Goal: Task Accomplishment & Management: Manage account settings

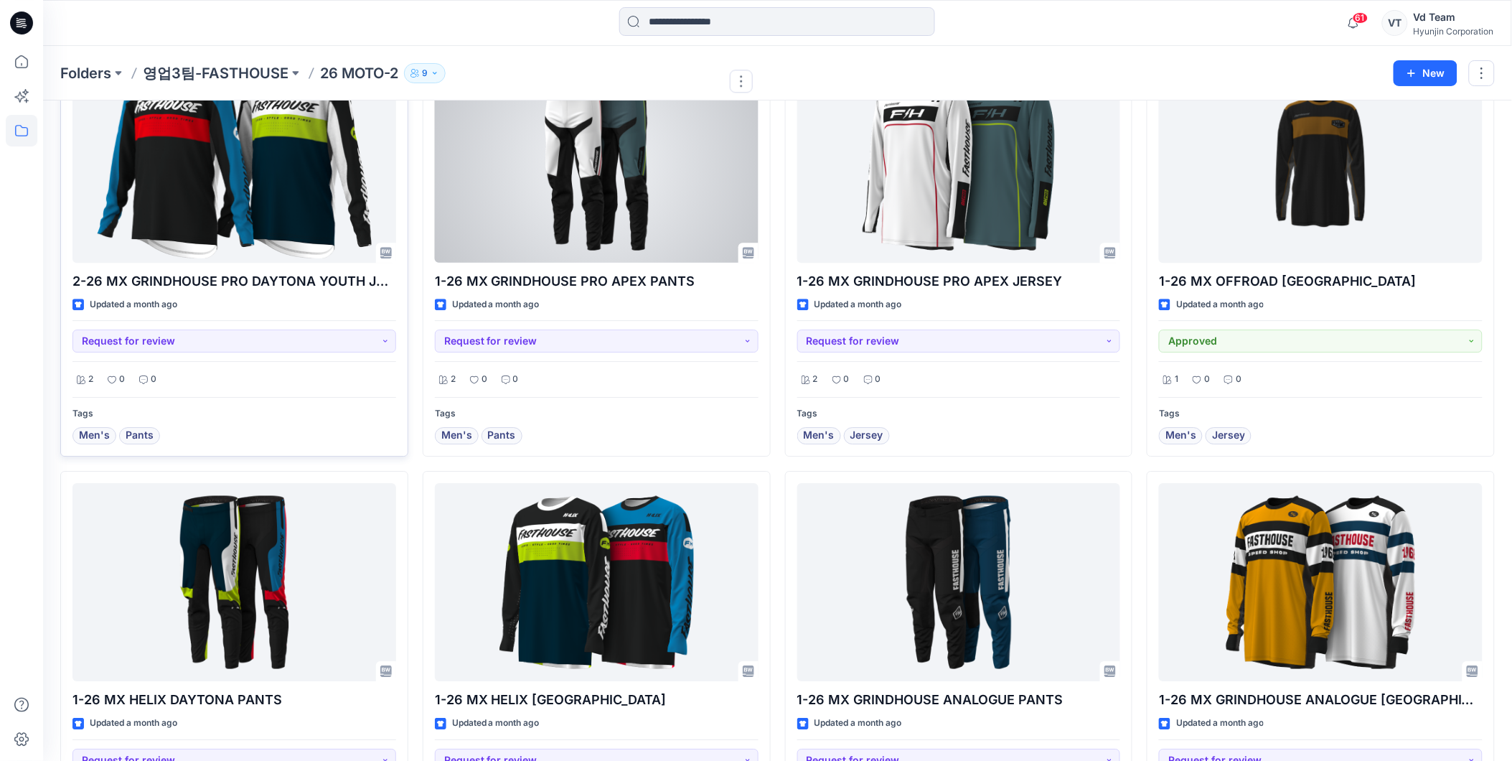
scroll to position [1355, 0]
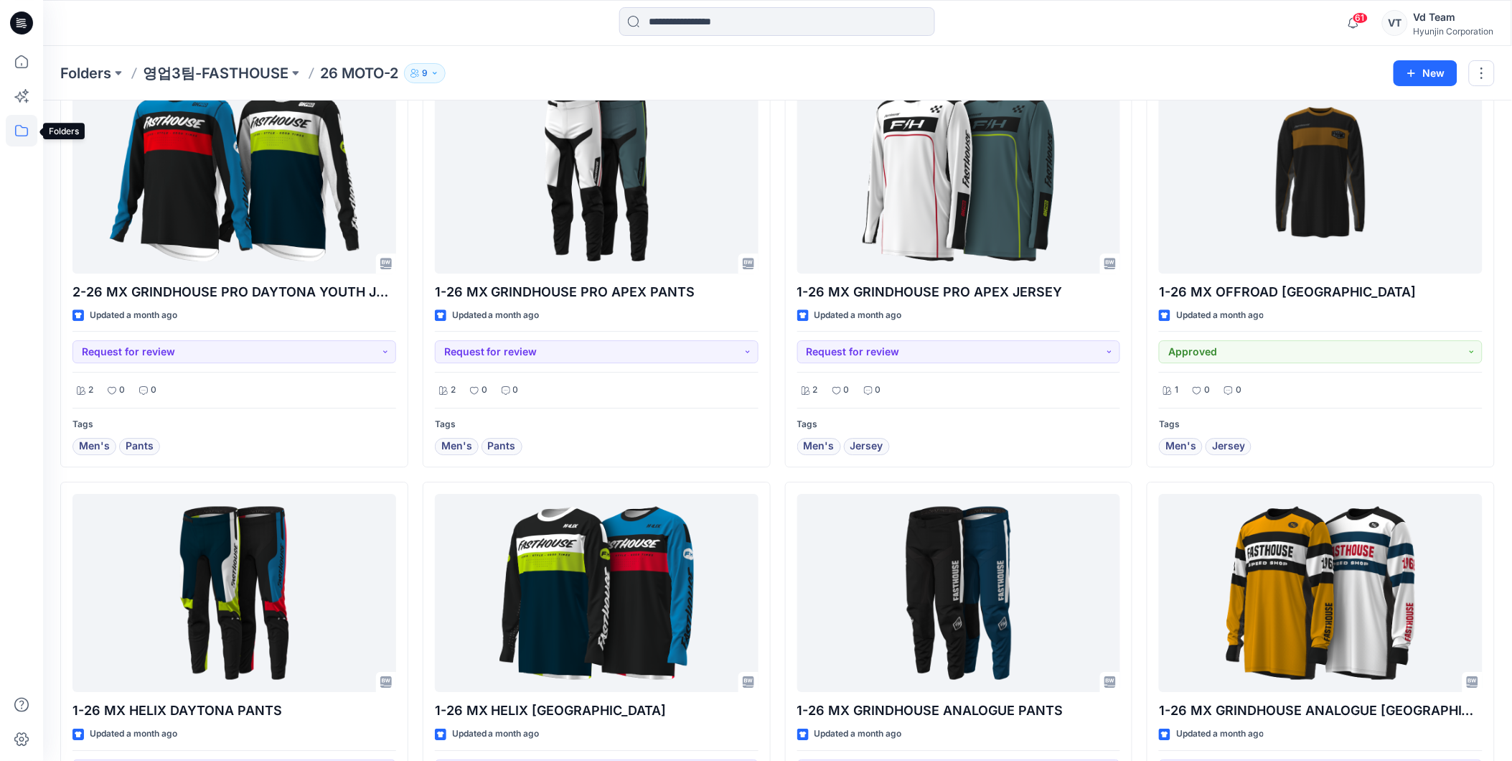
click at [20, 125] on icon at bounding box center [22, 131] width 32 height 32
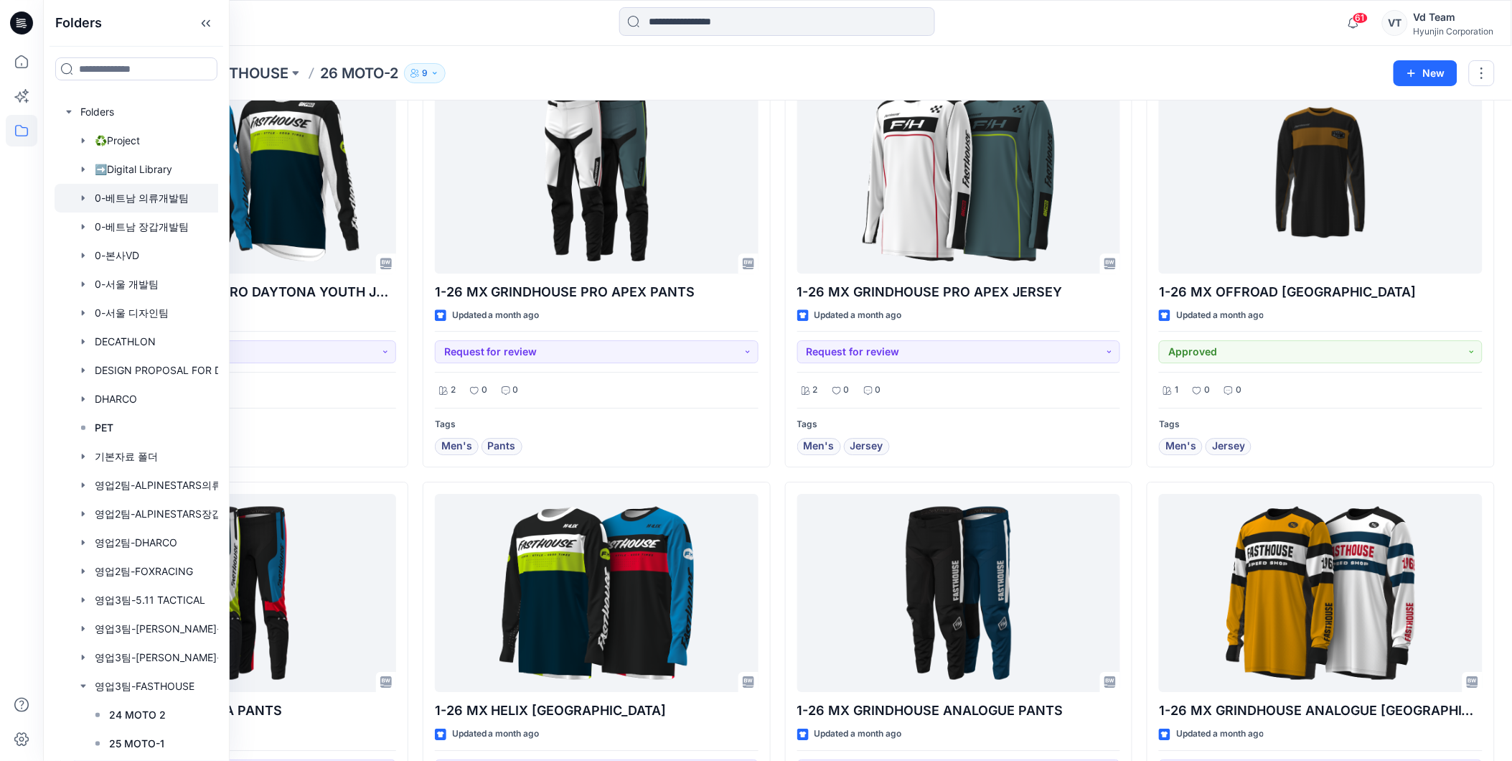
click at [133, 194] on div at bounding box center [155, 198] width 201 height 29
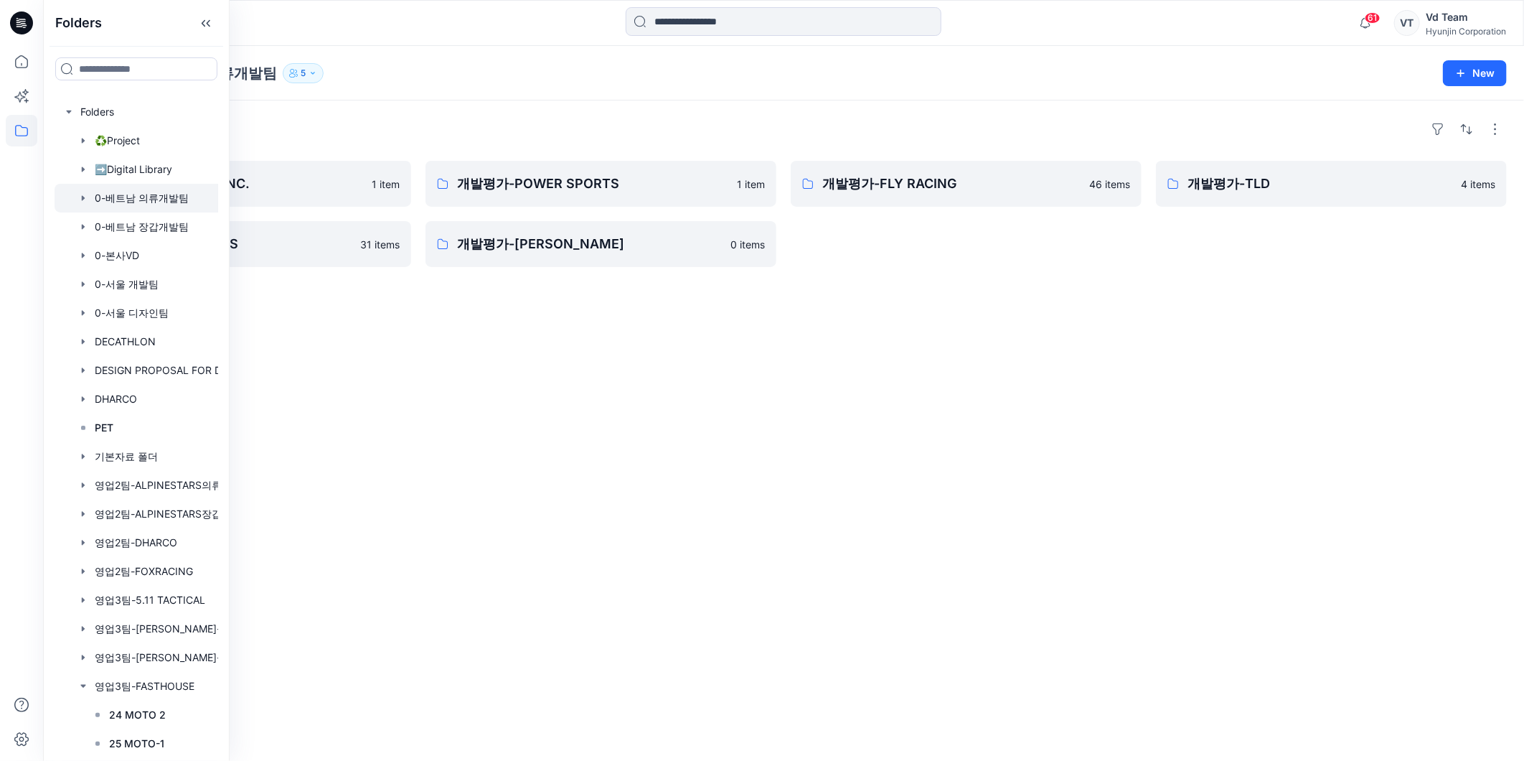
click at [373, 132] on div "Folders" at bounding box center [783, 129] width 1447 height 23
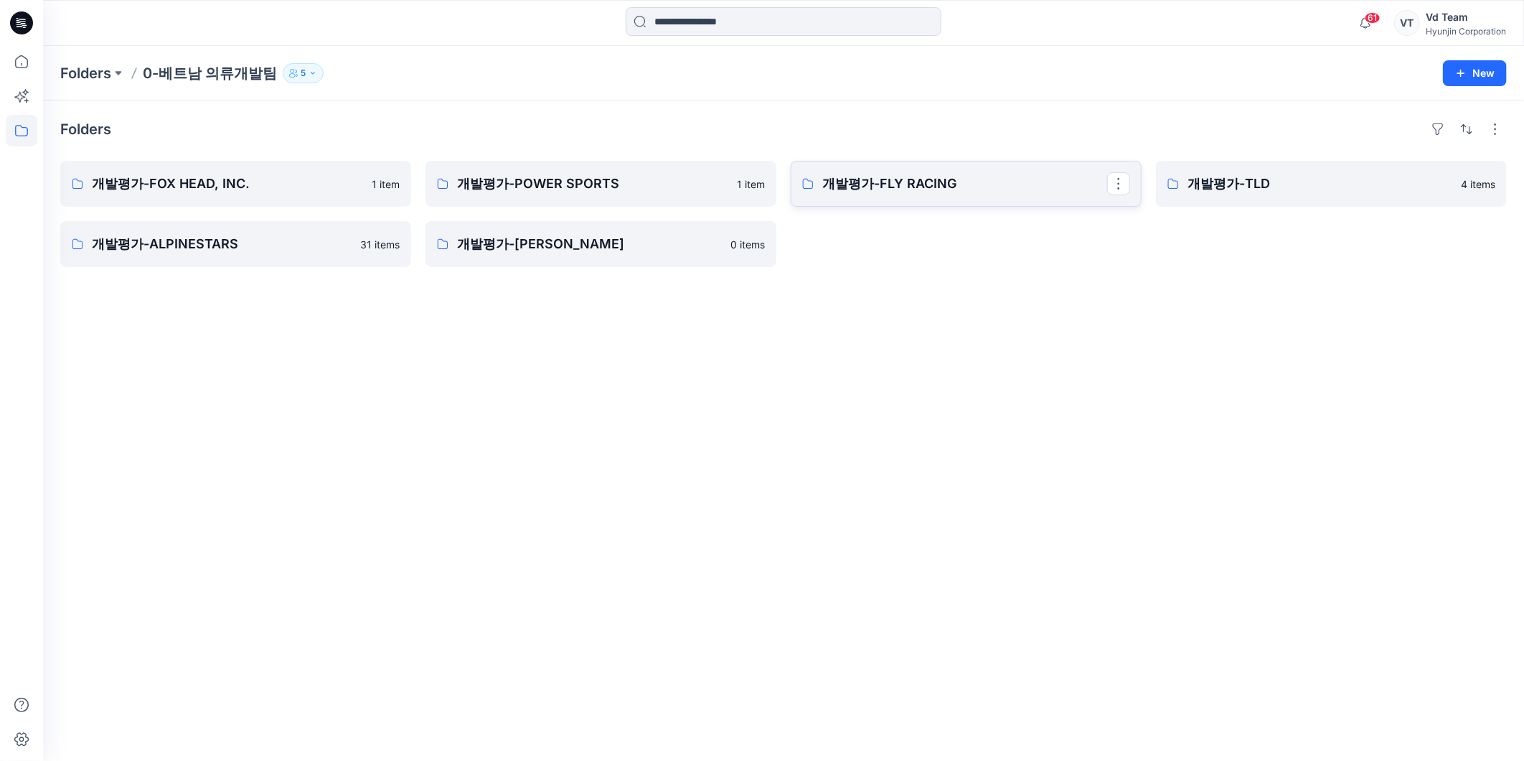
click at [848, 188] on p "개발평가-FLY RACING" at bounding box center [964, 184] width 285 height 20
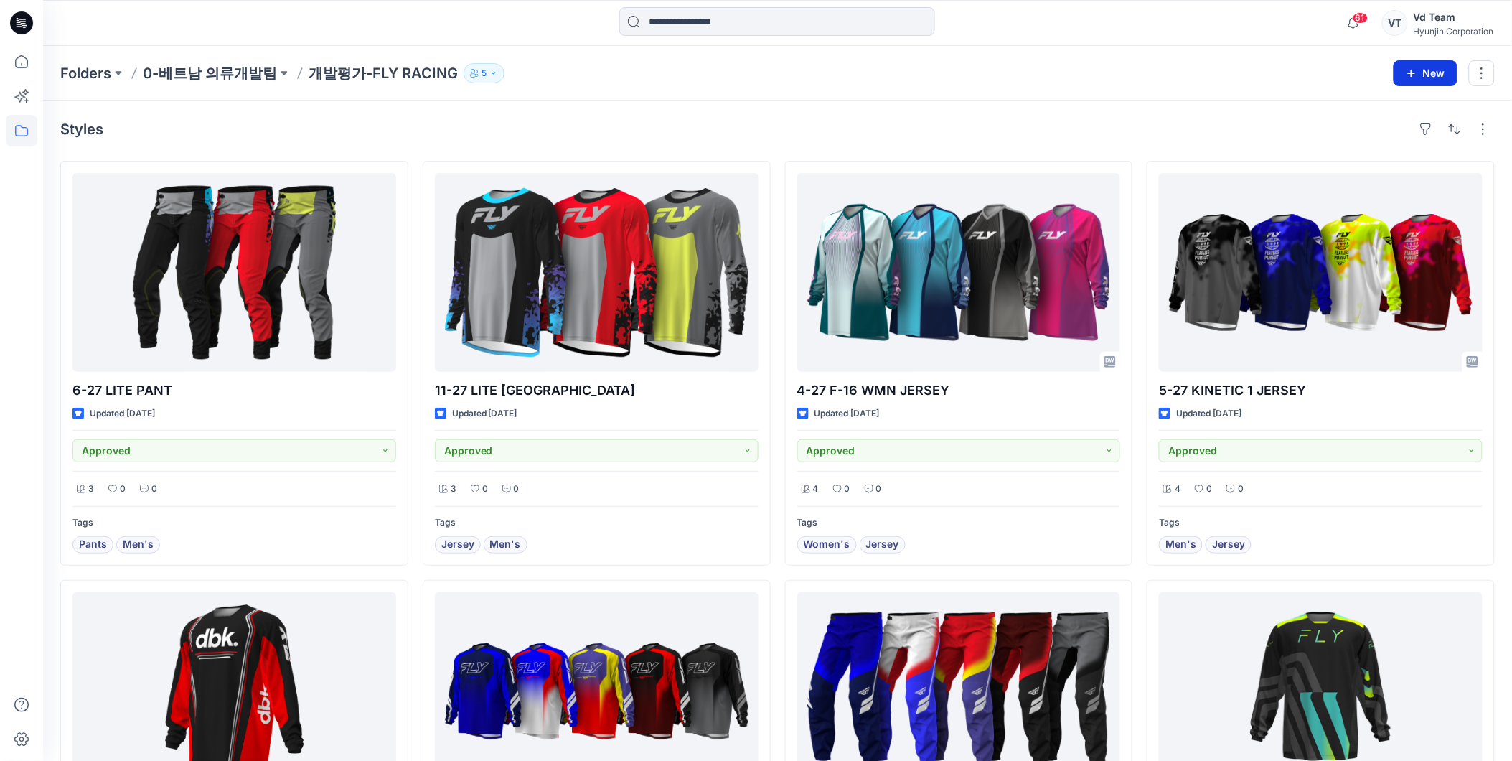
click at [1440, 66] on button "New" at bounding box center [1425, 73] width 64 height 26
click at [212, 79] on p "0-베트남 의류개발팀" at bounding box center [210, 73] width 134 height 20
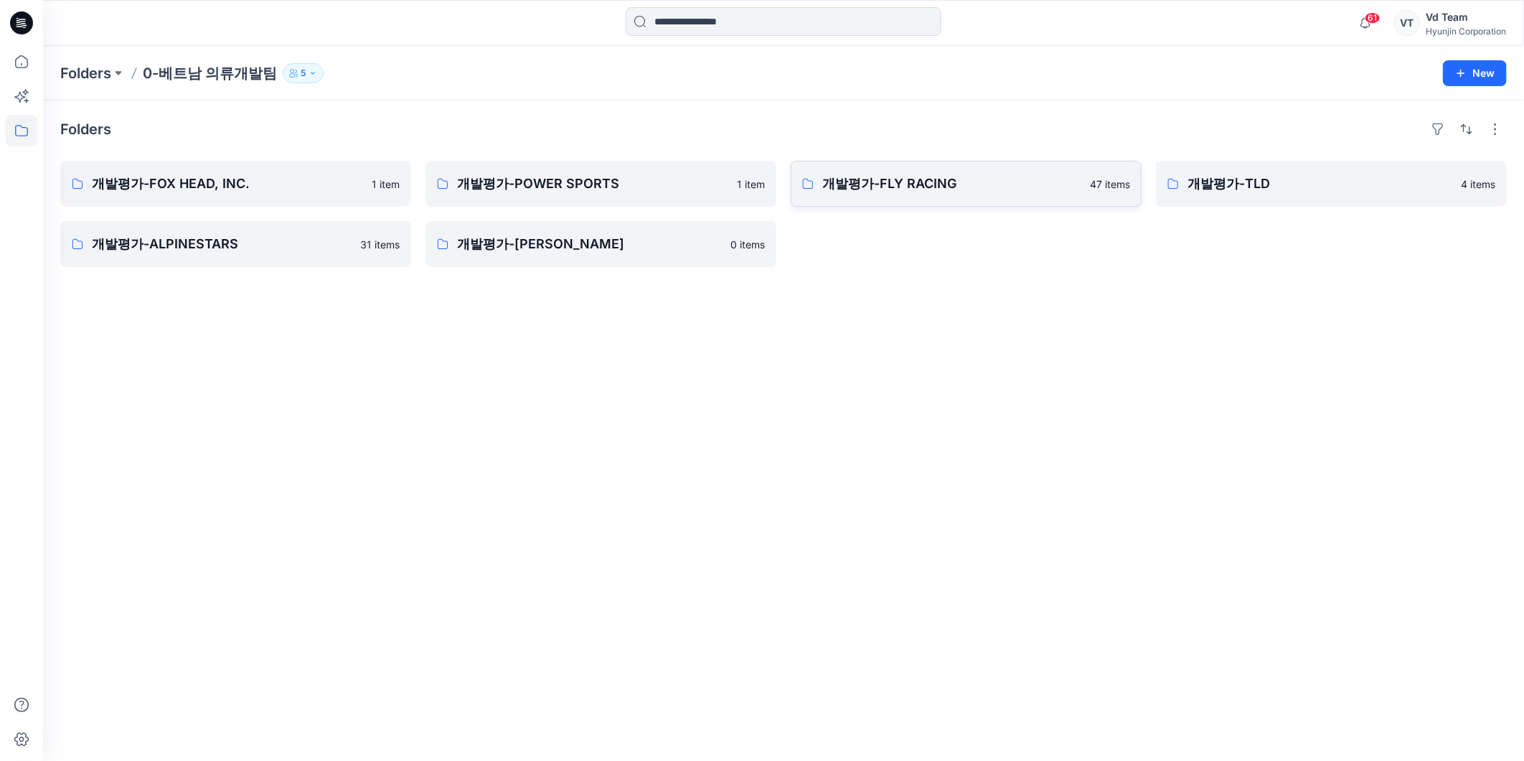
click at [897, 191] on p "개발평가-FLY RACING" at bounding box center [951, 184] width 259 height 20
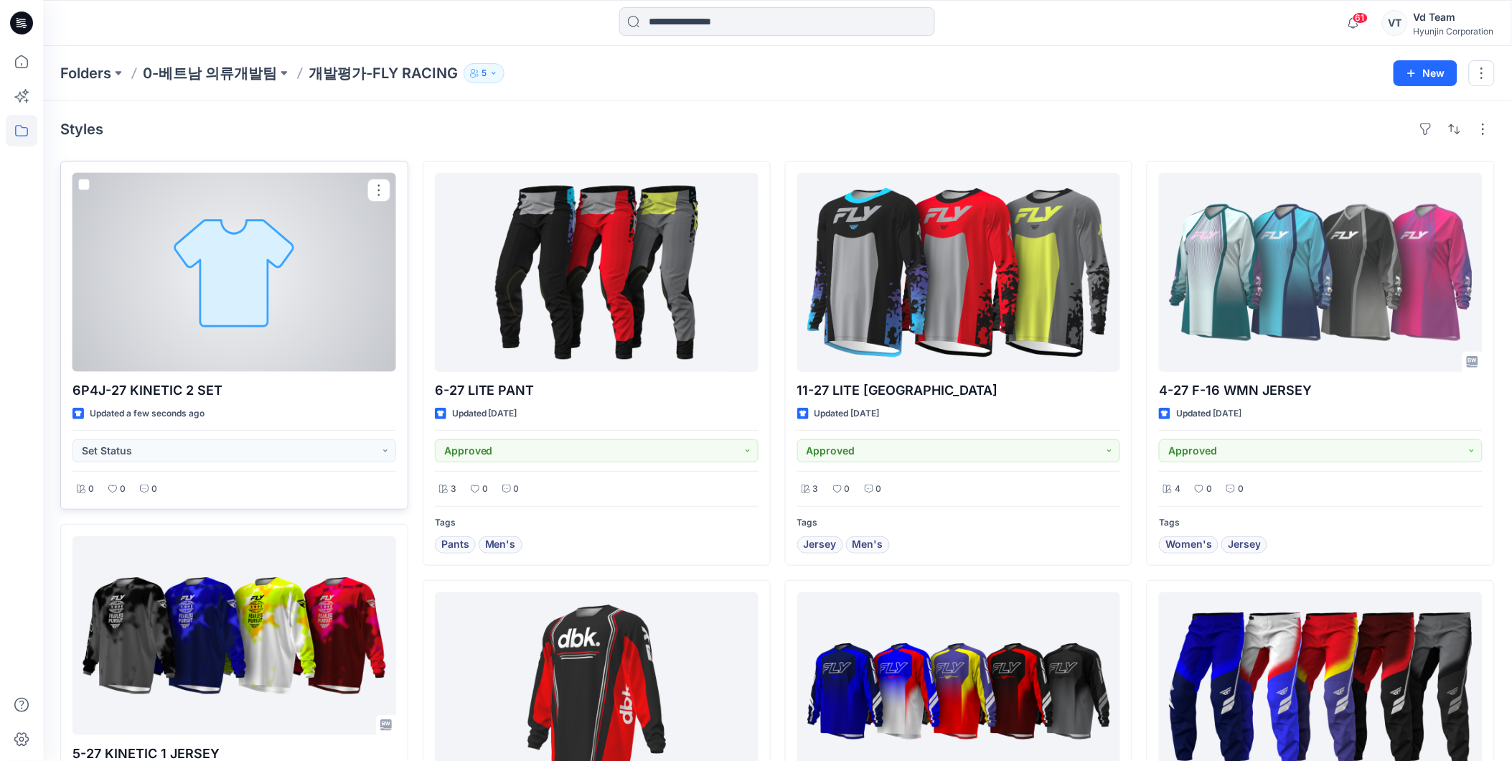
click at [189, 287] on div at bounding box center [234, 272] width 324 height 199
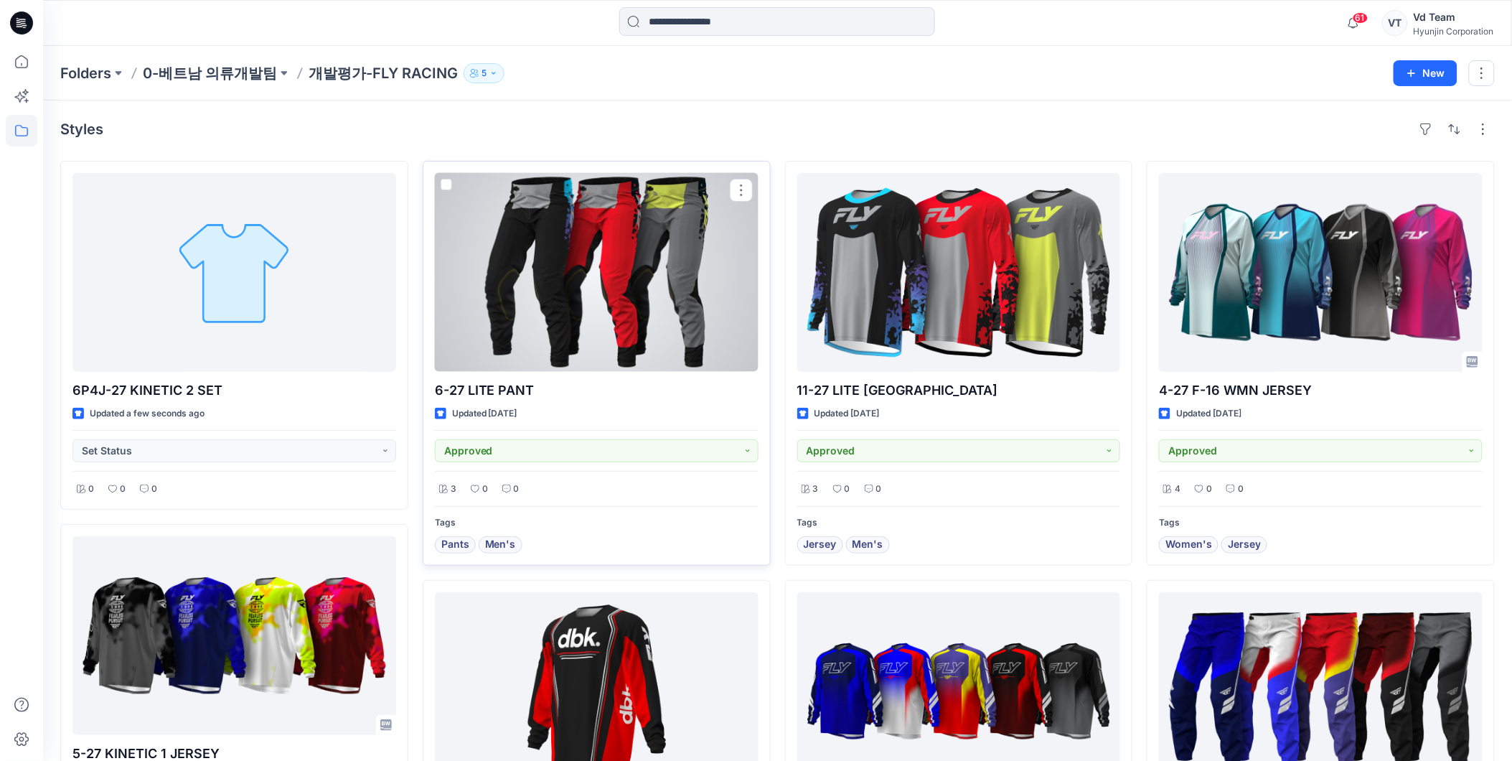
click at [614, 248] on div at bounding box center [597, 272] width 324 height 199
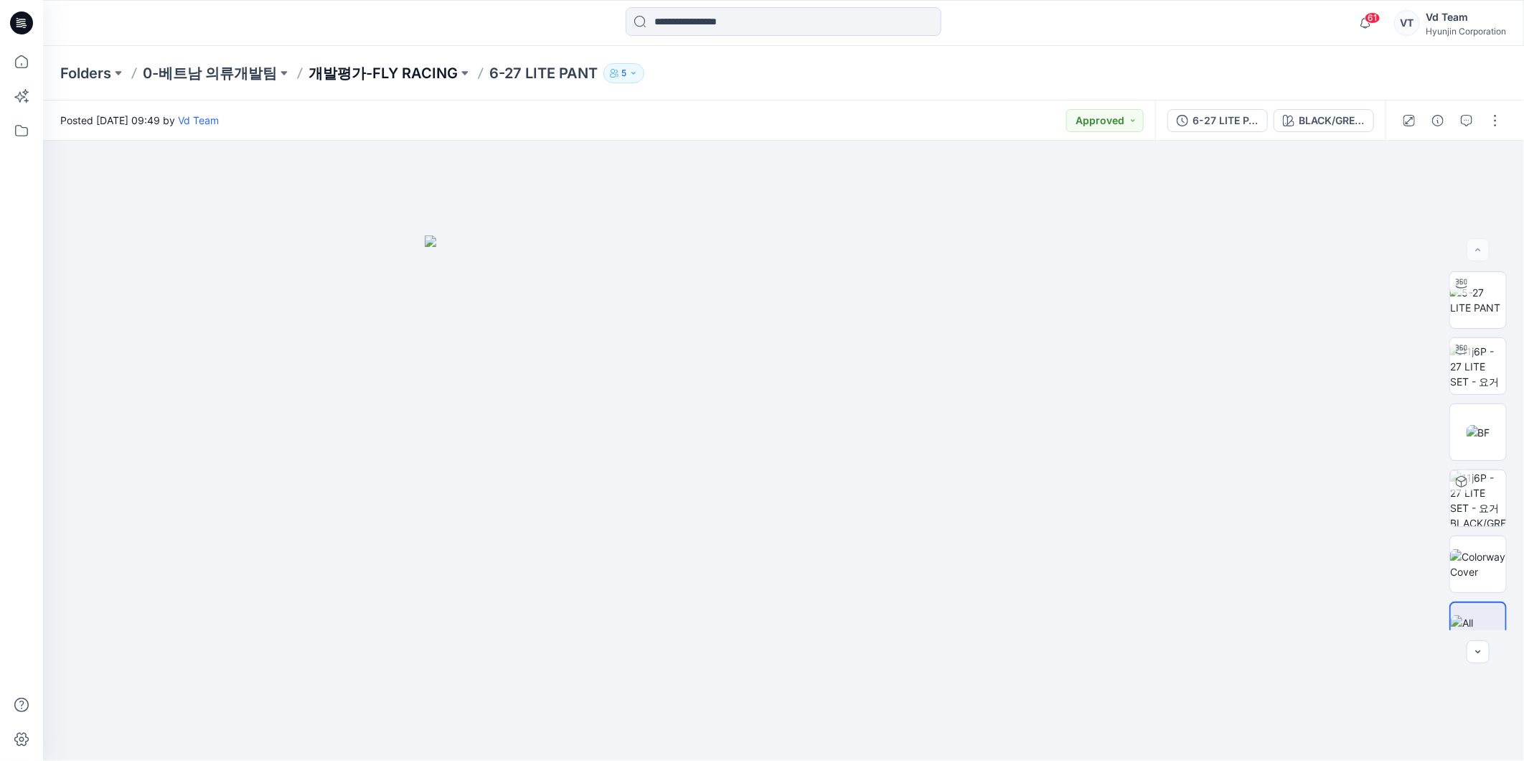
click at [363, 79] on p "개발평가-FLY RACING" at bounding box center [383, 73] width 149 height 20
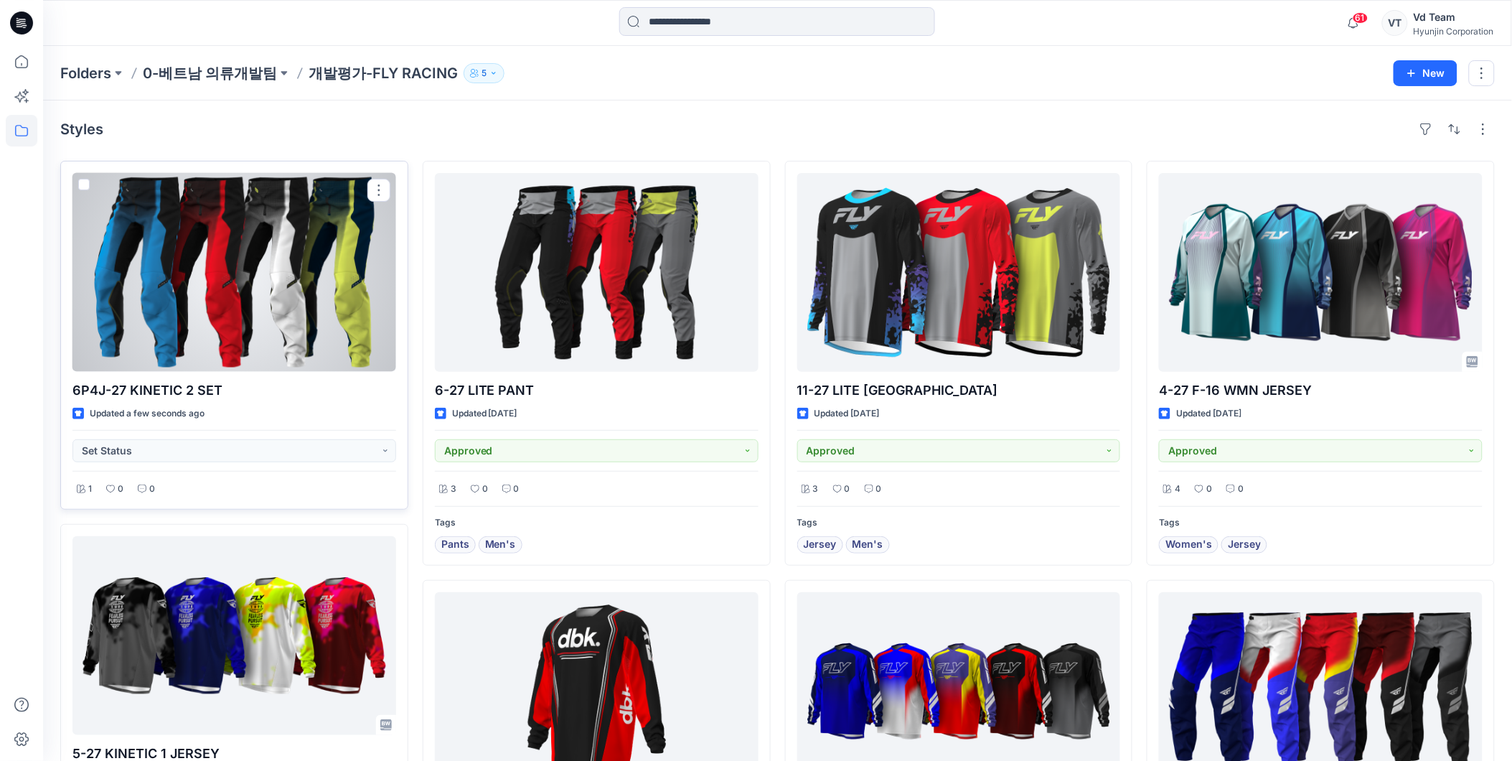
click at [212, 329] on div at bounding box center [234, 272] width 324 height 199
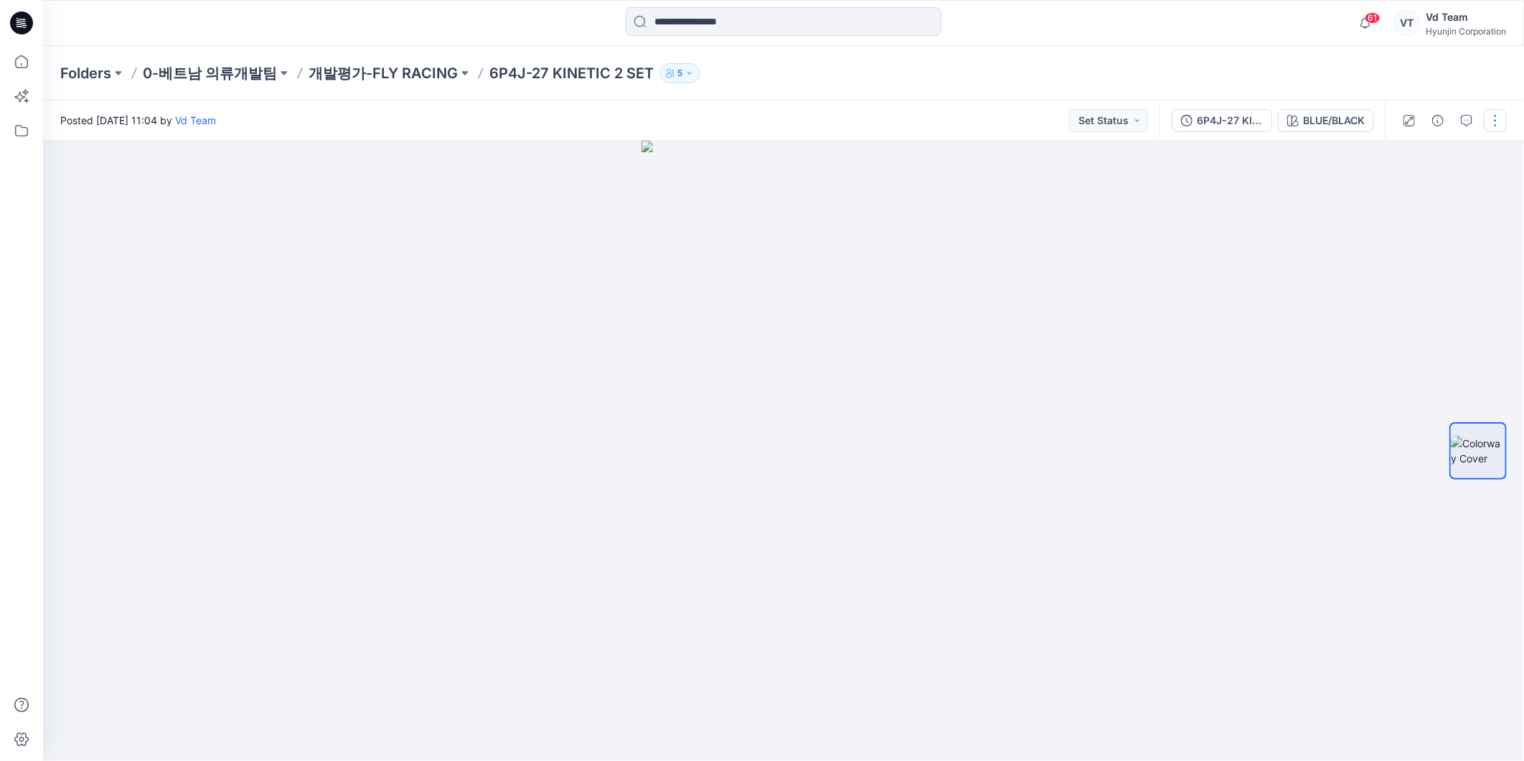
click at [1502, 122] on button "button" at bounding box center [1495, 120] width 23 height 23
click at [1411, 198] on p "Edit" at bounding box center [1404, 193] width 18 height 15
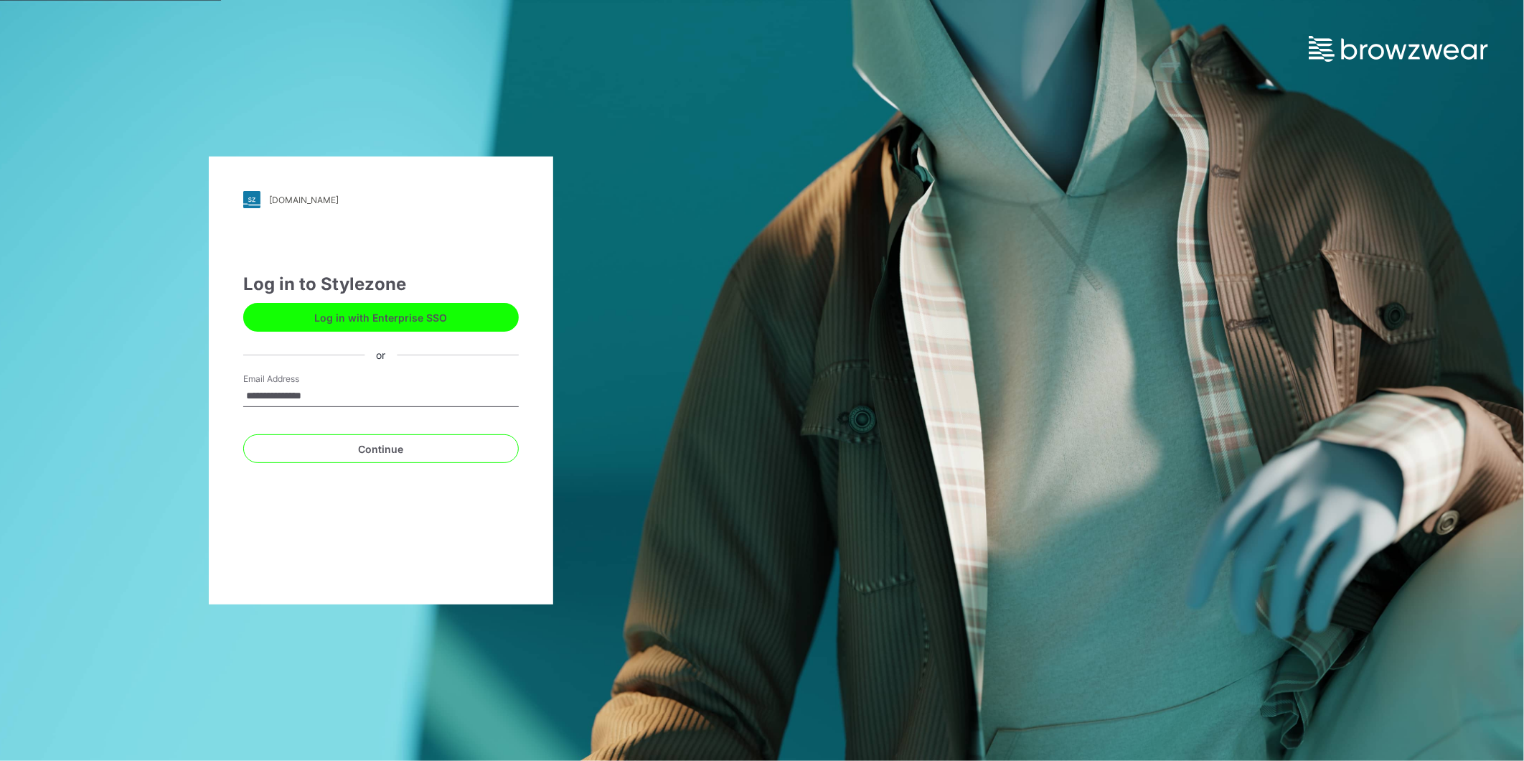
click at [365, 390] on input "**********" at bounding box center [381, 396] width 276 height 22
click at [353, 446] on button "Continue" at bounding box center [381, 448] width 276 height 29
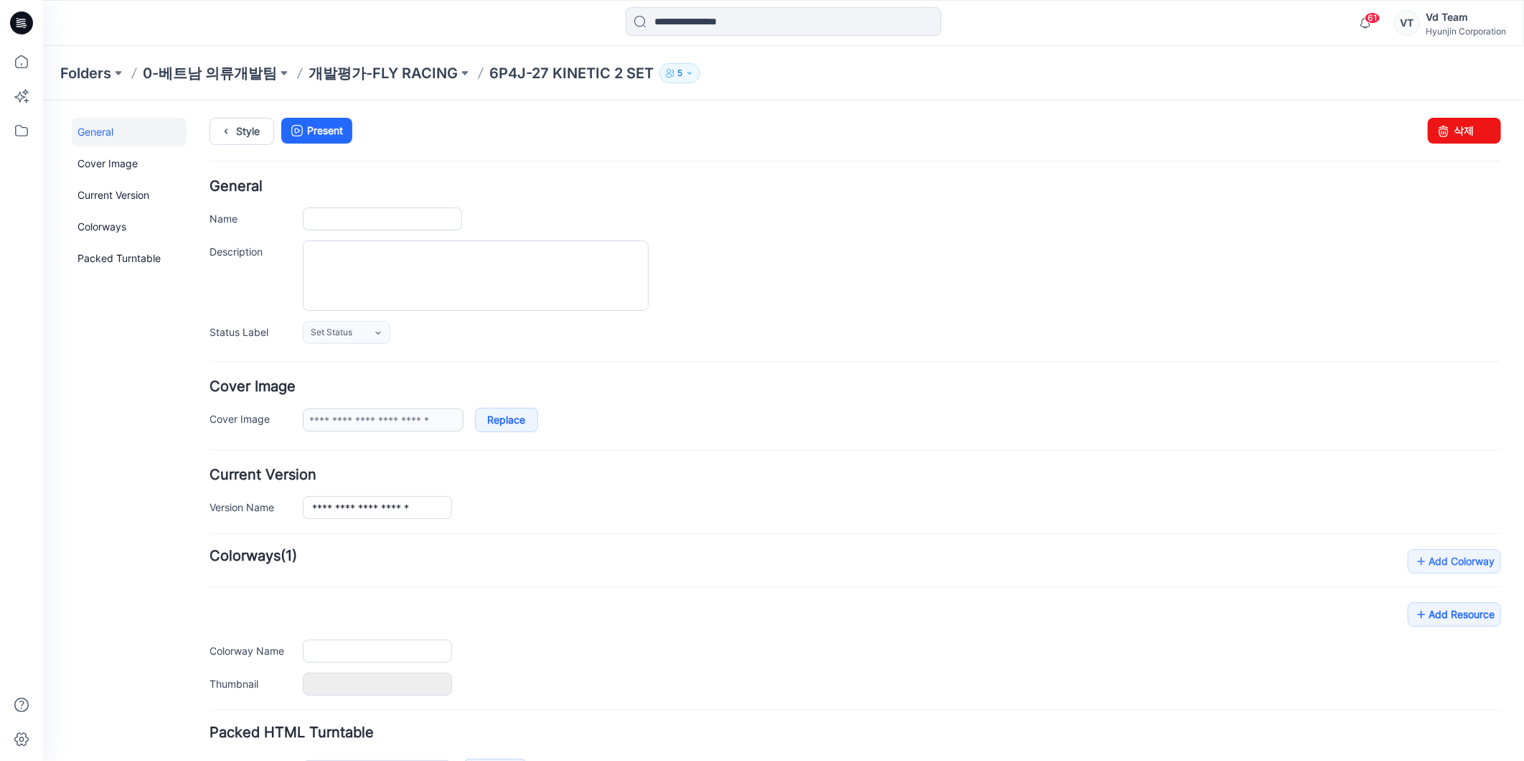
type input "**********"
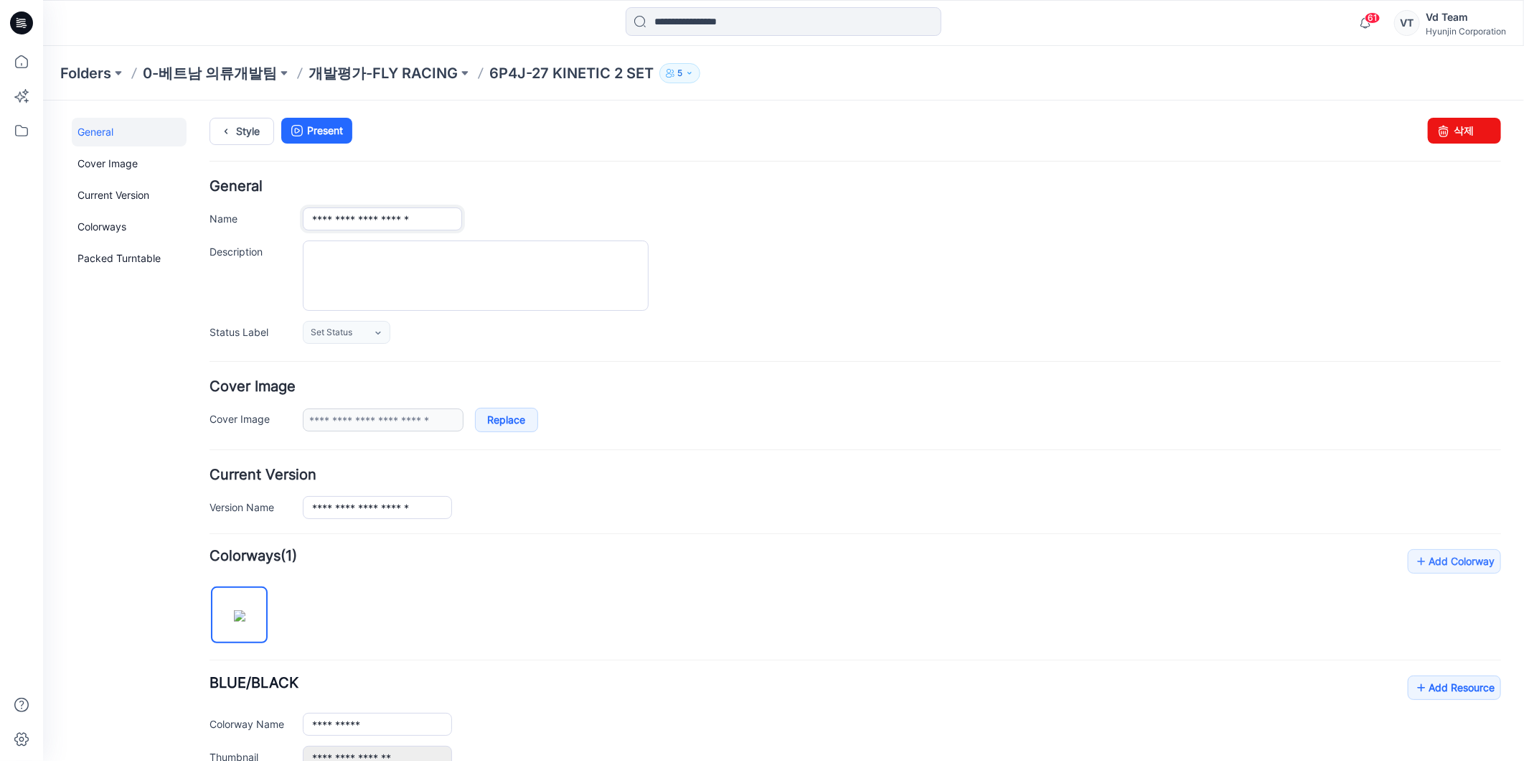
drag, startPoint x: 333, startPoint y: 217, endPoint x: 316, endPoint y: 217, distance: 17.2
click at [316, 217] on input "**********" at bounding box center [381, 218] width 159 height 23
drag, startPoint x: 390, startPoint y: 220, endPoint x: 606, endPoint y: 215, distance: 216.0
click at [606, 215] on div "**********" at bounding box center [901, 218] width 1198 height 23
type input "**********"
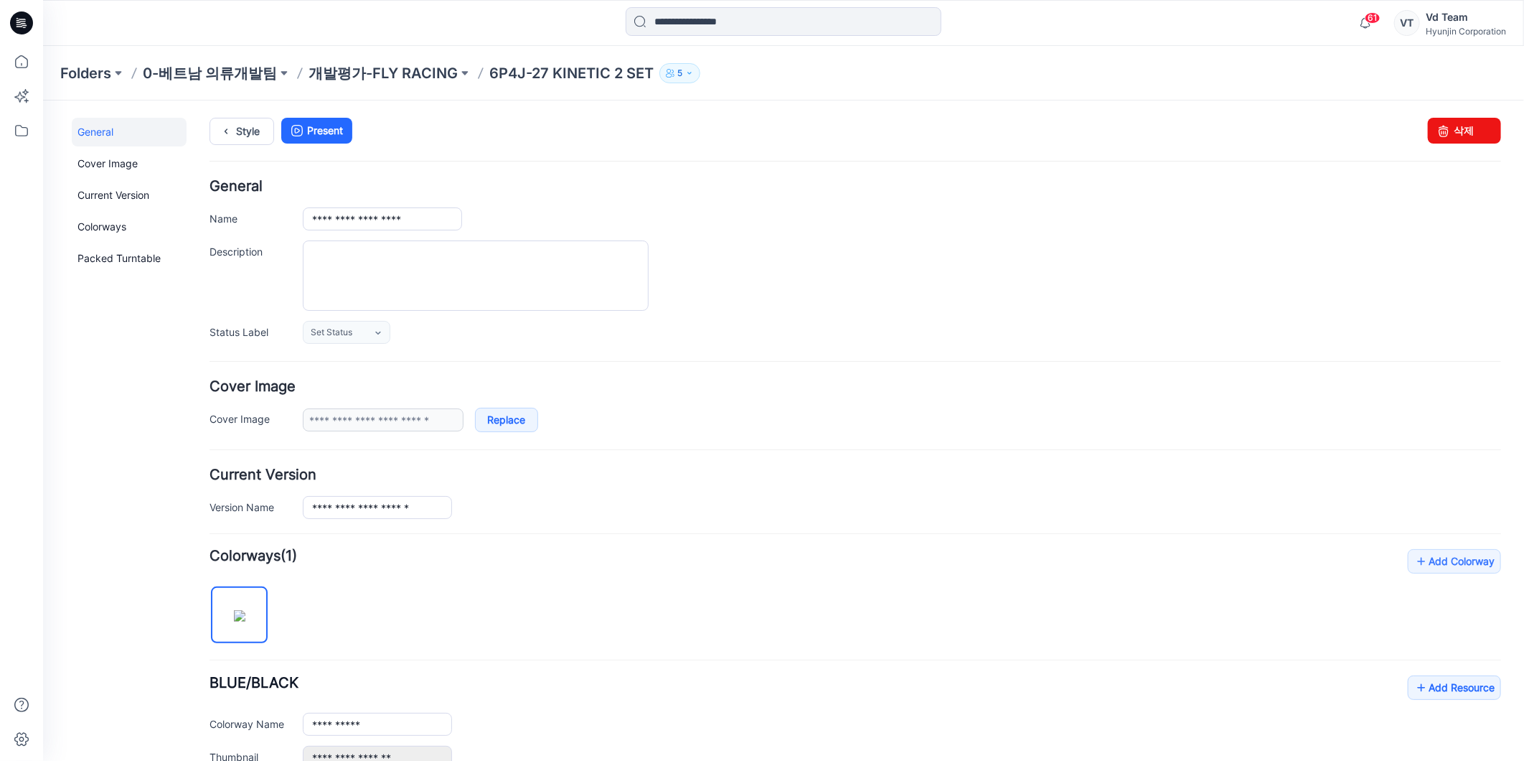
click at [698, 495] on div "**********" at bounding box center [901, 506] width 1198 height 23
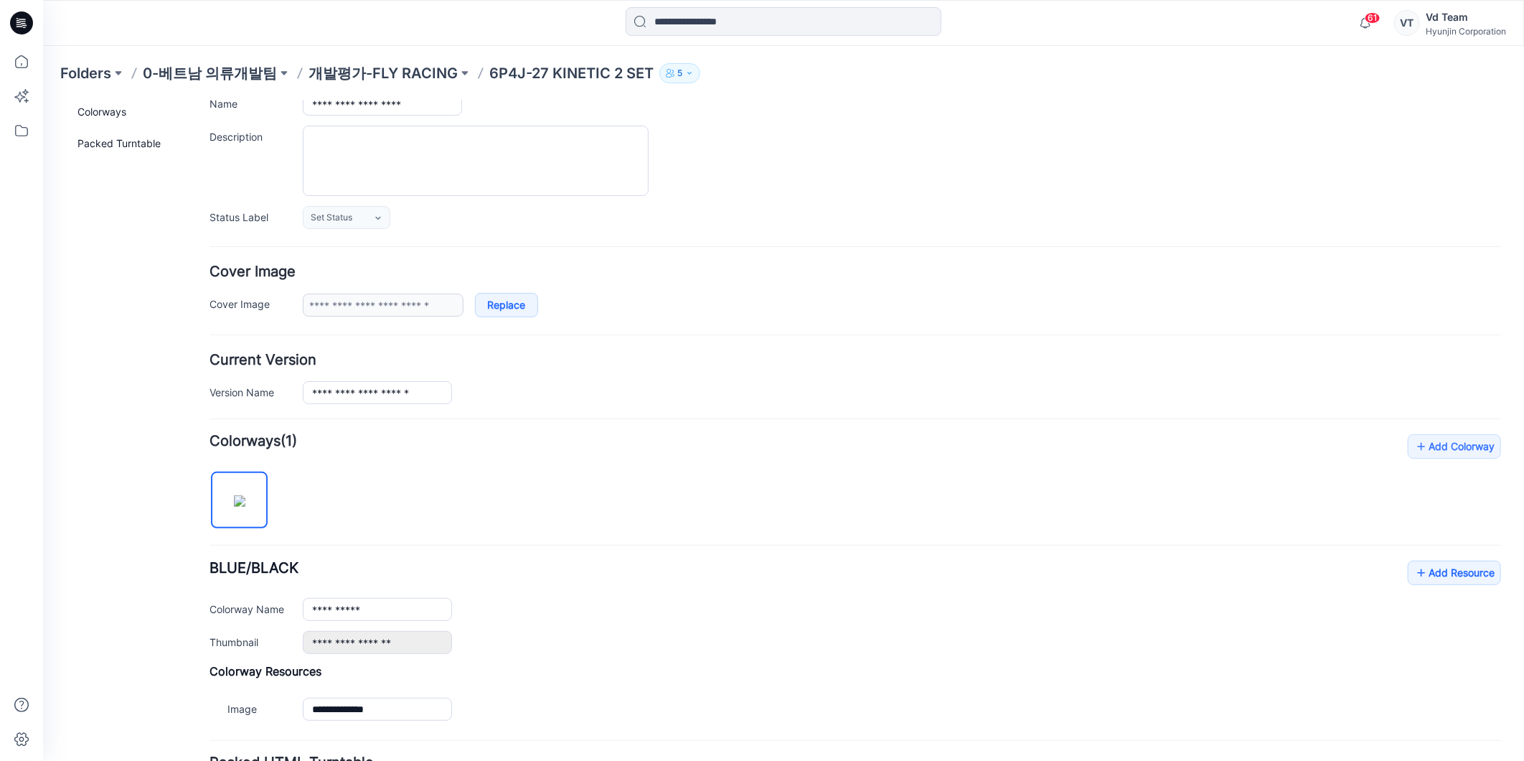
scroll to position [246, 0]
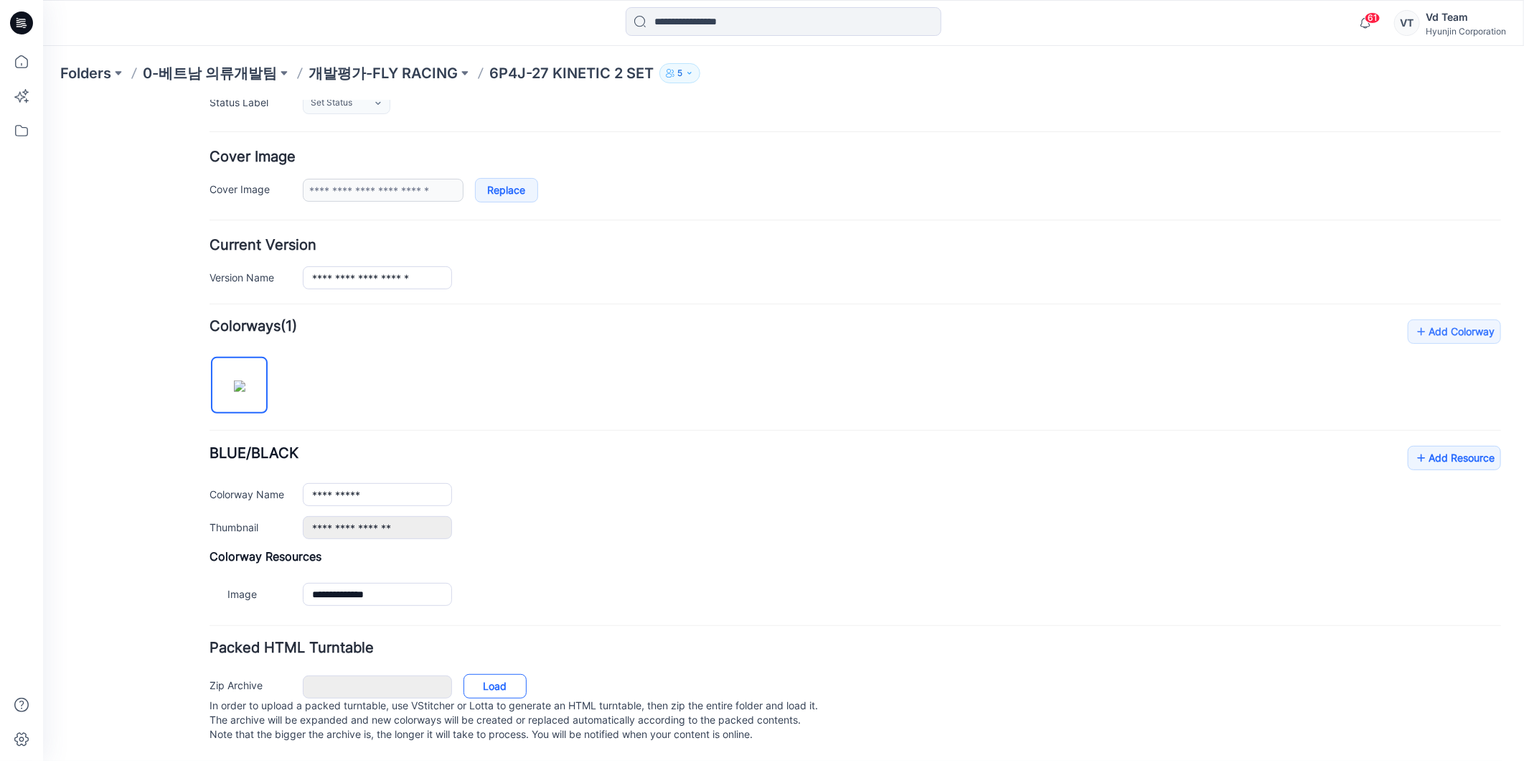
click at [509, 673] on link "Load" at bounding box center [494, 685] width 63 height 24
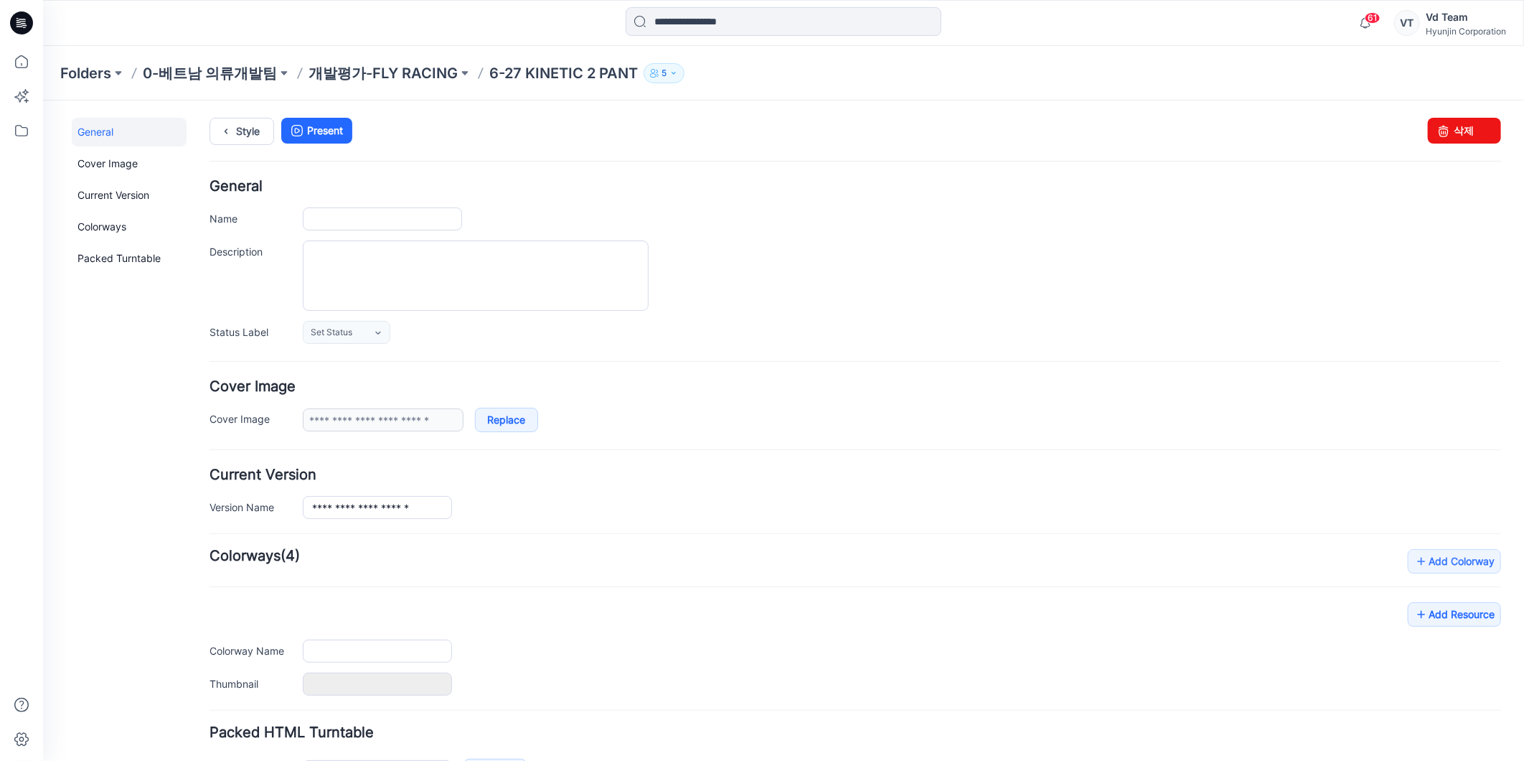
type input "**********"
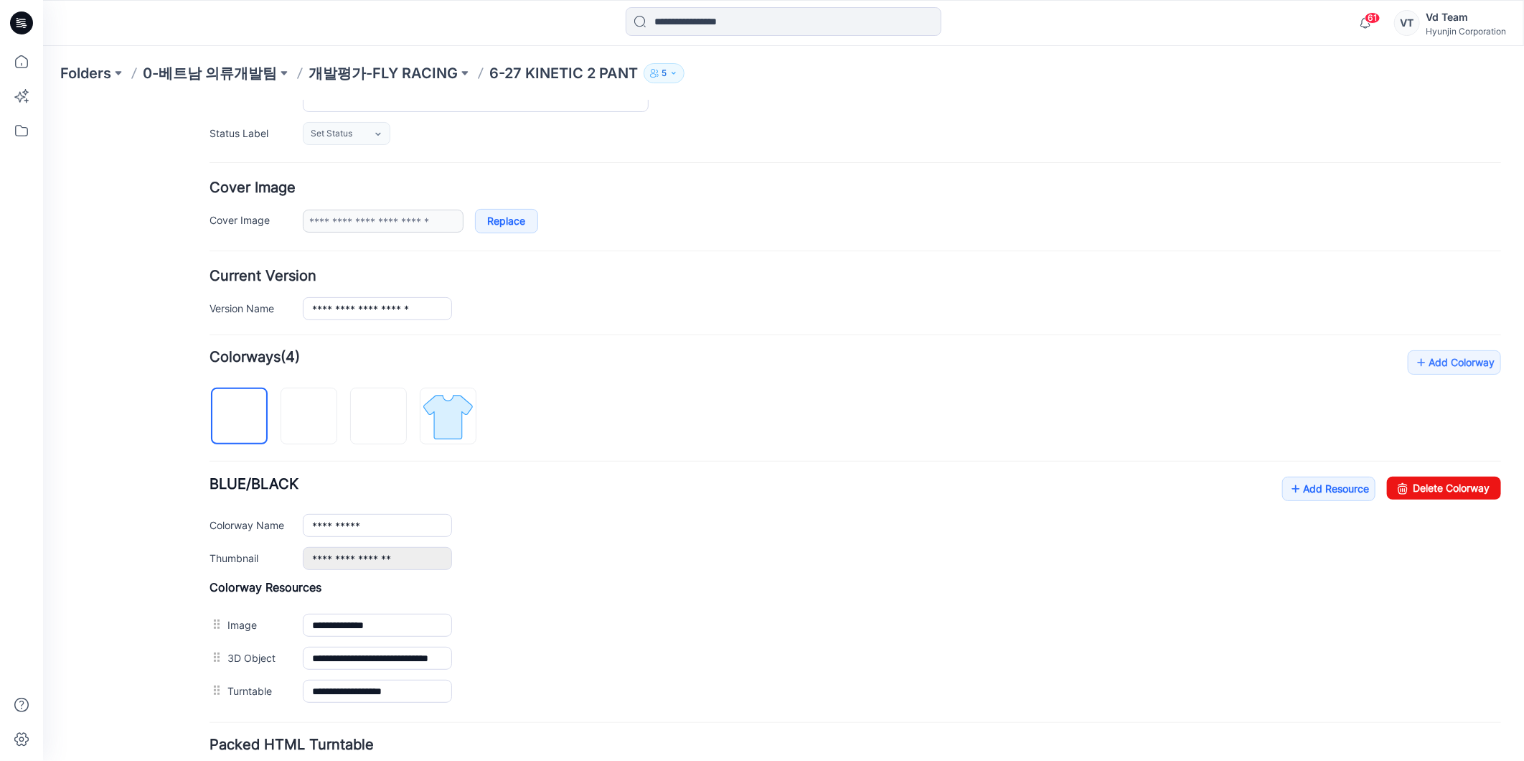
scroll to position [313, 0]
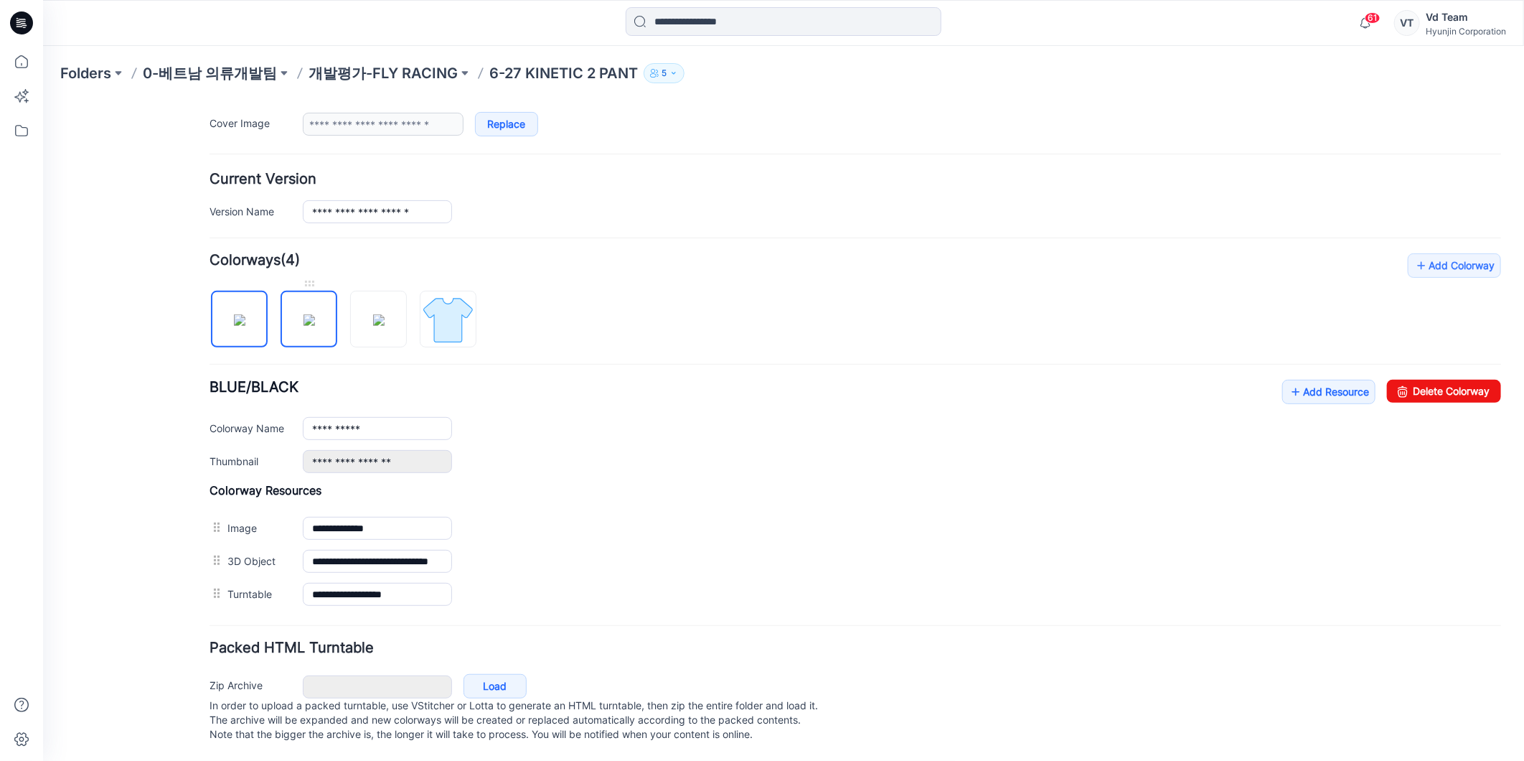
click at [314, 314] on img at bounding box center [308, 319] width 11 height 11
click at [372, 314] on img at bounding box center [377, 319] width 11 height 11
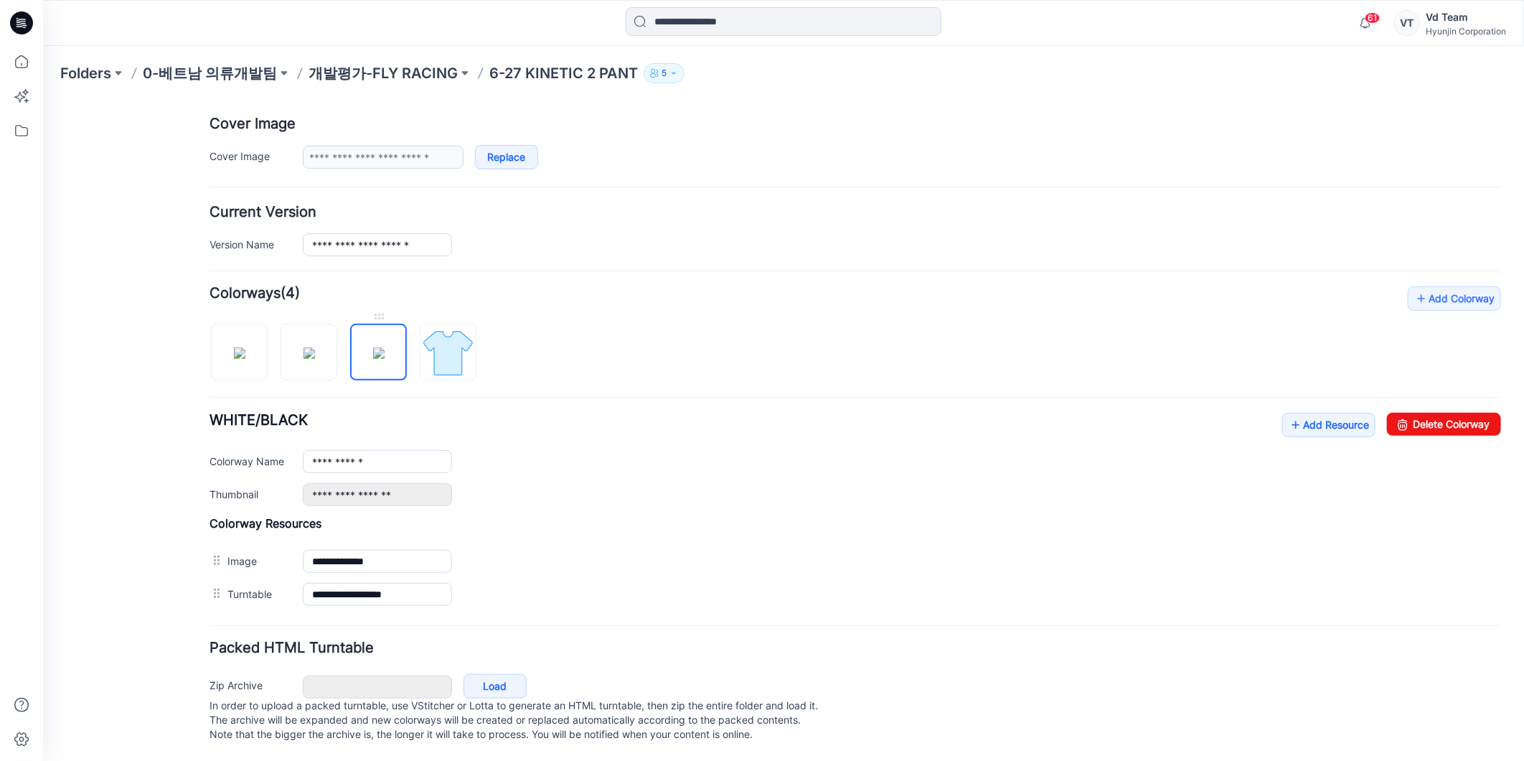
scroll to position [280, 0]
click at [233, 347] on img at bounding box center [238, 352] width 11 height 11
type input "**********"
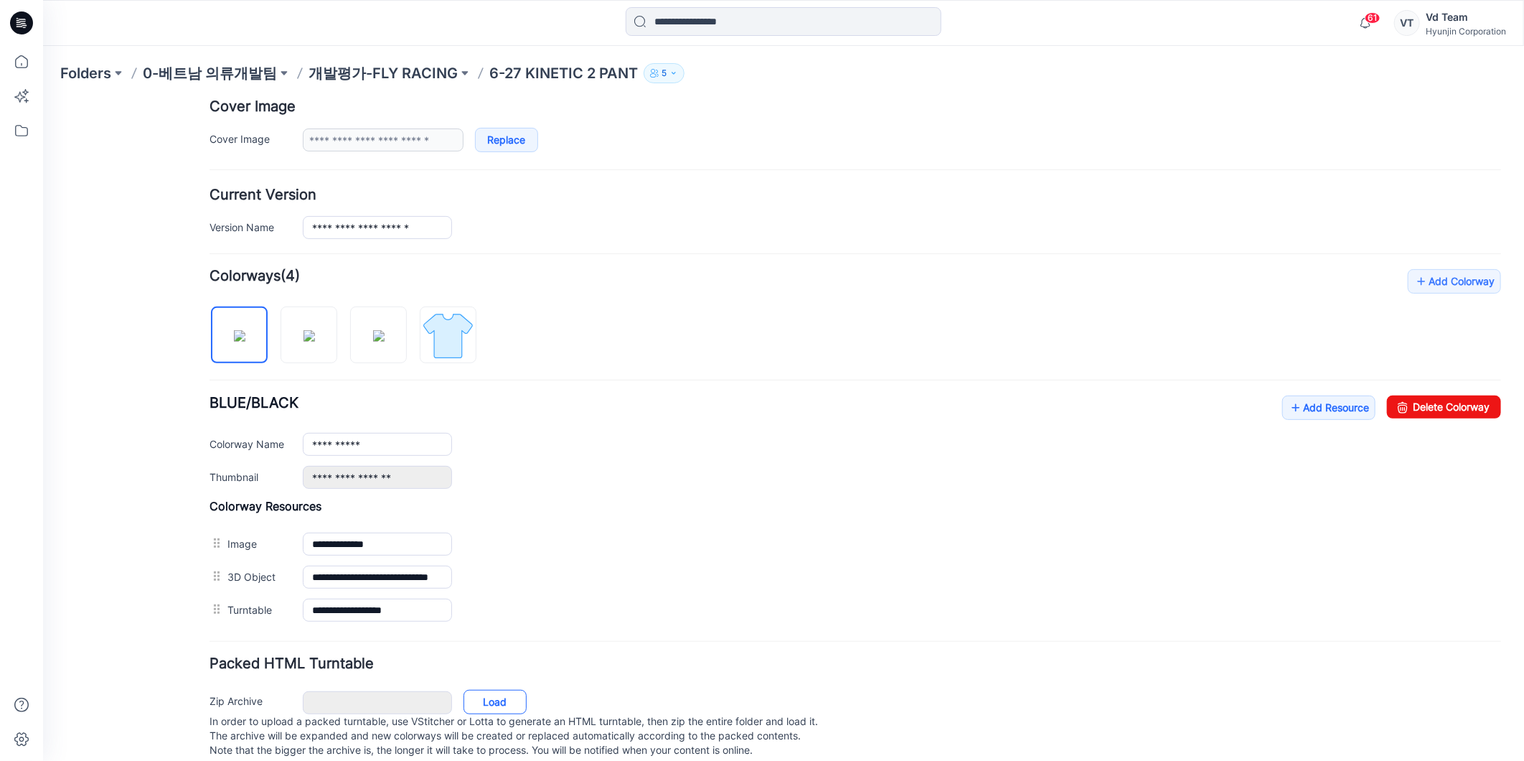
click at [525, 707] on link "Load" at bounding box center [494, 701] width 63 height 24
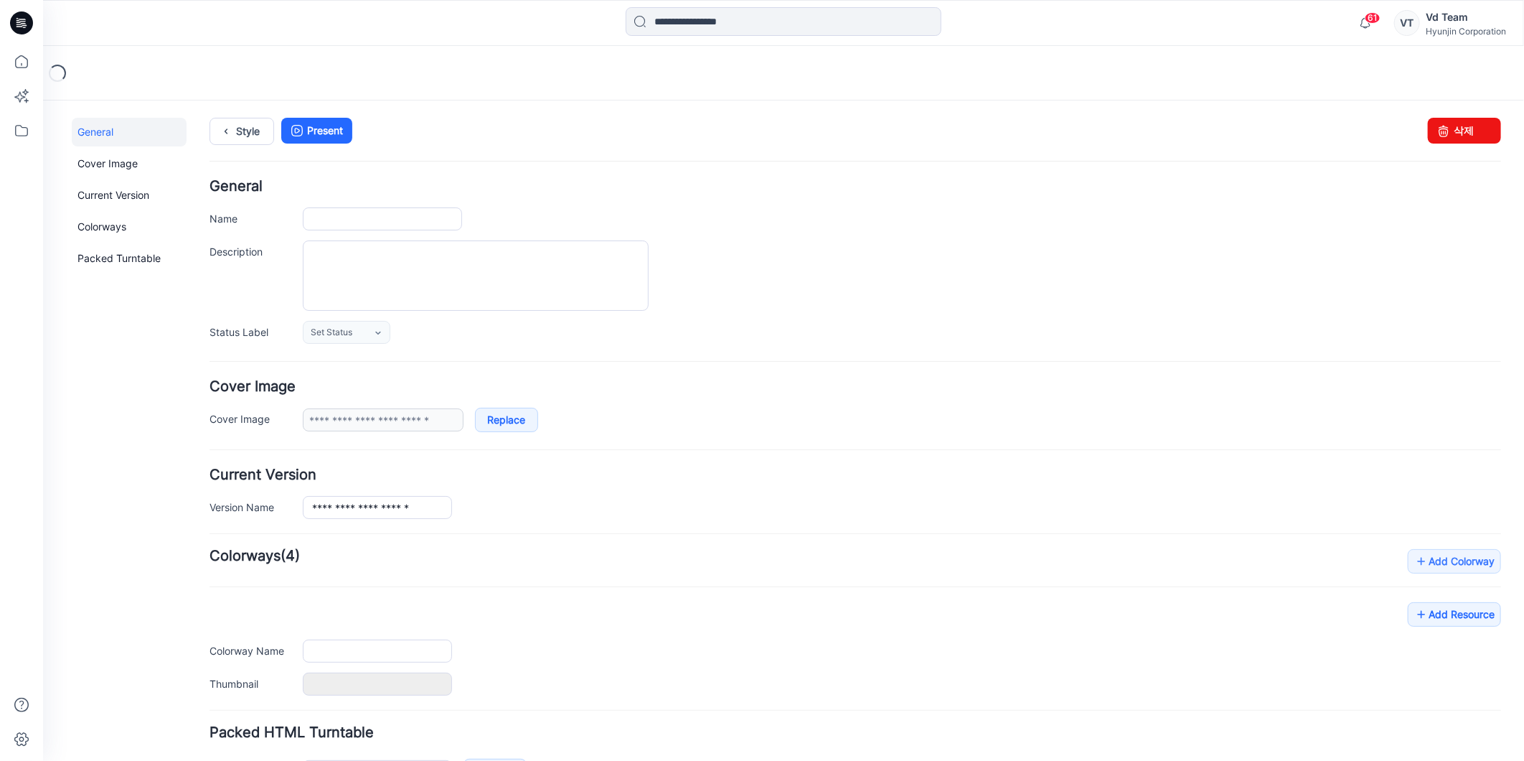
type input "**********"
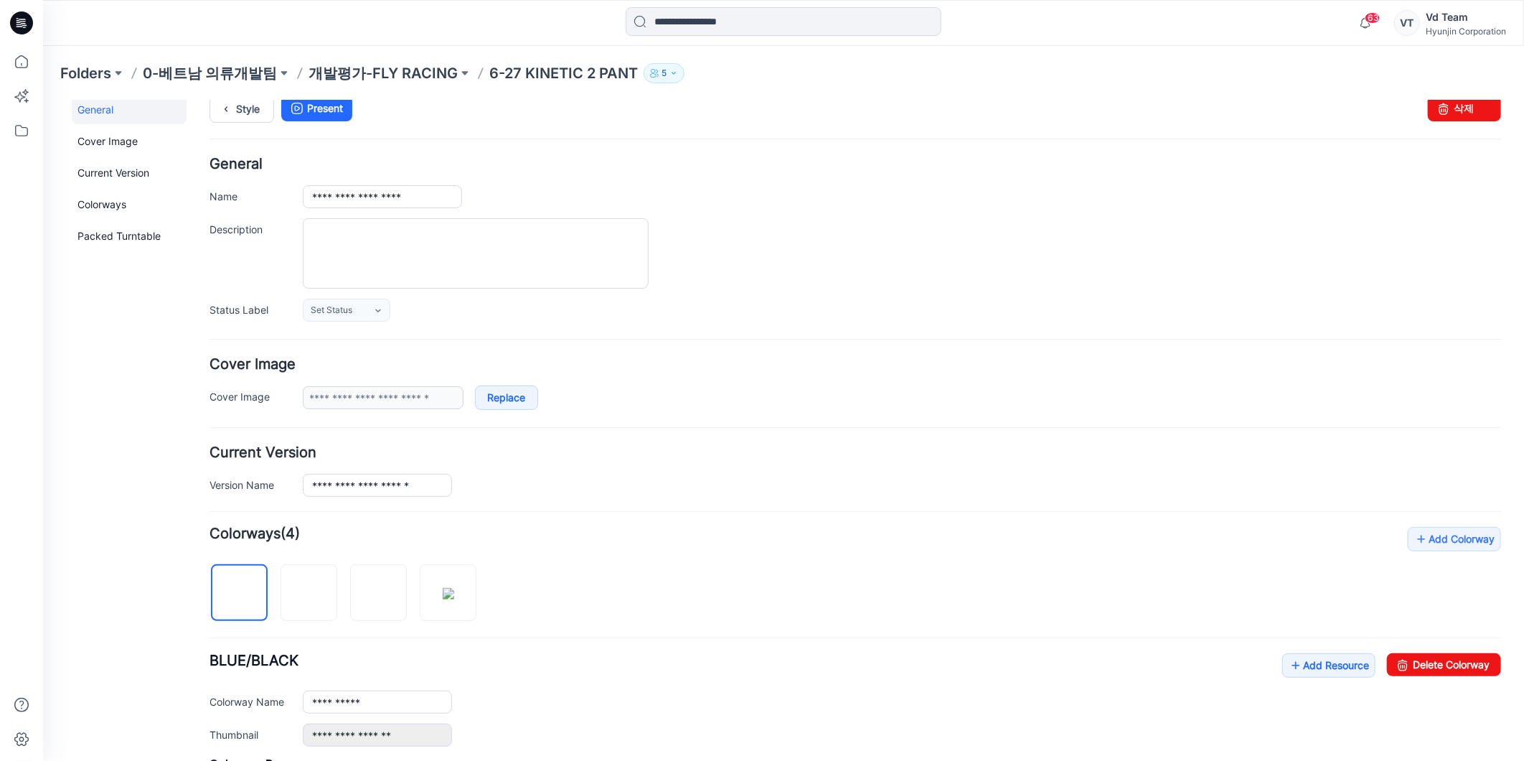
scroll to position [346, 0]
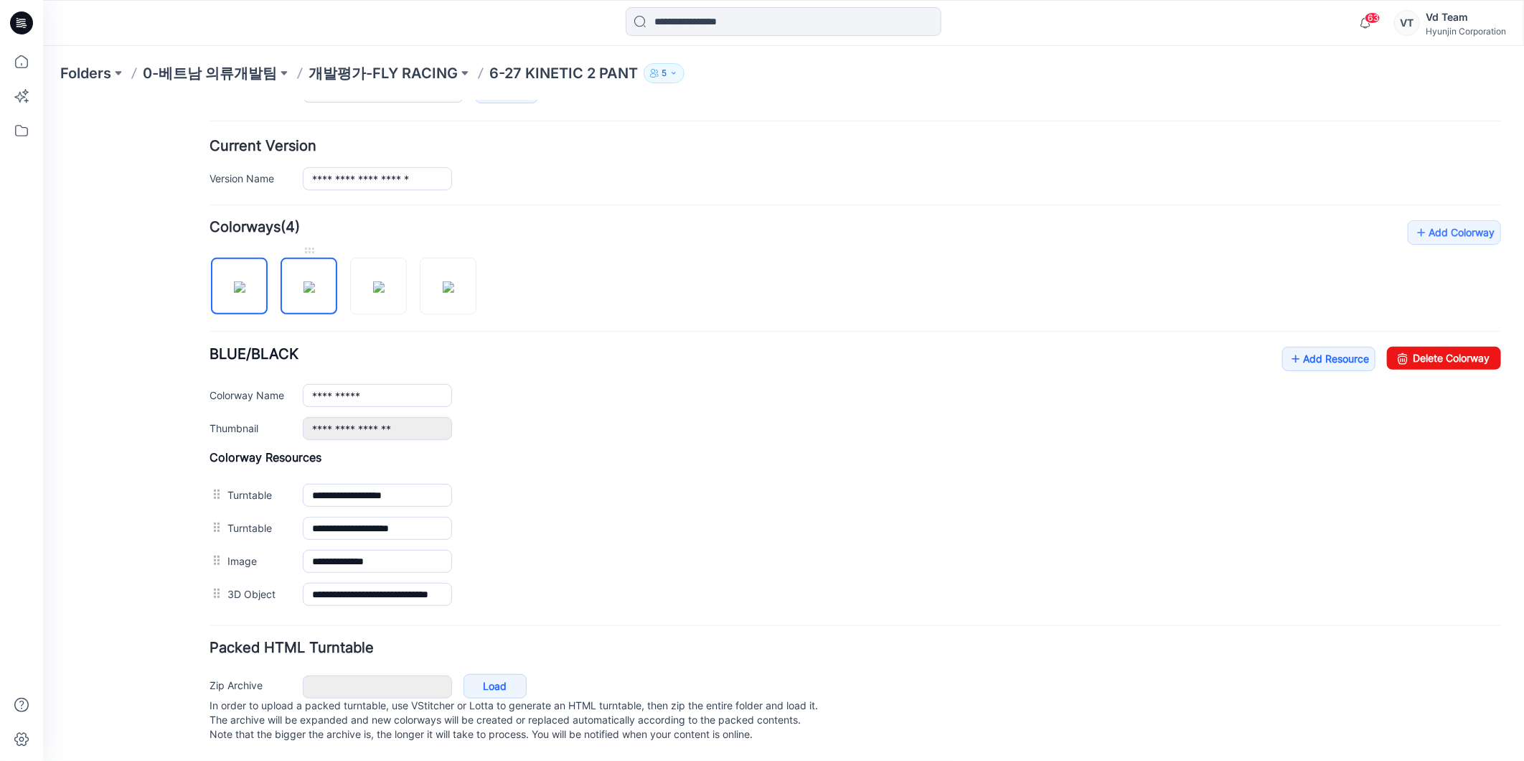
click at [311, 281] on img at bounding box center [308, 286] width 11 height 11
click at [378, 281] on img at bounding box center [377, 286] width 11 height 11
click at [448, 281] on img at bounding box center [447, 286] width 11 height 11
click at [91, 499] on div "General Cover Image Current Version Colorways Packed Turntable" at bounding box center [128, 274] width 115 height 972
click at [577, 449] on div "**********" at bounding box center [855, 529] width 1292 height 161
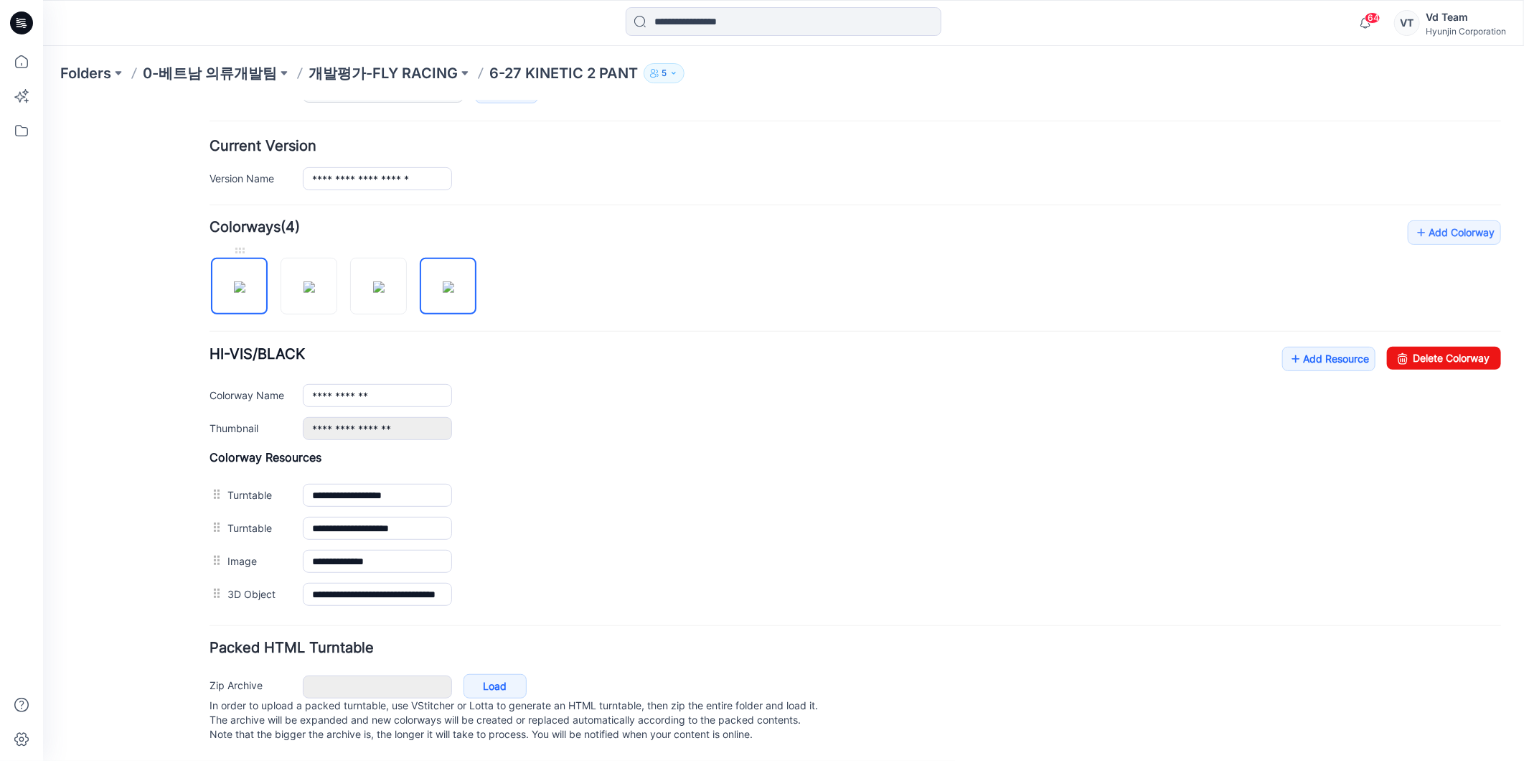
click at [233, 281] on img at bounding box center [238, 286] width 11 height 11
click at [1323, 346] on link "Add Resource" at bounding box center [1328, 358] width 93 height 24
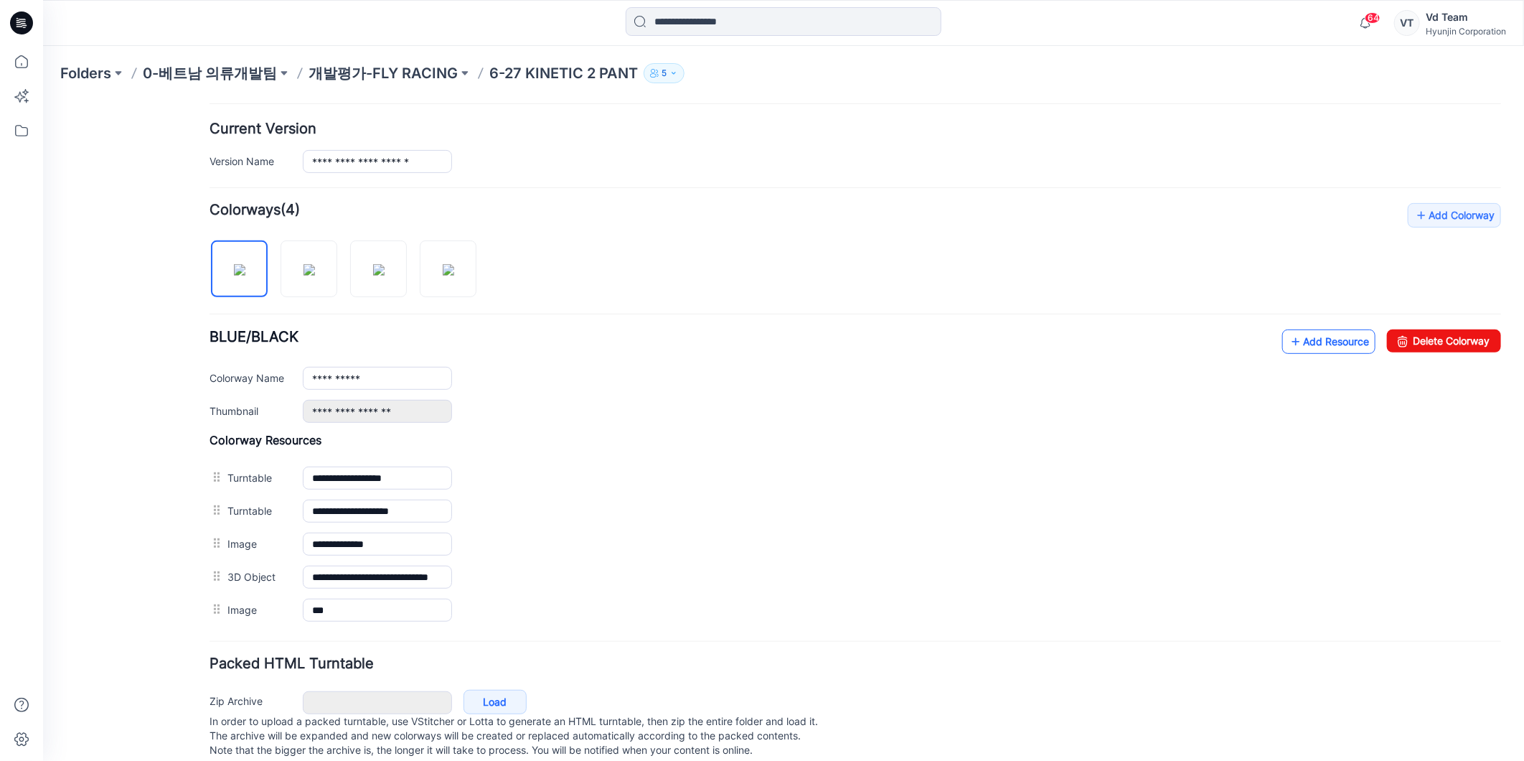
click at [1306, 344] on link "Add Resource" at bounding box center [1328, 341] width 93 height 24
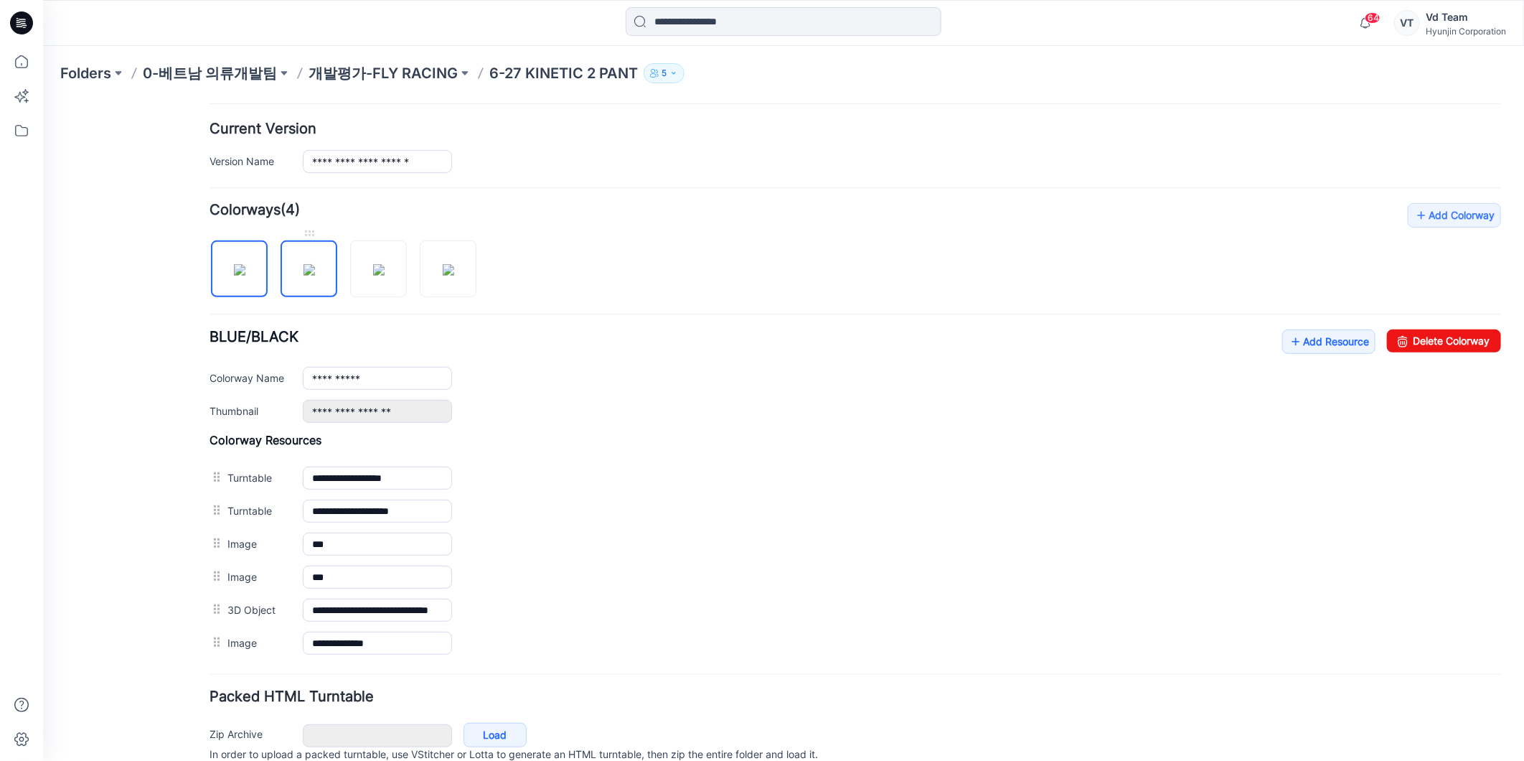
click at [306, 275] on img at bounding box center [308, 268] width 11 height 11
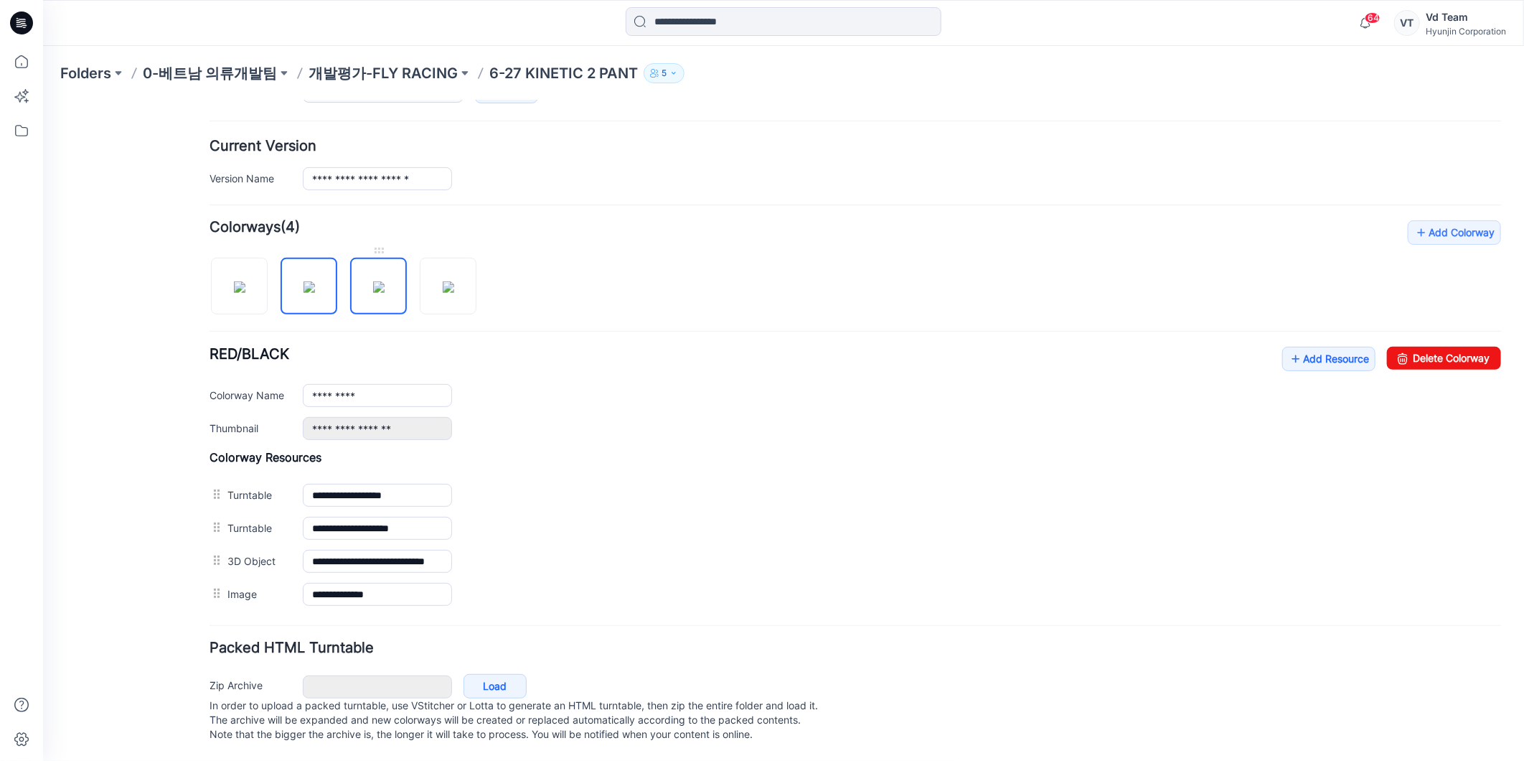
click at [372, 292] on img at bounding box center [377, 286] width 11 height 11
click at [442, 281] on img at bounding box center [447, 286] width 11 height 11
type input "**********"
click at [372, 76] on p "개발평가-FLY RACING" at bounding box center [383, 73] width 149 height 20
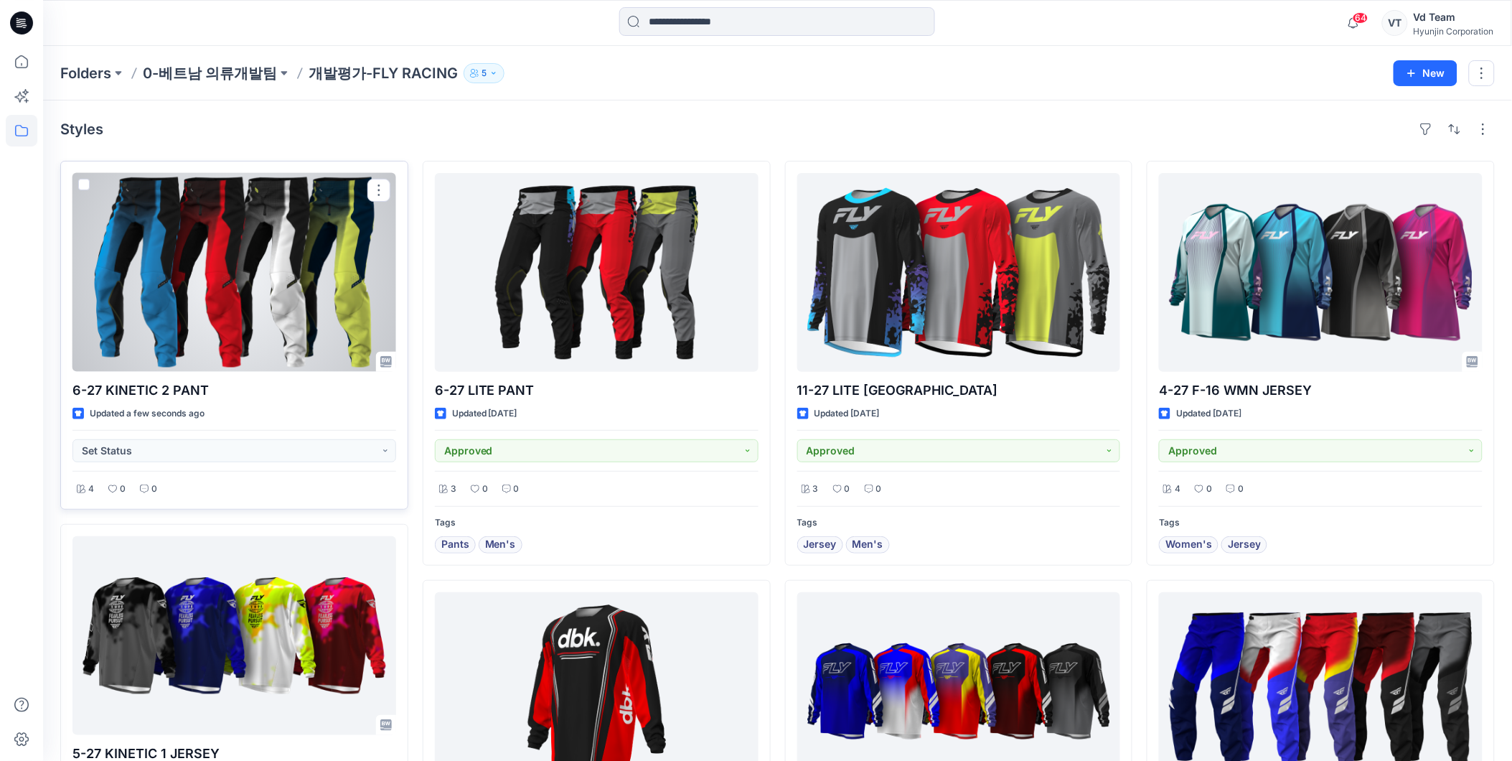
click at [337, 285] on div at bounding box center [234, 272] width 324 height 199
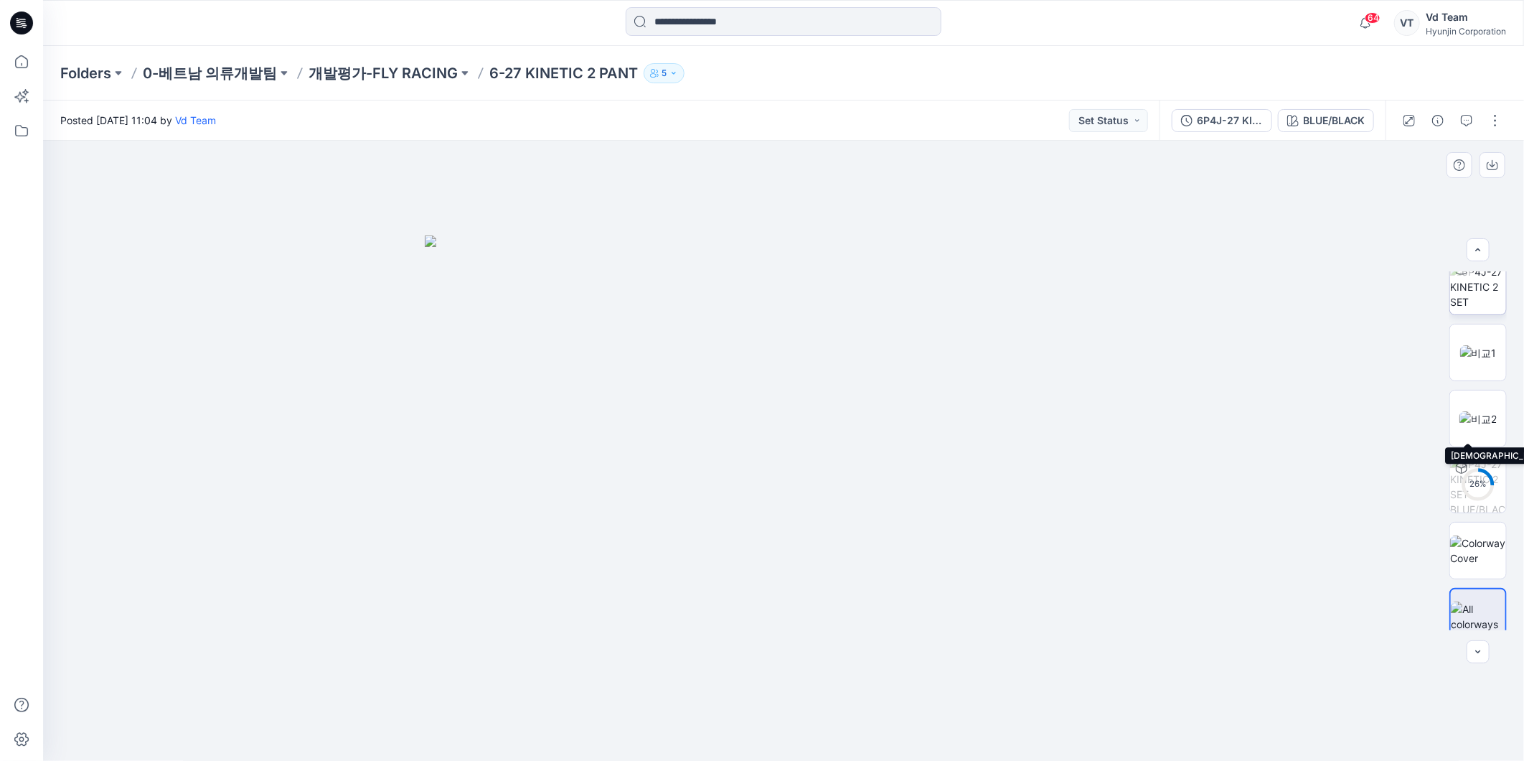
scroll to position [95, 0]
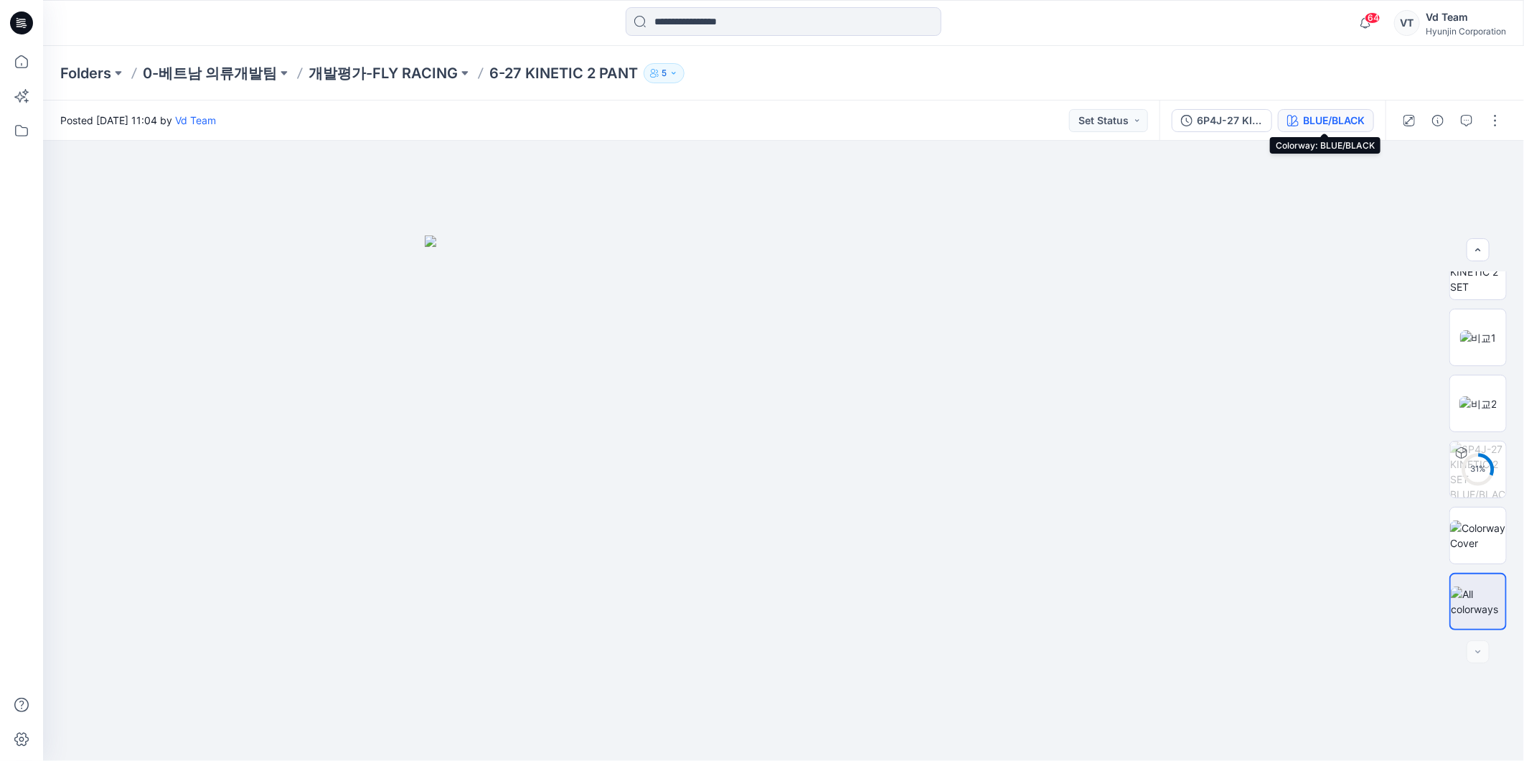
click at [1313, 123] on div "BLUE/BLACK" at bounding box center [1334, 121] width 62 height 16
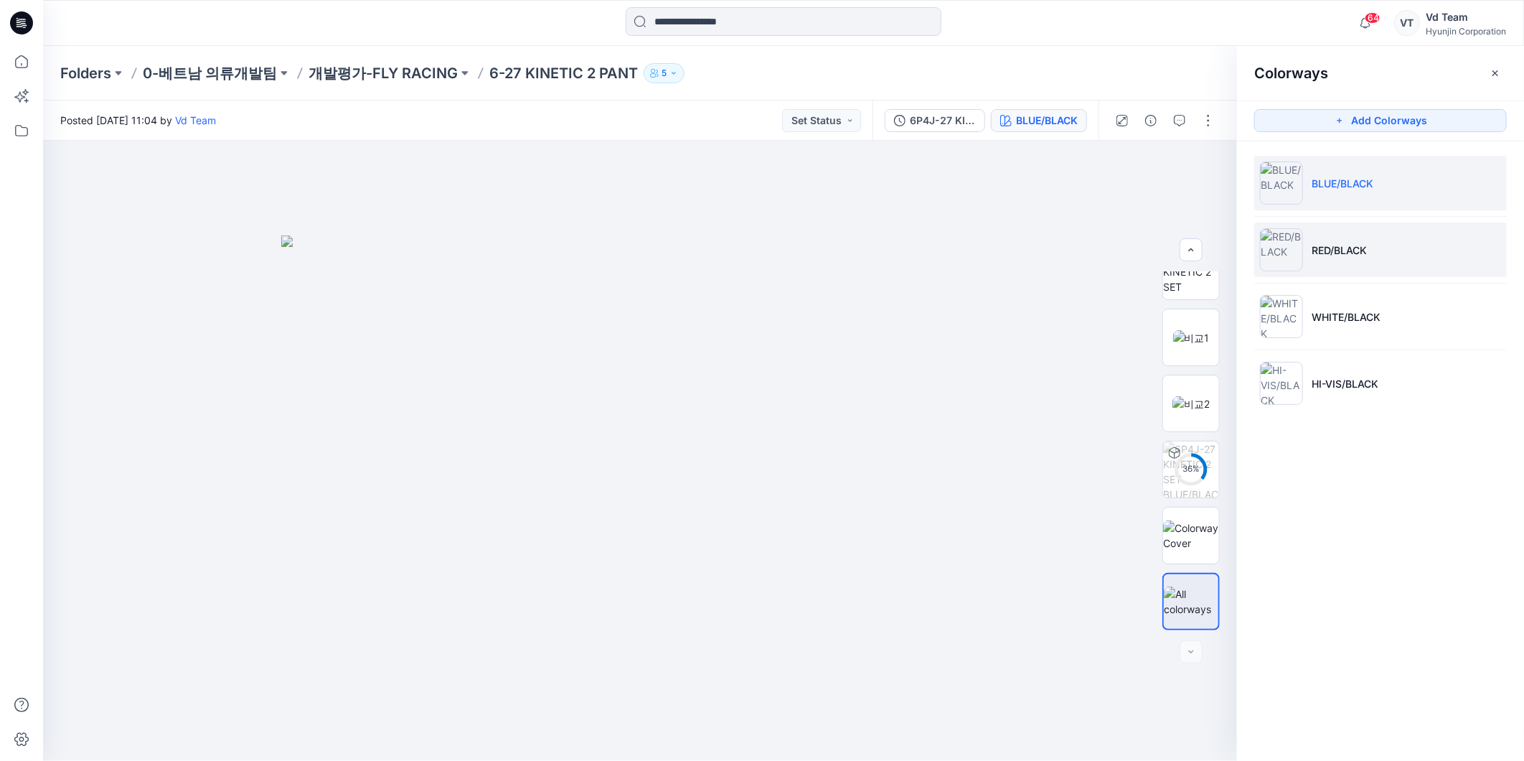
click at [1333, 238] on li "RED/BLACK" at bounding box center [1380, 249] width 253 height 55
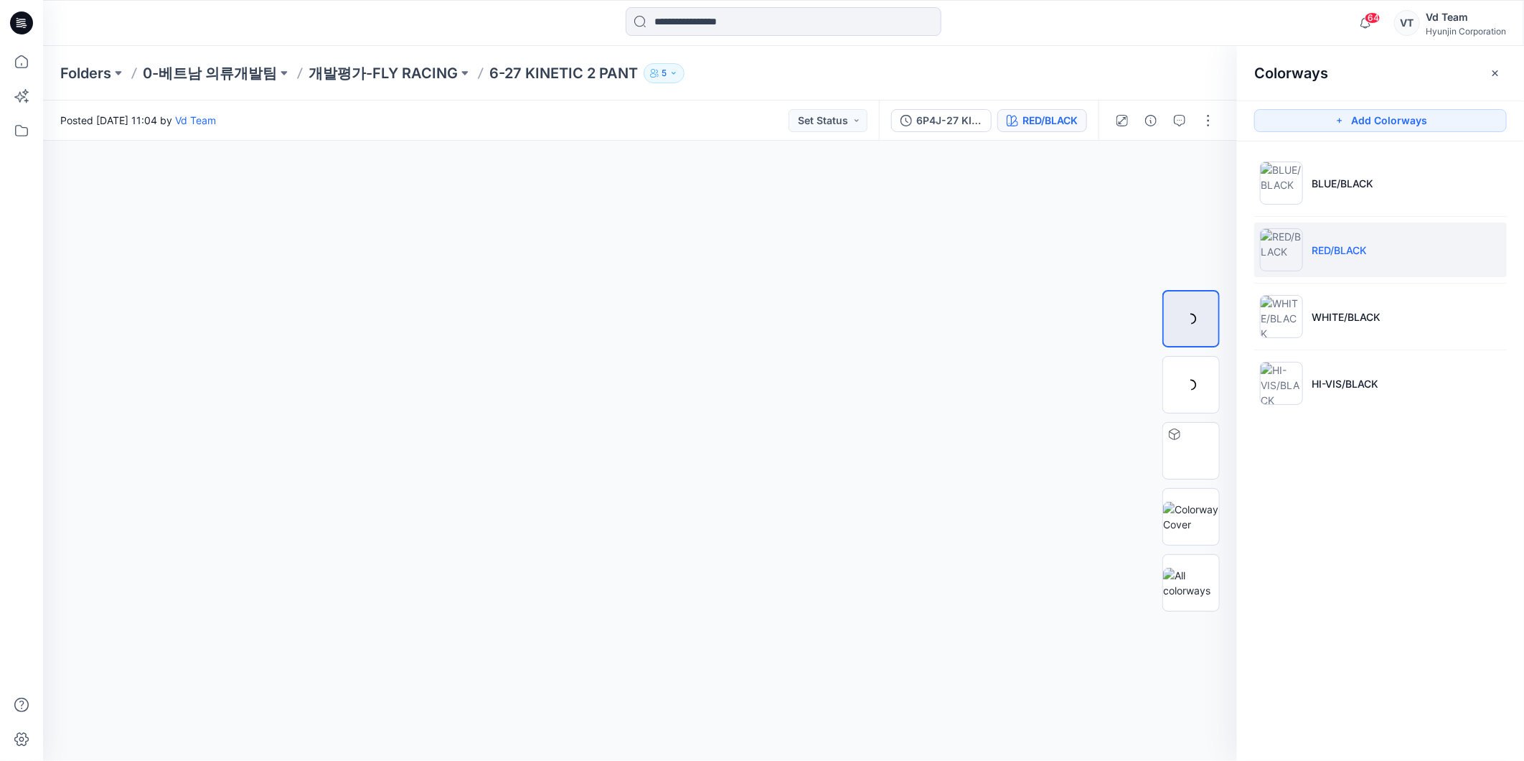
scroll to position [0, 0]
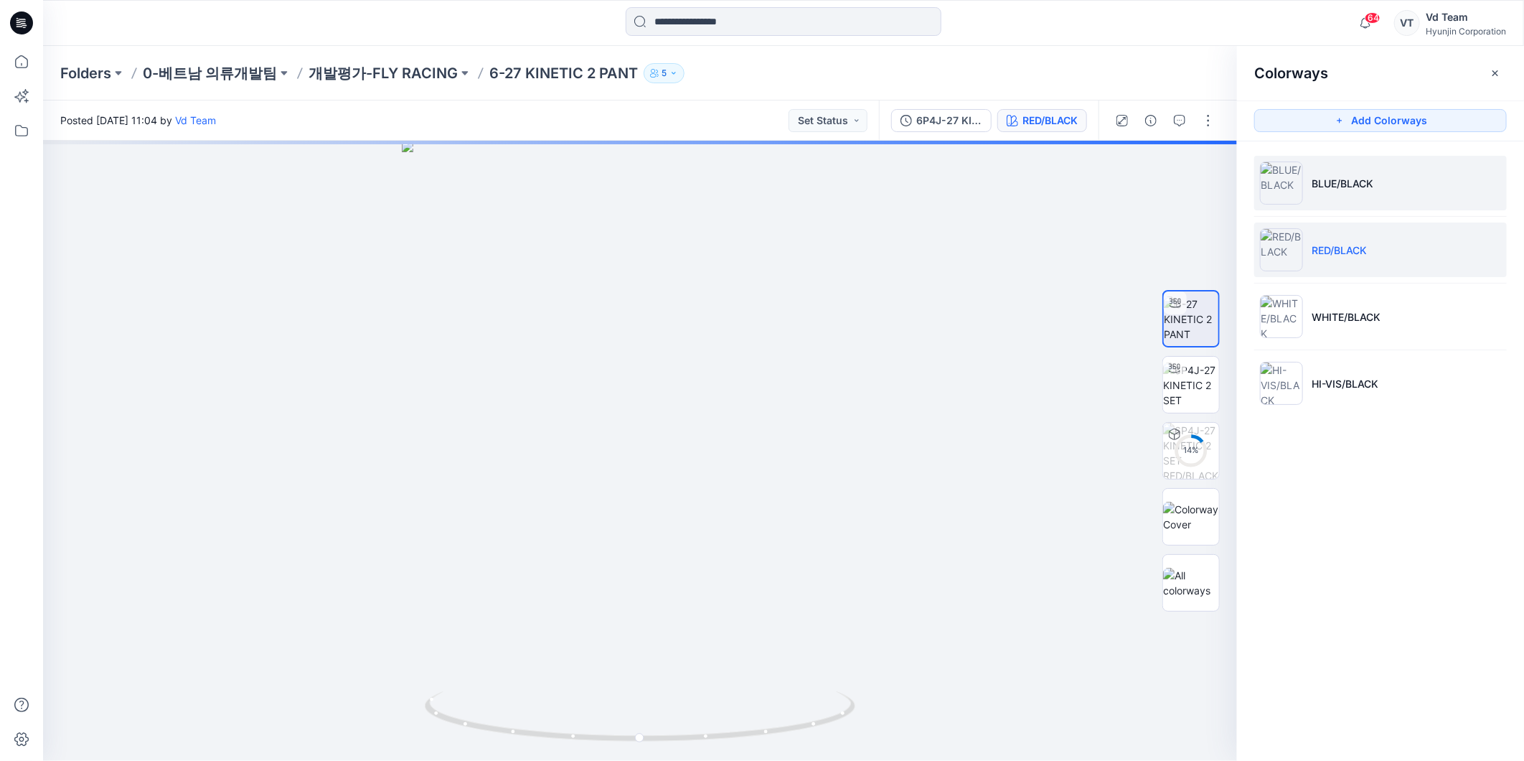
click at [1358, 196] on li "BLUE/BLACK" at bounding box center [1380, 183] width 253 height 55
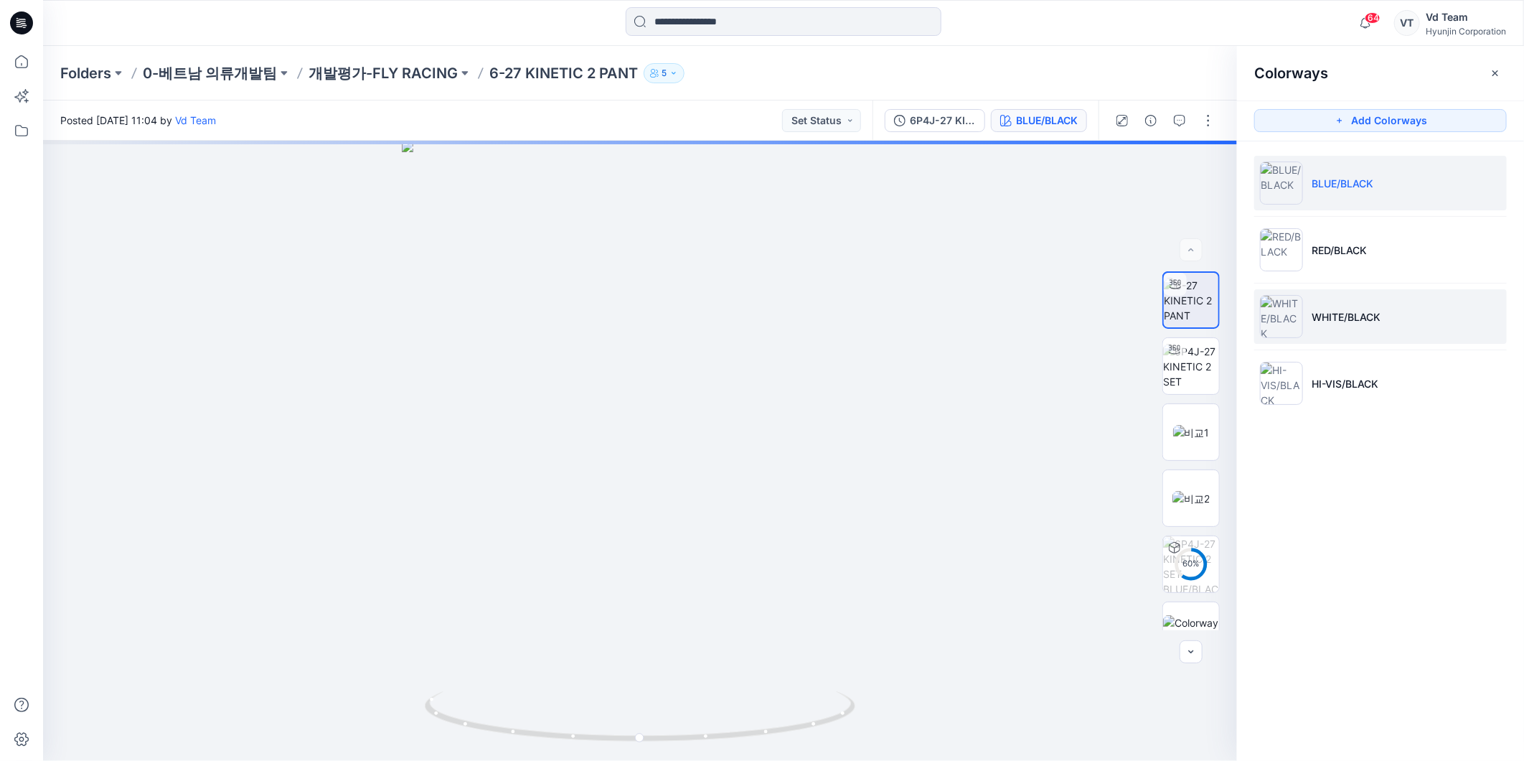
click at [1357, 326] on li "WHITE/BLACK" at bounding box center [1380, 316] width 253 height 55
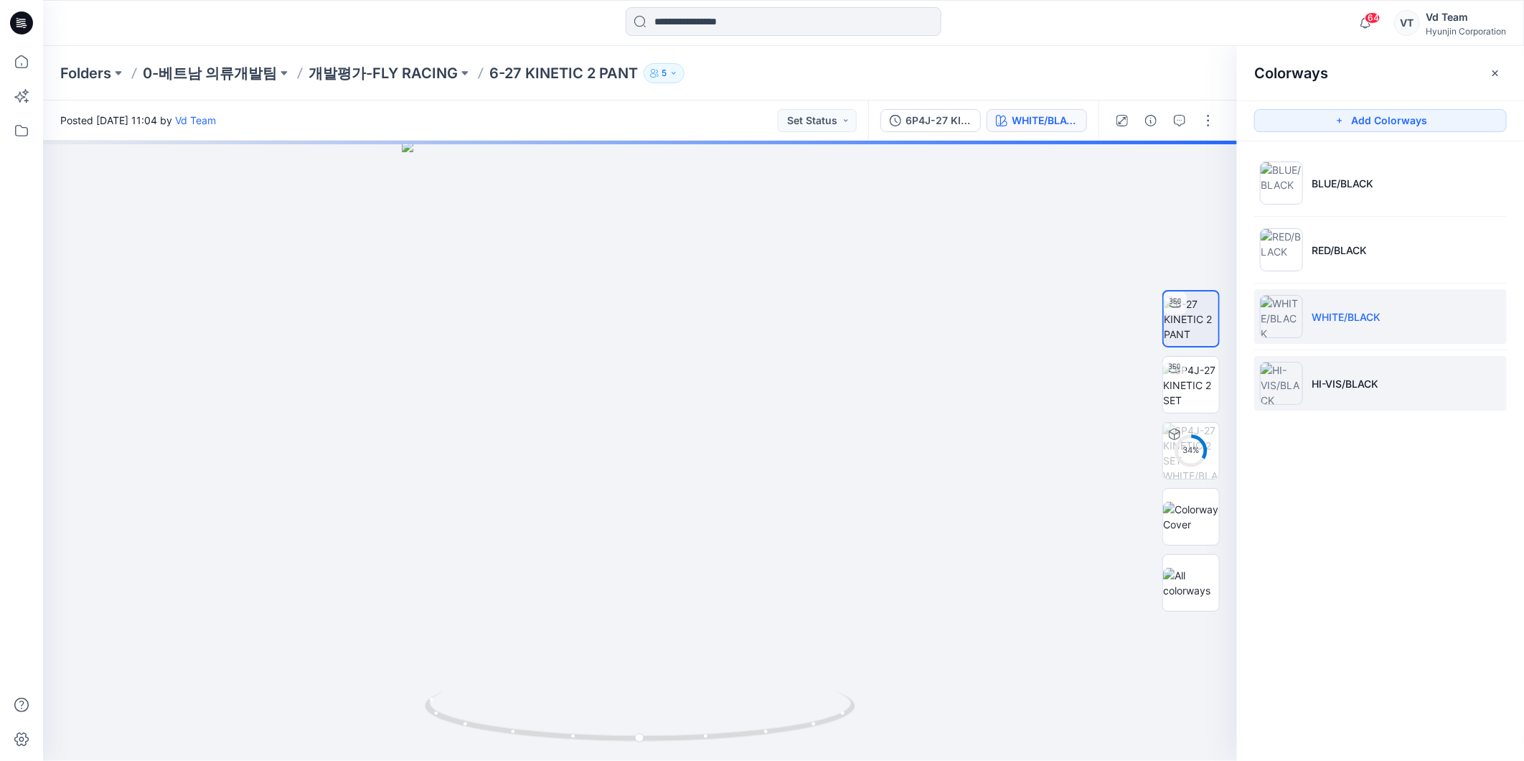
click at [1346, 391] on li "HI-VIS/BLACK" at bounding box center [1380, 383] width 253 height 55
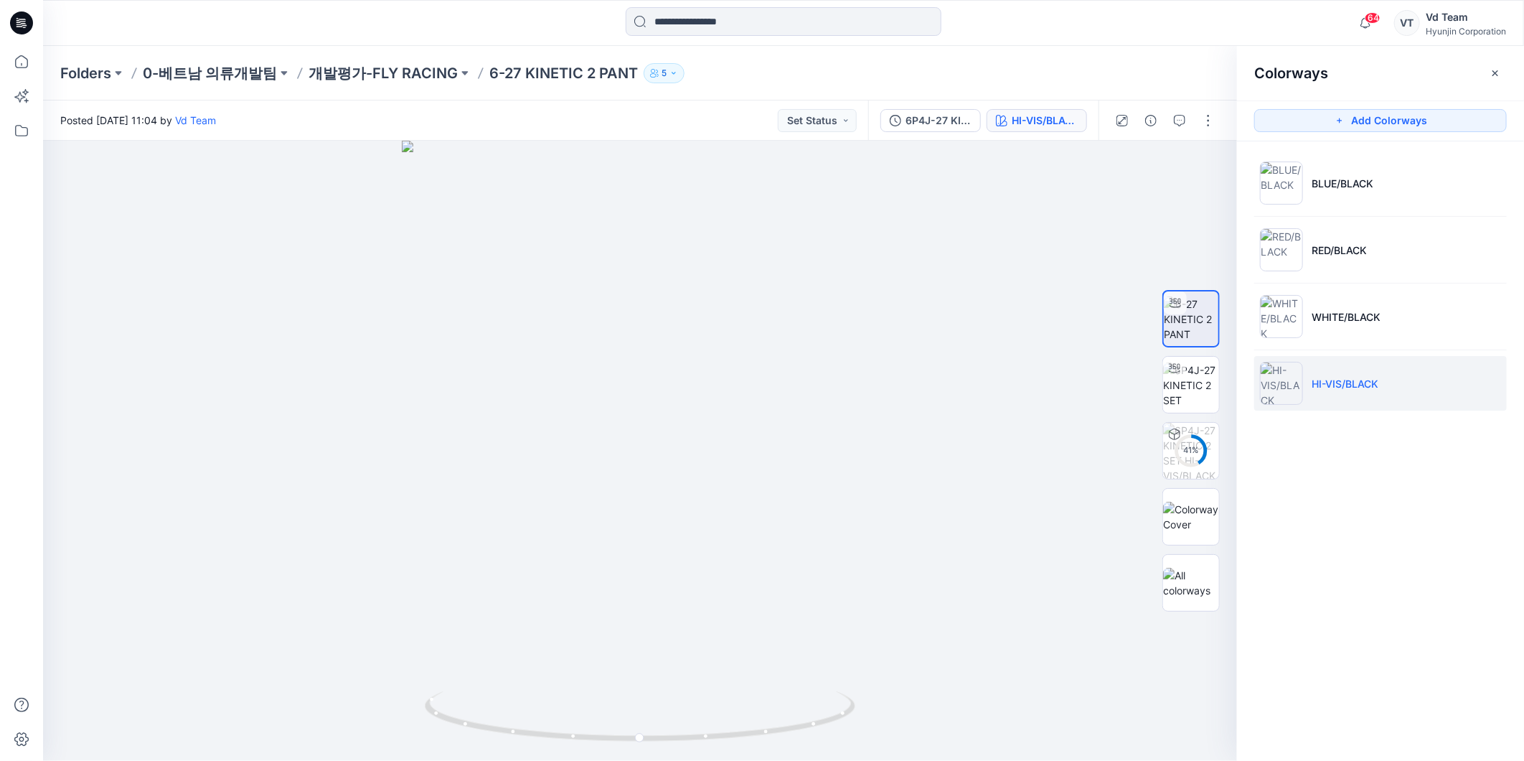
click at [972, 75] on div "Folders 0-베트남 의류개발팀 개발평가-FLY RACING 6-27 KINETIC 2 PANT 5" at bounding box center [727, 73] width 1335 height 20
click at [861, 123] on div "Posted Thursday, August 14, 2025 11:04 by Vd Team Set Status" at bounding box center [455, 119] width 825 height 39
click at [842, 125] on button "Set Status" at bounding box center [817, 120] width 79 height 23
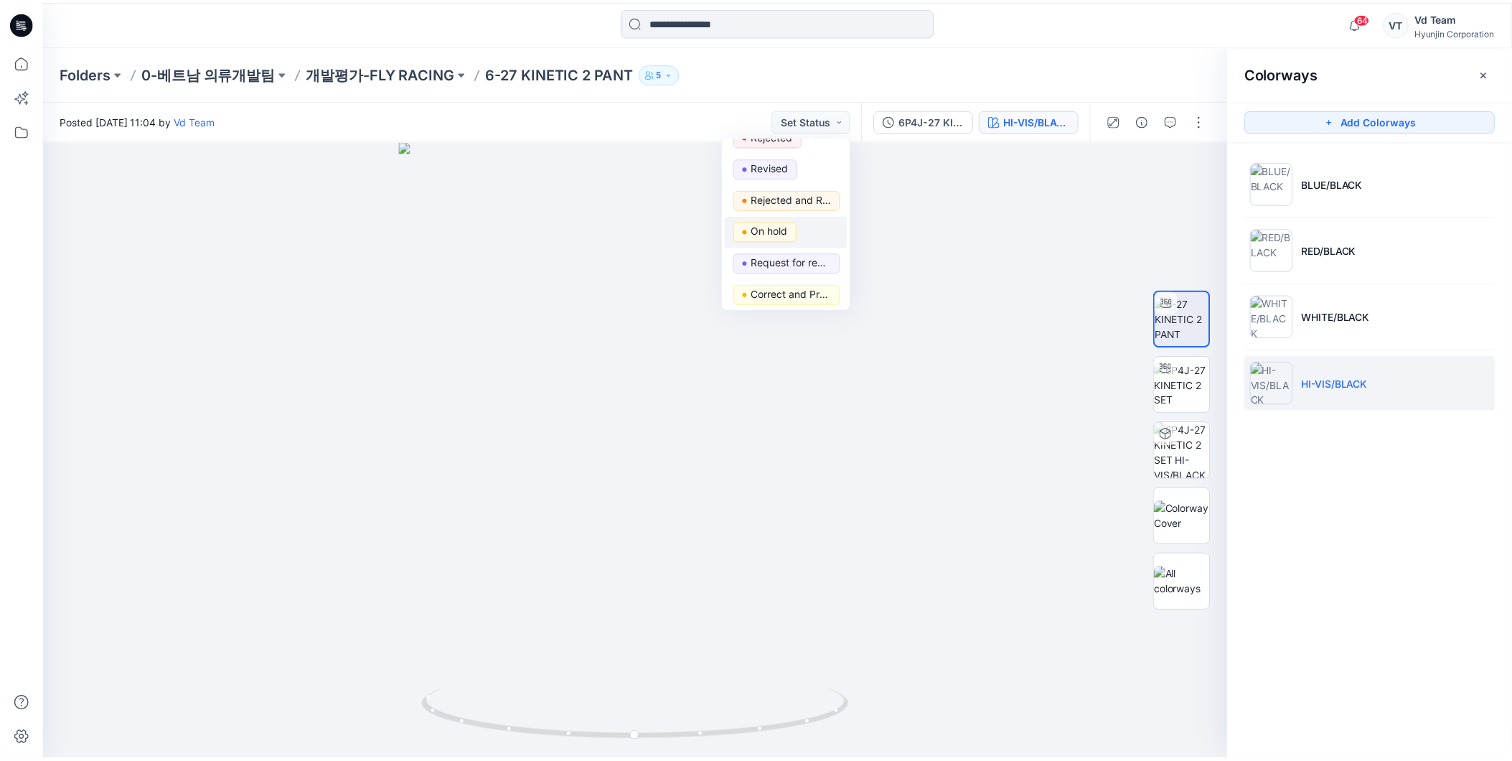
scroll to position [180, 0]
click at [812, 256] on p "Request for review" at bounding box center [797, 259] width 80 height 19
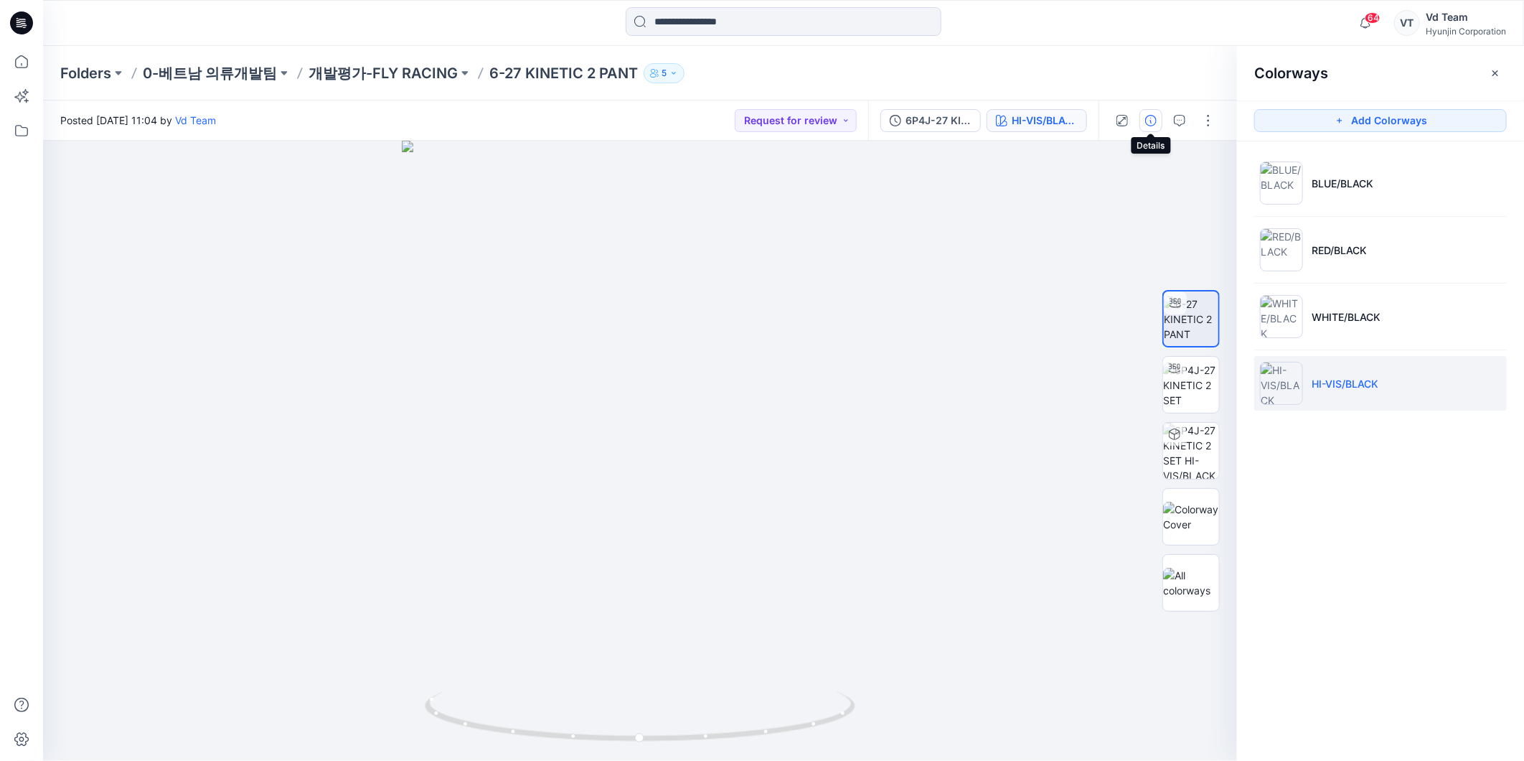
click at [1158, 124] on button "button" at bounding box center [1150, 120] width 23 height 23
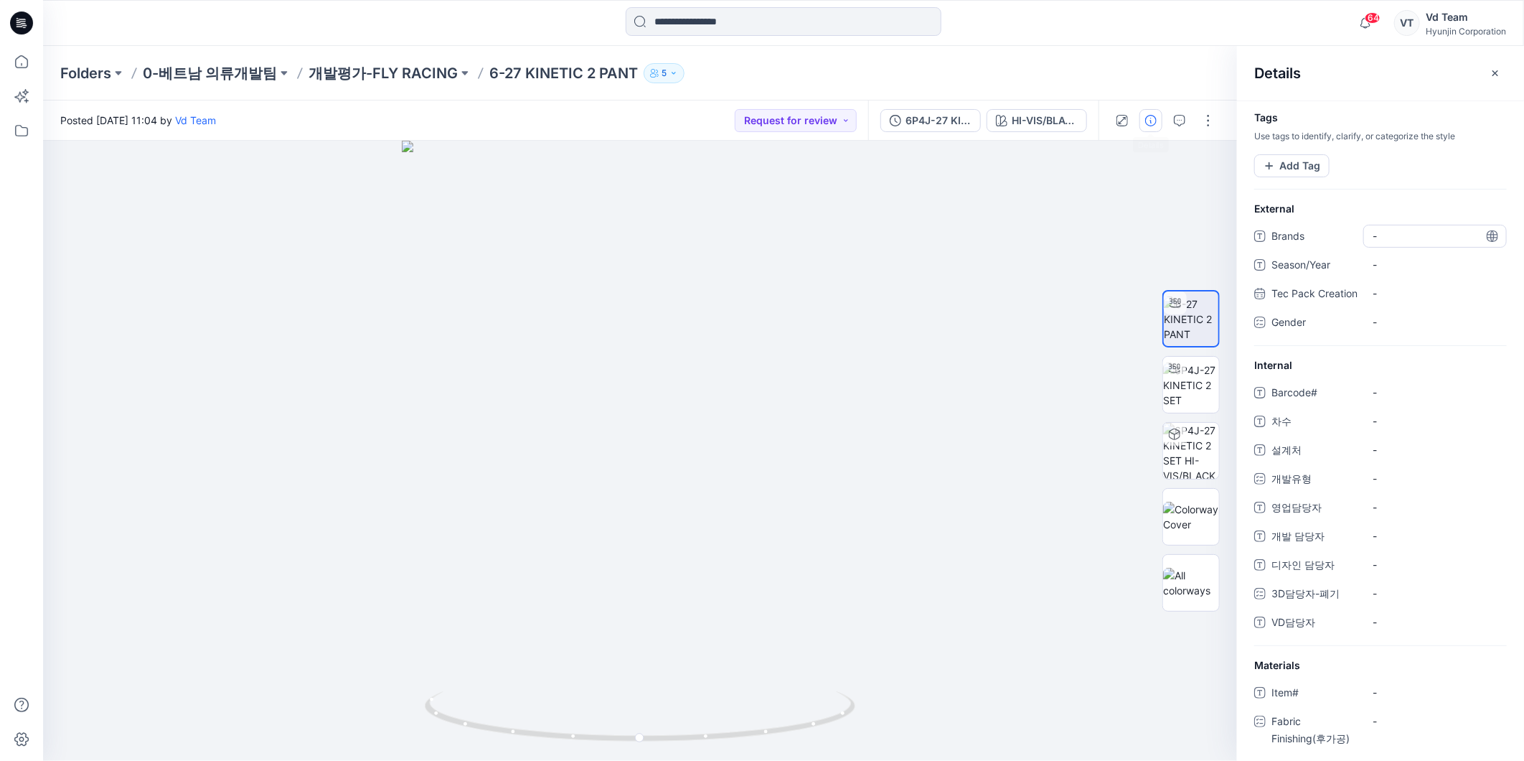
click at [1406, 230] on span "-" at bounding box center [1435, 235] width 125 height 15
click at [1323, 168] on button "Add Tag" at bounding box center [1291, 165] width 75 height 23
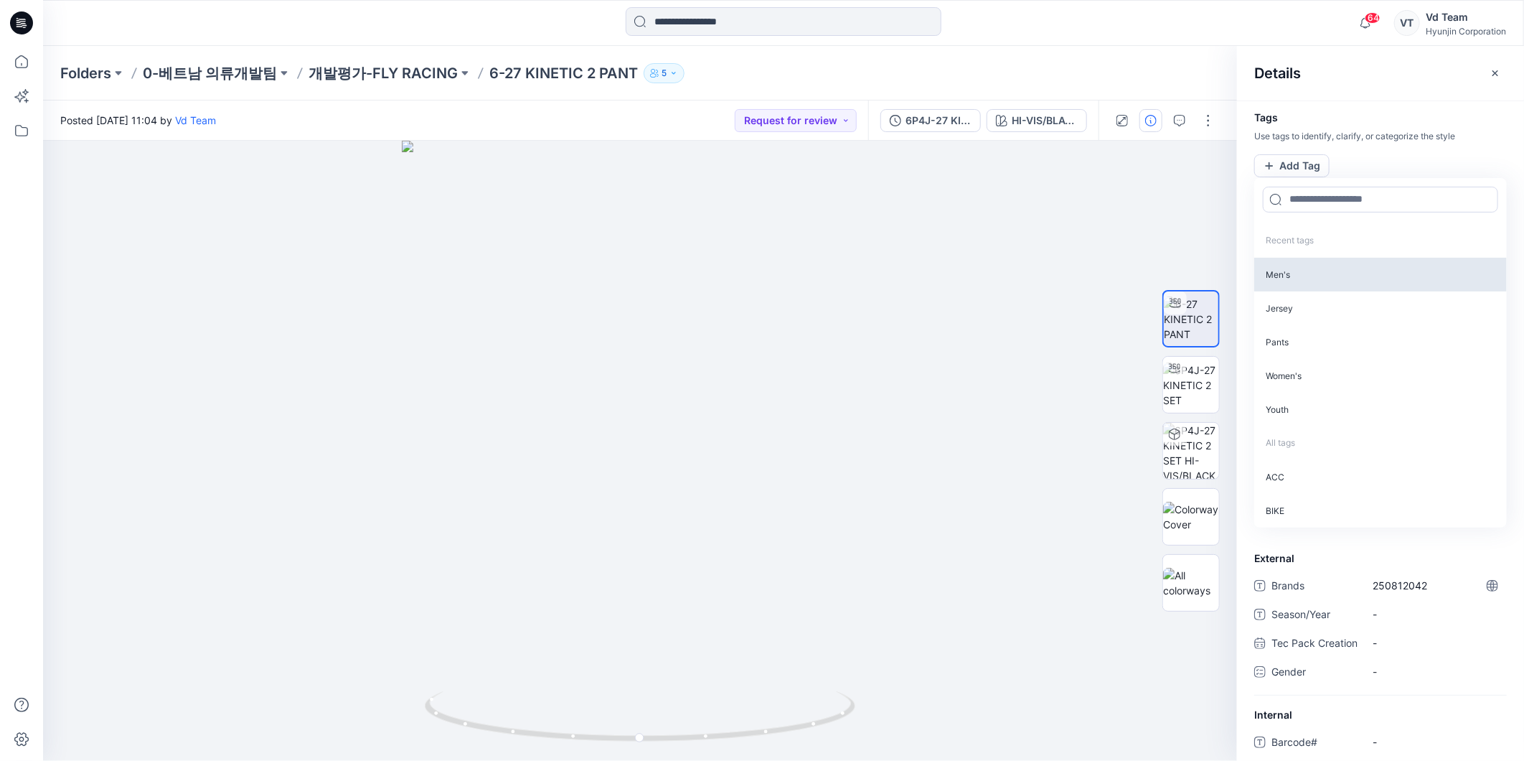
click at [1287, 273] on p "Men's" at bounding box center [1380, 275] width 253 height 34
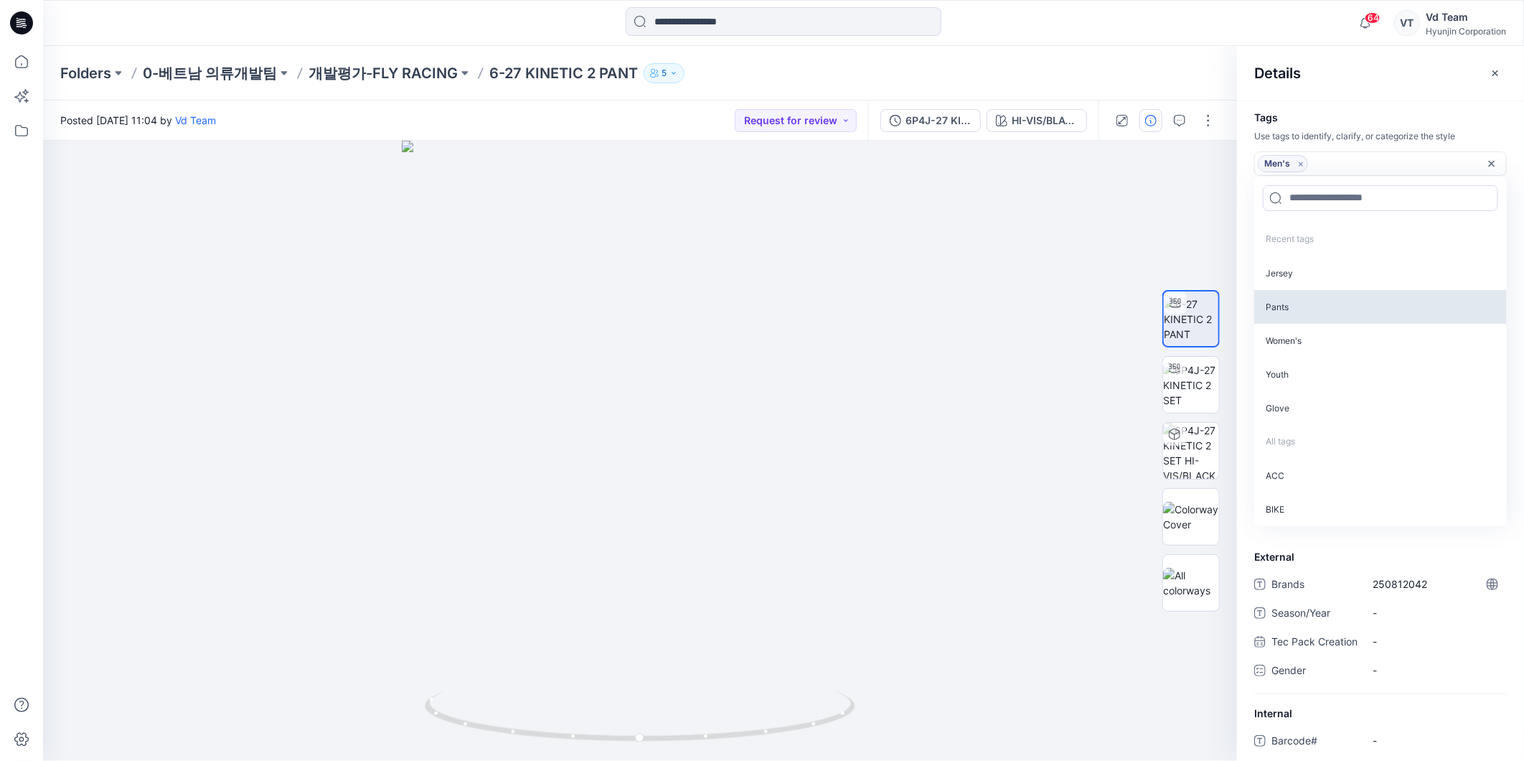
click at [1286, 300] on p "Pants" at bounding box center [1380, 307] width 253 height 34
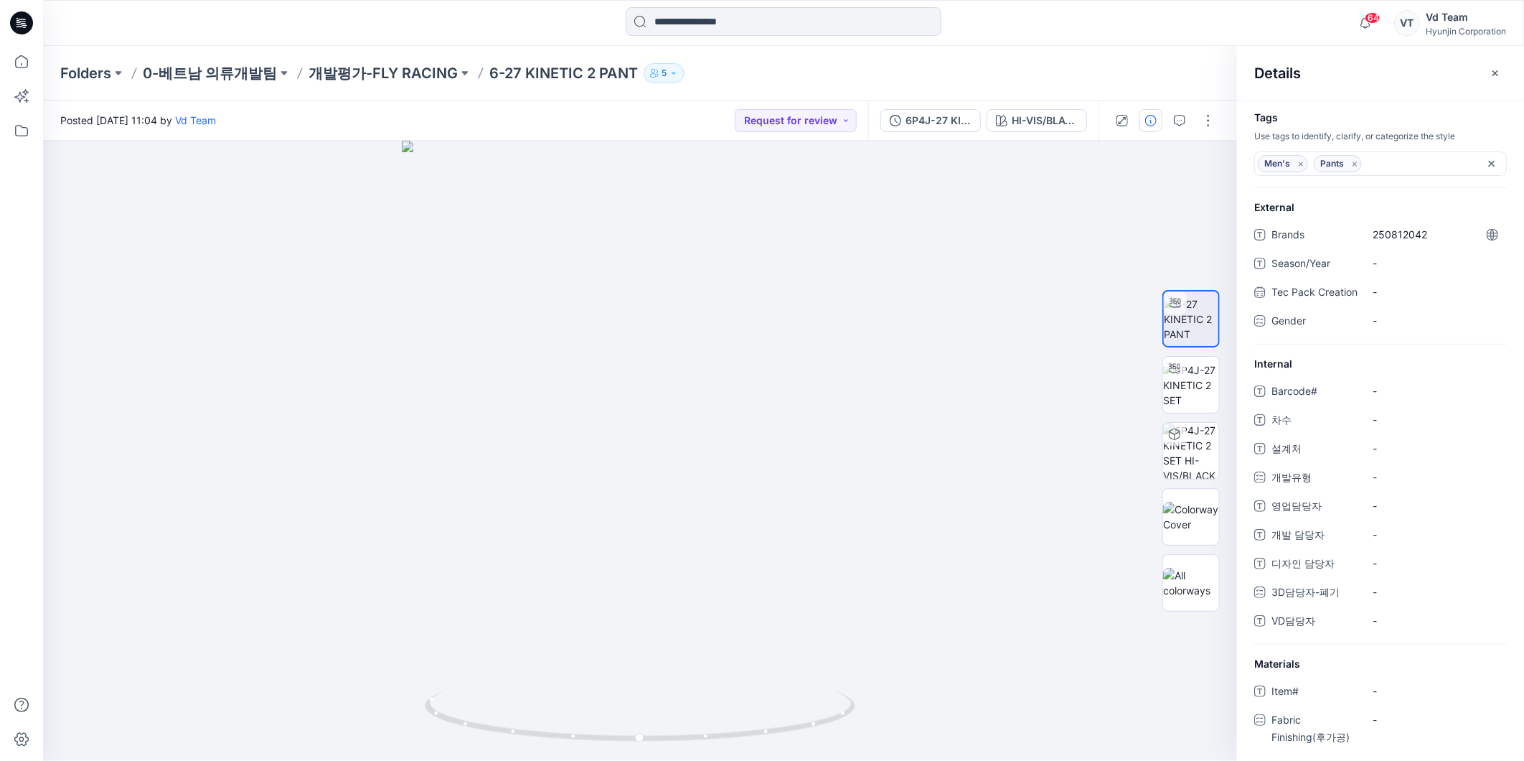
click at [1395, 96] on div "Details" at bounding box center [1380, 73] width 287 height 54
click at [1435, 238] on span "250812042" at bounding box center [1435, 234] width 125 height 15
drag, startPoint x: 1435, startPoint y: 238, endPoint x: 1263, endPoint y: 250, distance: 172.6
click at [1263, 250] on div "Brands ********* Season/Year - Tec Pack Creation - Gender -" at bounding box center [1380, 283] width 253 height 121
type textarea "**********"
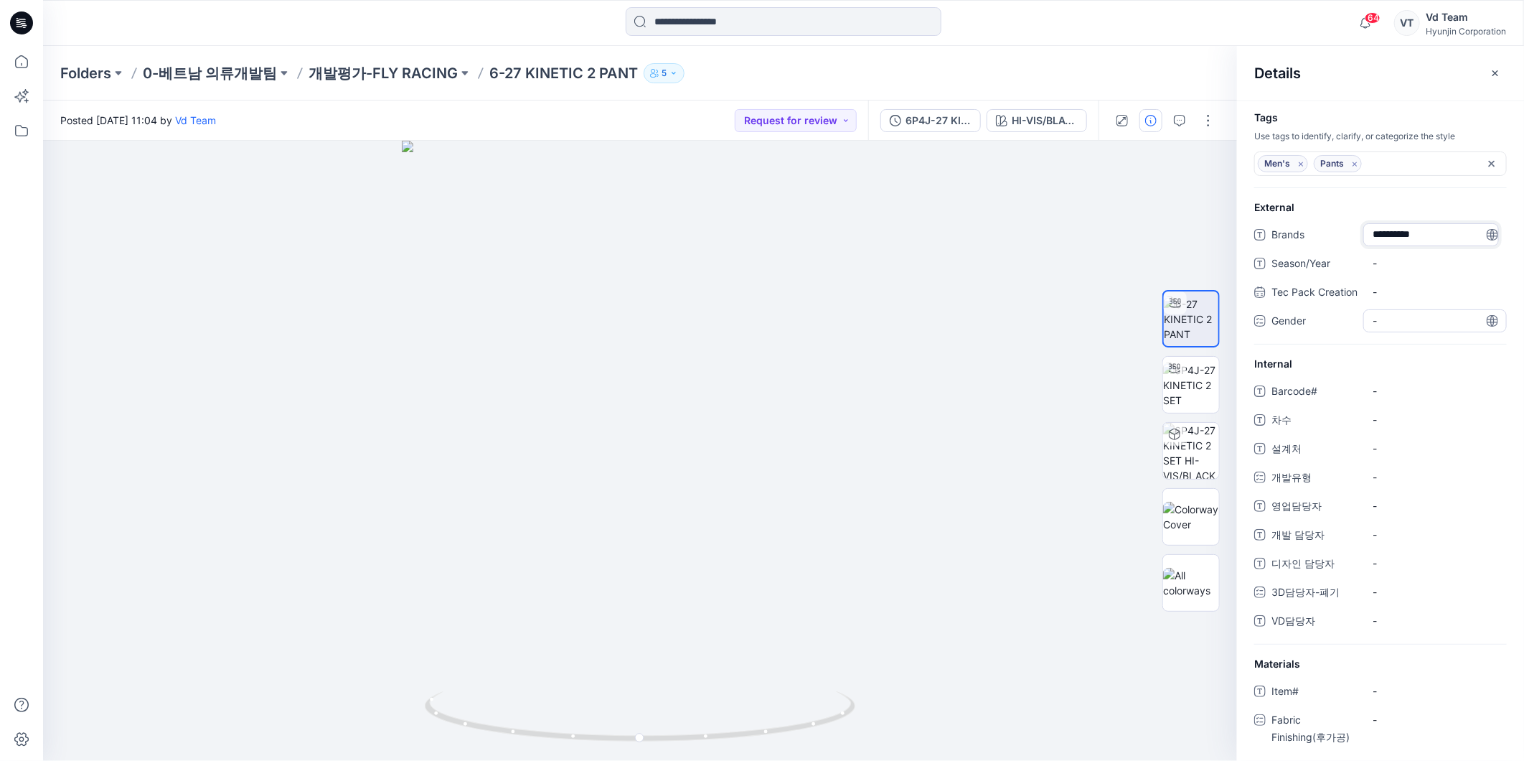
click at [1439, 332] on div "-" at bounding box center [1435, 320] width 144 height 23
click at [1426, 367] on div "Male" at bounding box center [1435, 352] width 138 height 29
drag, startPoint x: 1380, startPoint y: 367, endPoint x: 1386, endPoint y: 345, distance: 23.2
click at [1380, 358] on span at bounding box center [1381, 352] width 11 height 11
click at [1398, 269] on span "-" at bounding box center [1435, 262] width 125 height 15
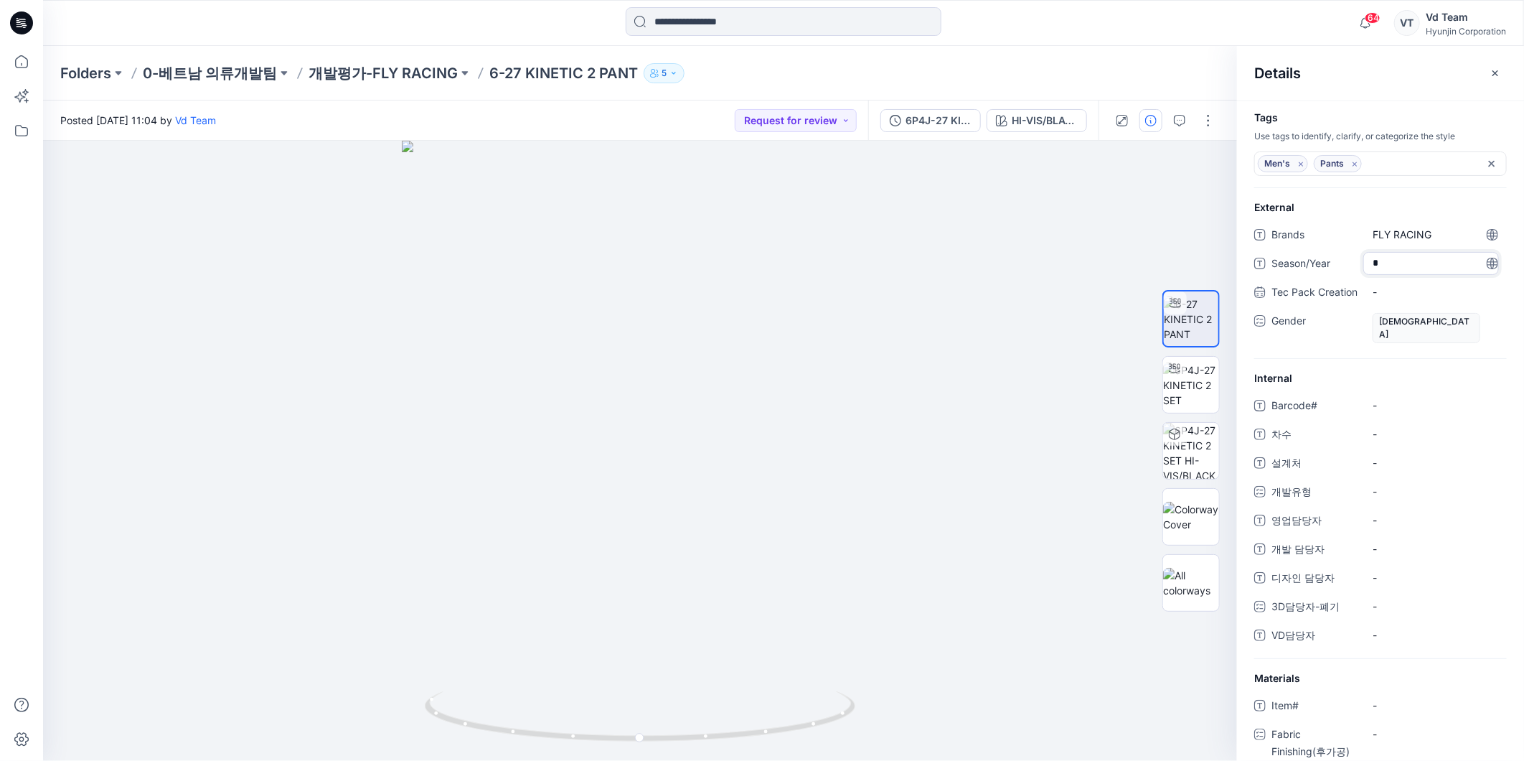
type textarea "**"
click at [1386, 406] on span "-" at bounding box center [1435, 405] width 125 height 15
click at [1386, 433] on span "-" at bounding box center [1435, 433] width 125 height 15
type textarea "*"
click at [1395, 460] on span "-" at bounding box center [1435, 462] width 125 height 15
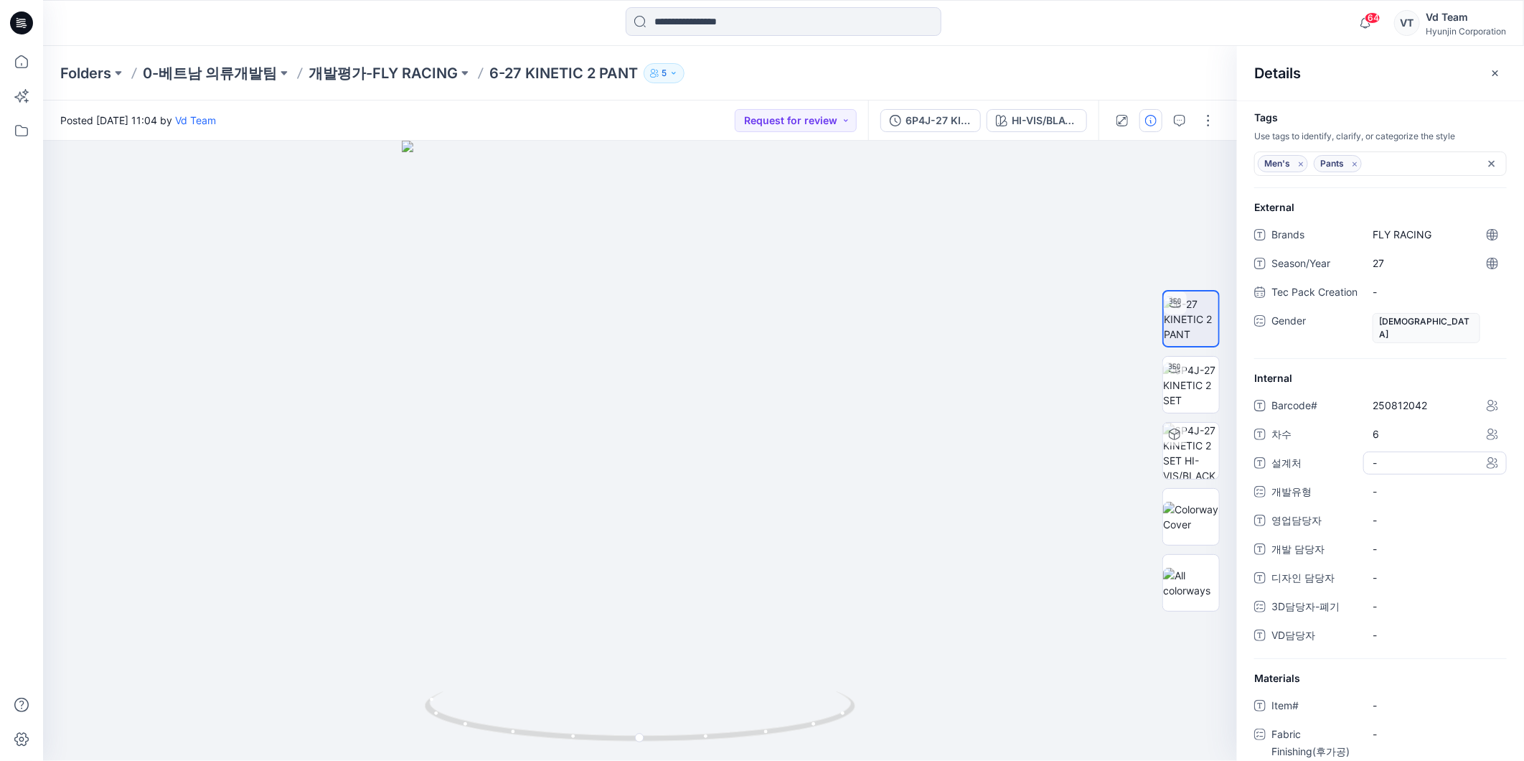
click at [1436, 460] on span "-" at bounding box center [1435, 462] width 125 height 15
type textarea "**********"
click at [1418, 486] on div "-" at bounding box center [1435, 491] width 144 height 23
click at [1403, 553] on label "CW" at bounding box center [1392, 551] width 34 height 17
click at [1287, 593] on div "Barcode# 250812042 차수 6 설계처 쟈록의류 (GLC) 개발유형 CW CS CW CFM SALES MU SR 영업담당자 - 개발…" at bounding box center [1380, 527] width 253 height 266
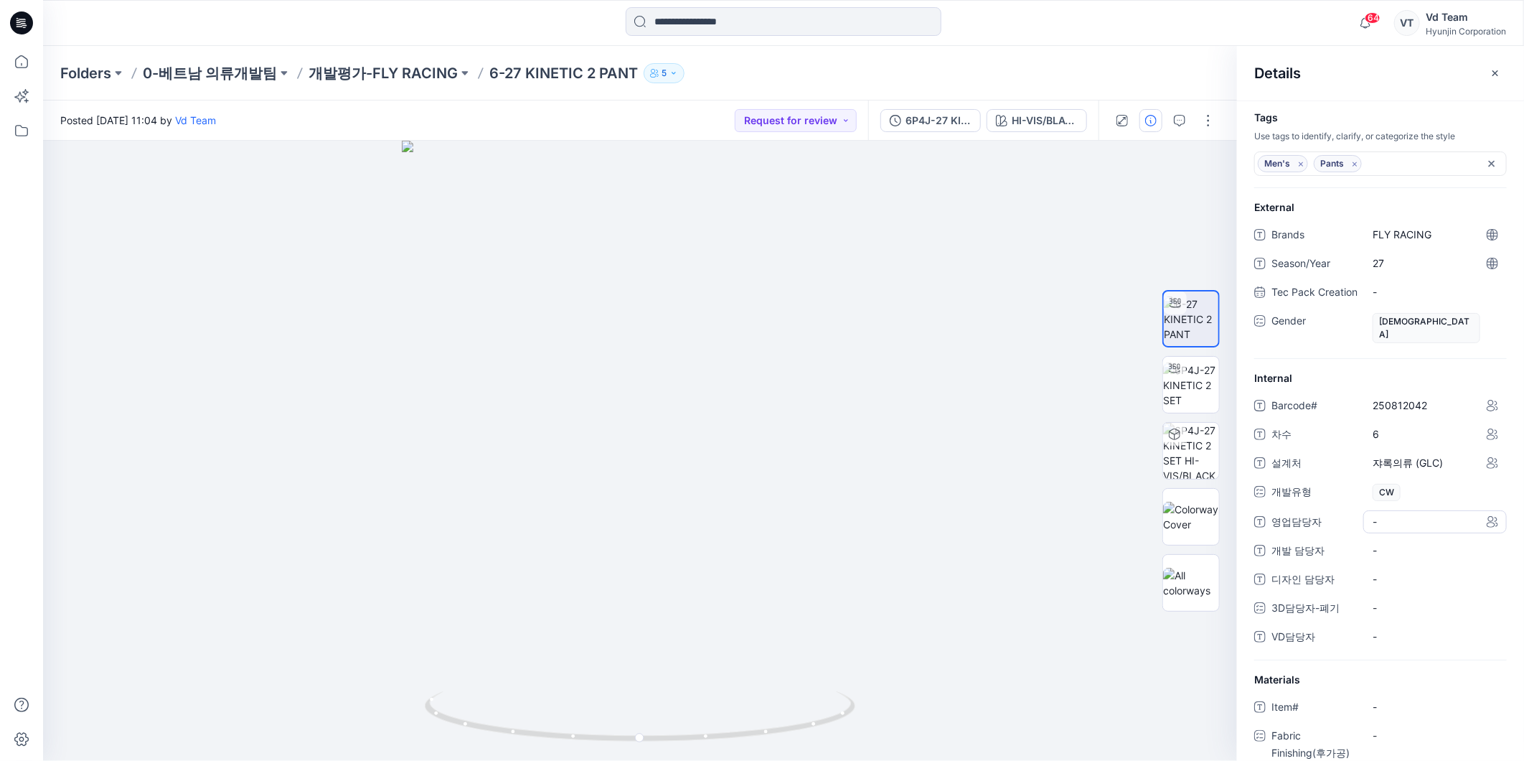
click at [1442, 513] on div "-" at bounding box center [1435, 521] width 144 height 23
type textarea "*"
type textarea "***"
click at [1403, 547] on 담당자 "-" at bounding box center [1435, 549] width 125 height 15
type textarea "***"
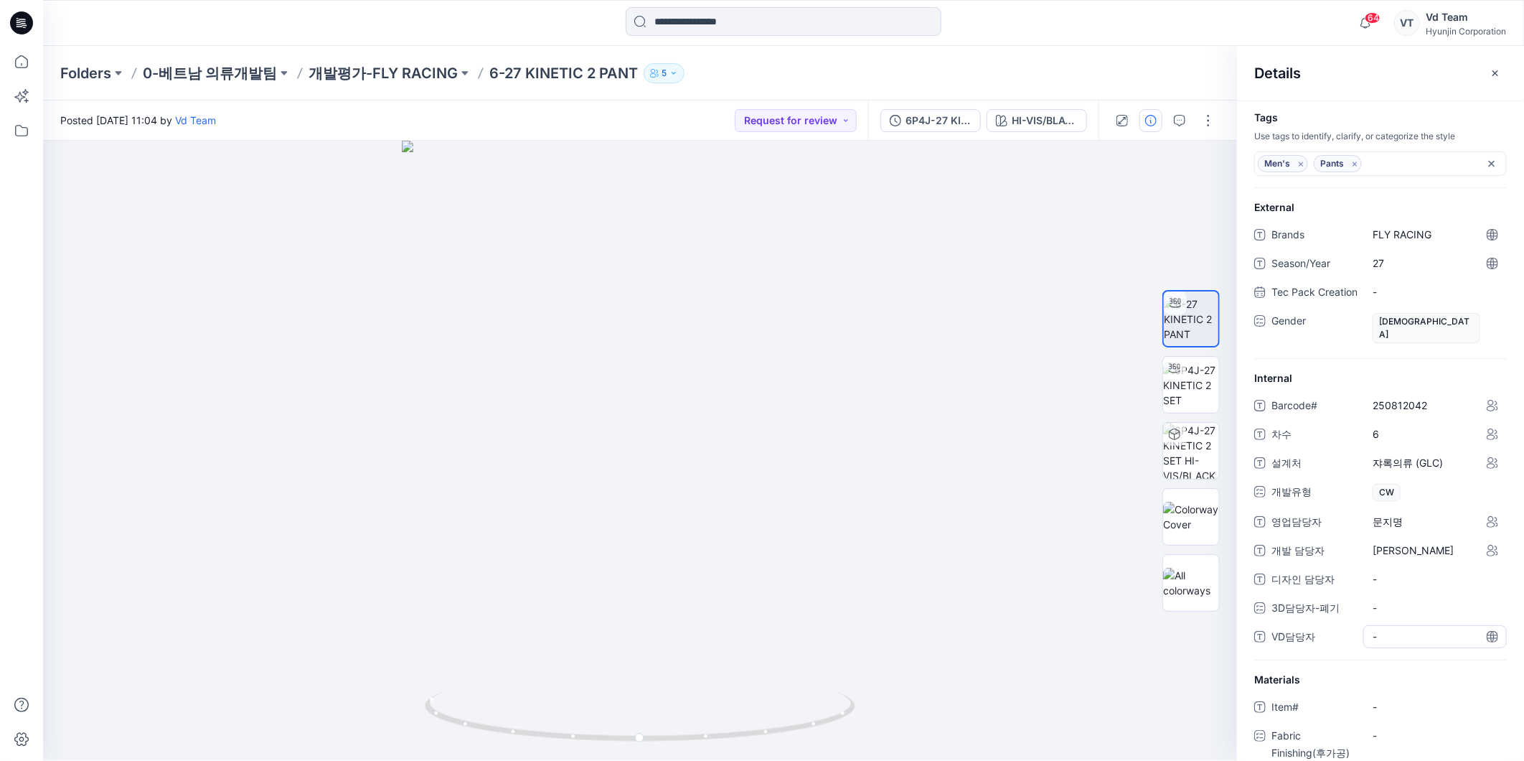
click at [1426, 640] on span "-" at bounding box center [1435, 636] width 125 height 15
type textarea "***"
drag, startPoint x: 1496, startPoint y: 72, endPoint x: 1103, endPoint y: 91, distance: 393.7
click at [1494, 72] on icon "button" at bounding box center [1496, 73] width 6 height 6
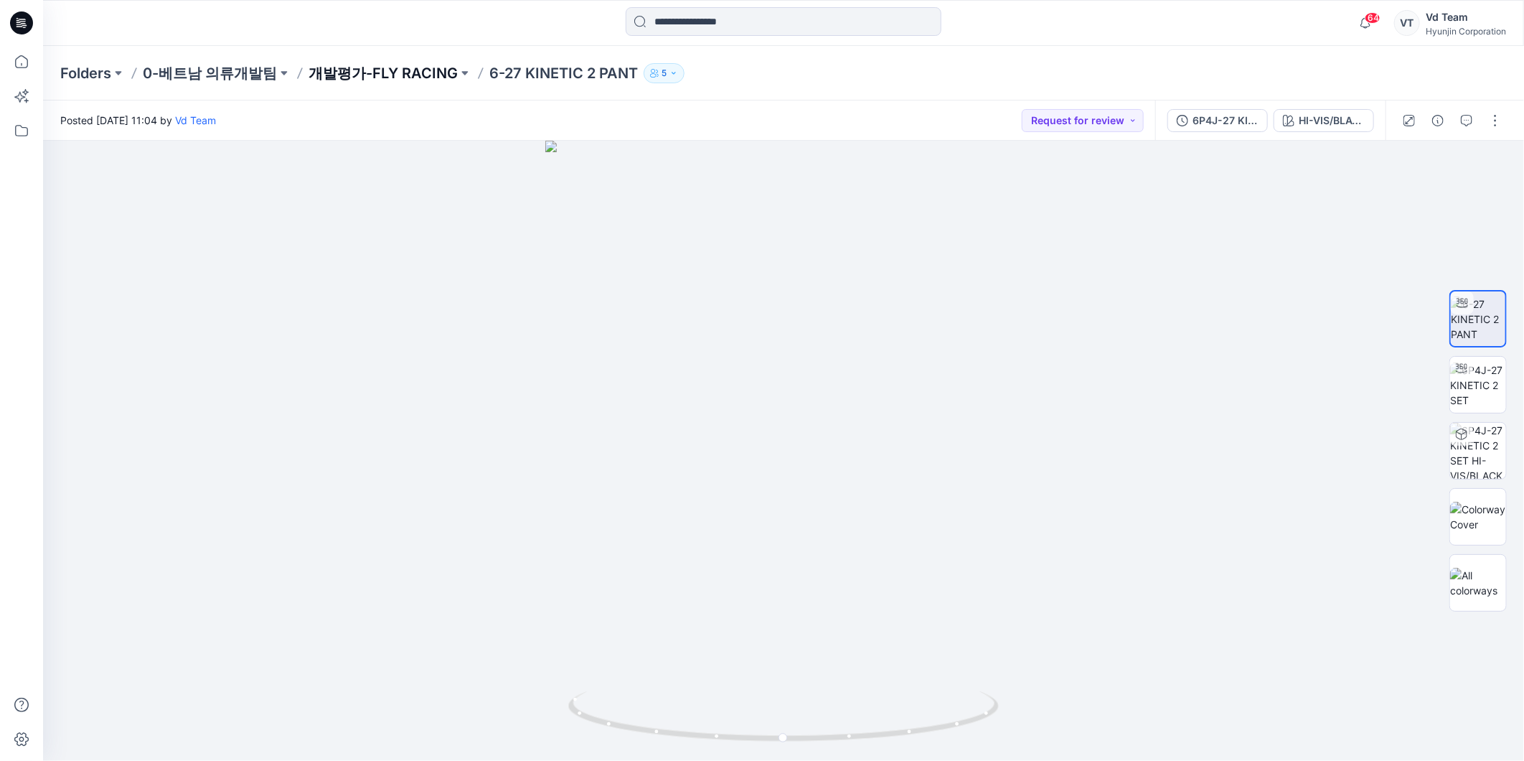
click at [371, 73] on p "개발평가-FLY RACING" at bounding box center [383, 73] width 149 height 20
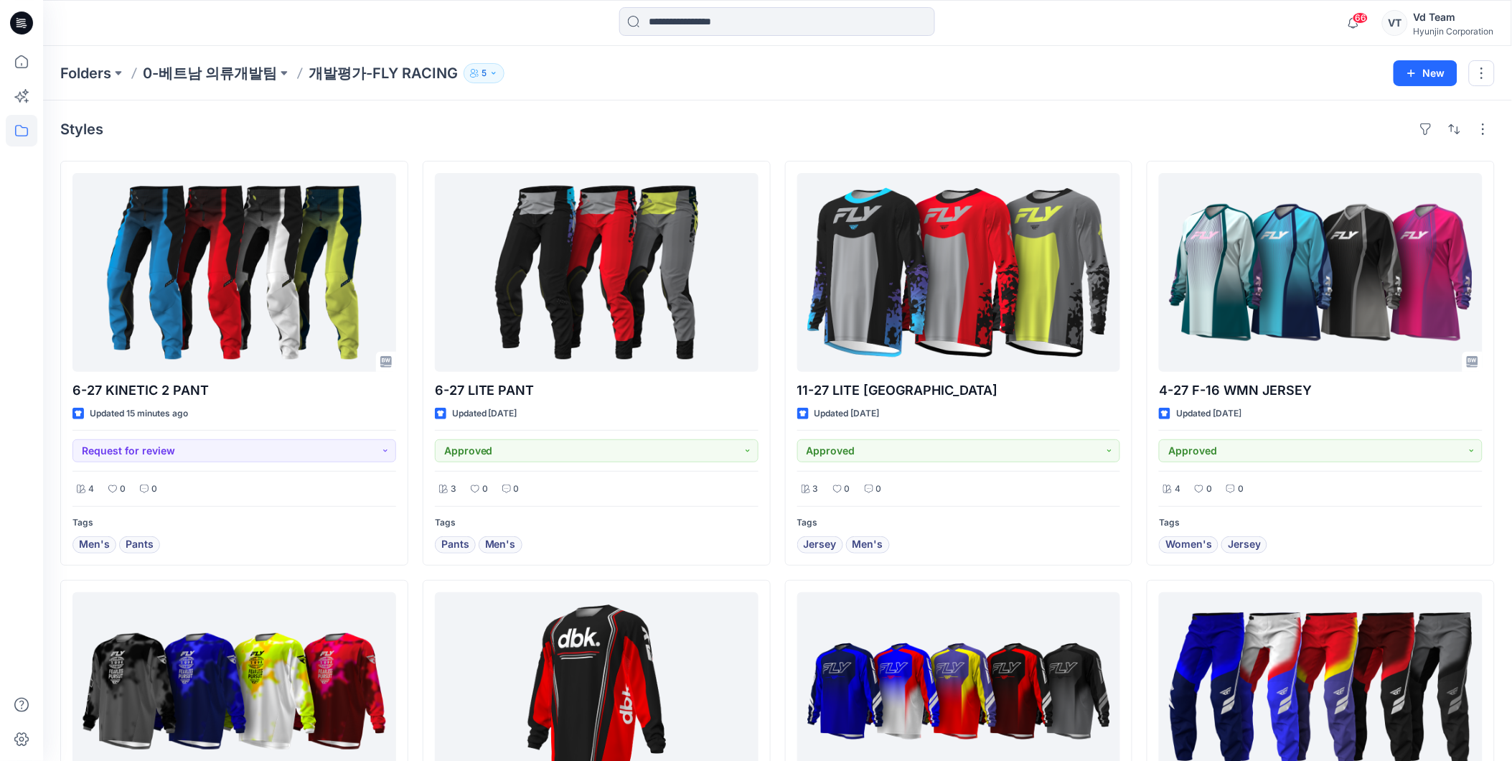
click at [725, 125] on div "Styles" at bounding box center [777, 129] width 1434 height 23
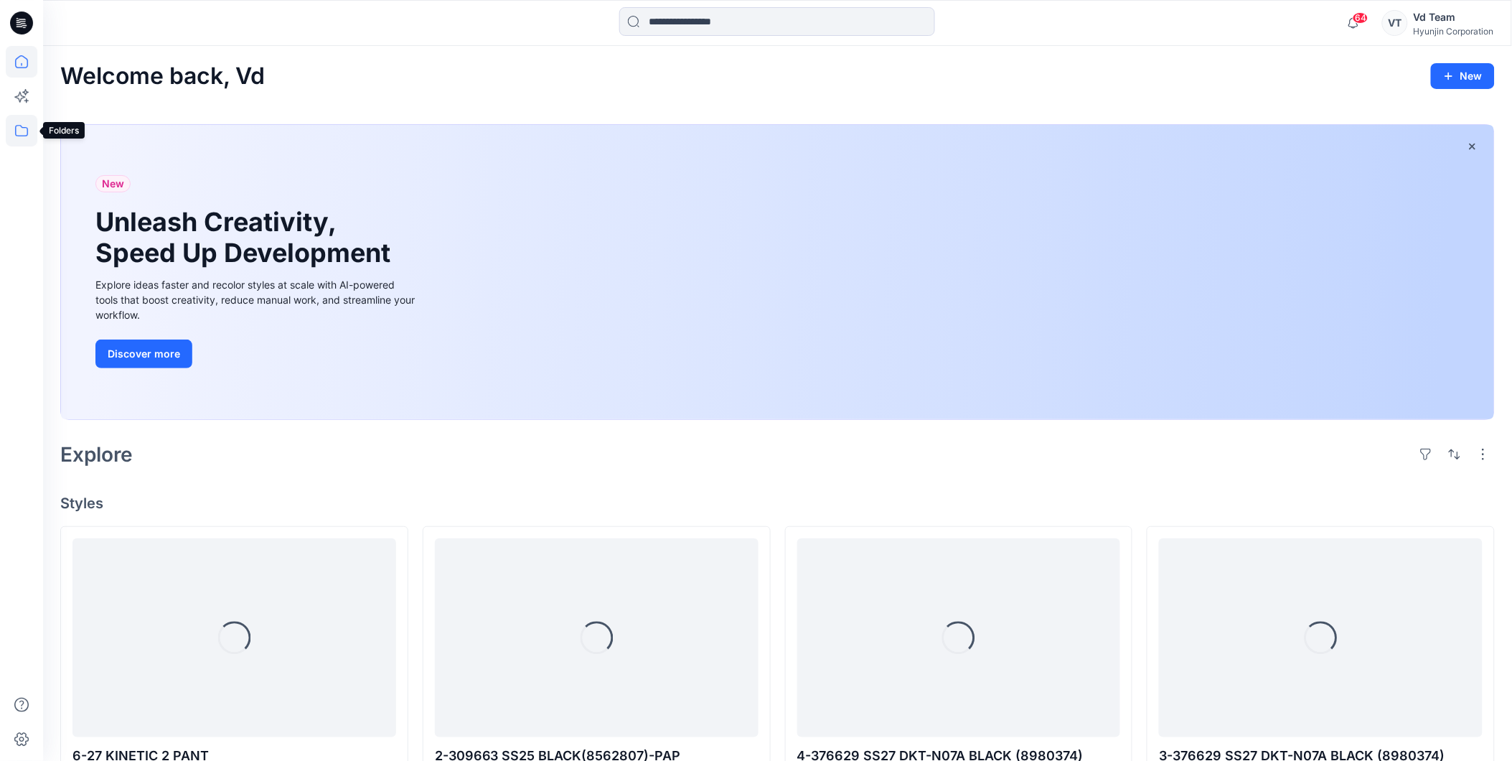
click at [24, 138] on icon at bounding box center [22, 131] width 32 height 32
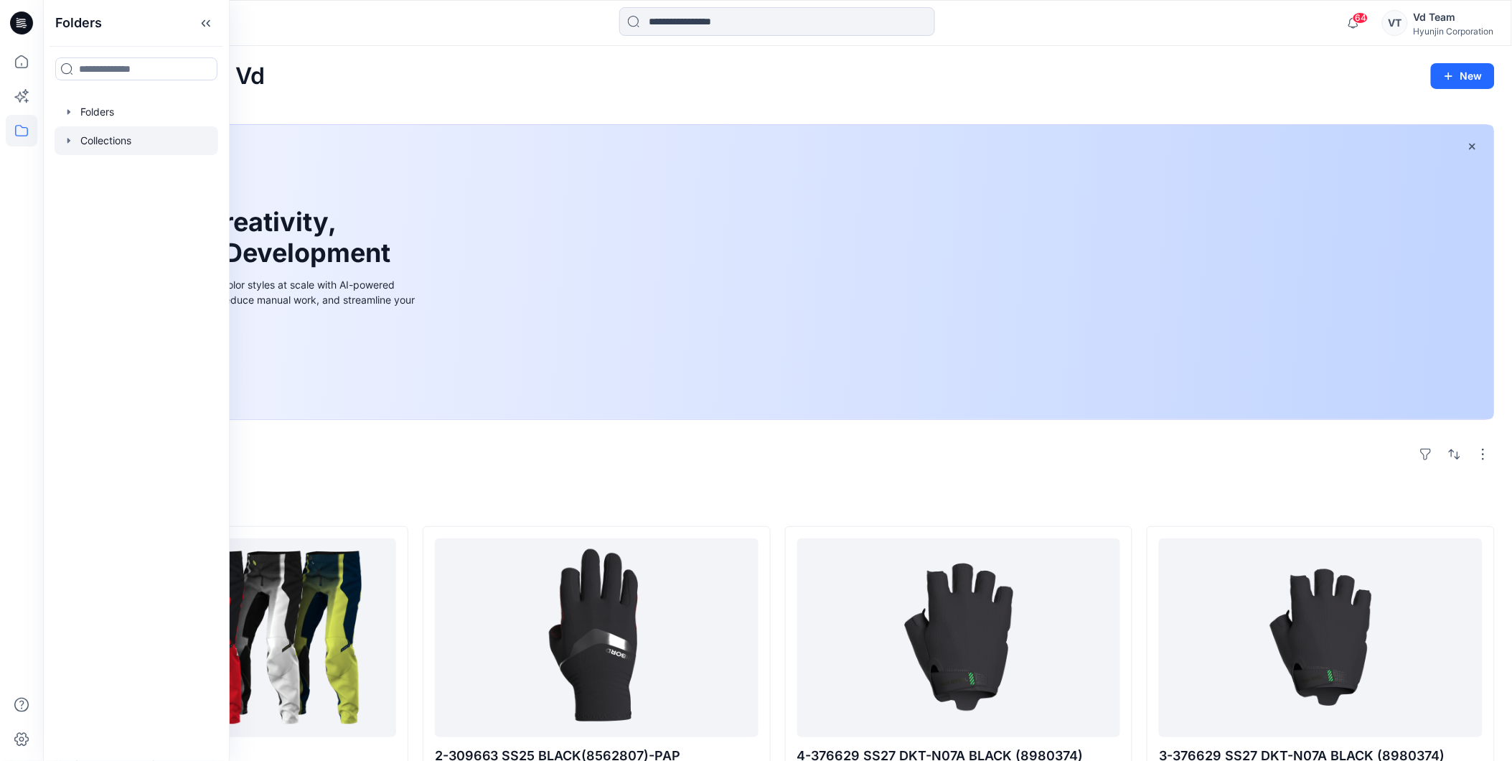
click at [113, 127] on div at bounding box center [137, 140] width 164 height 29
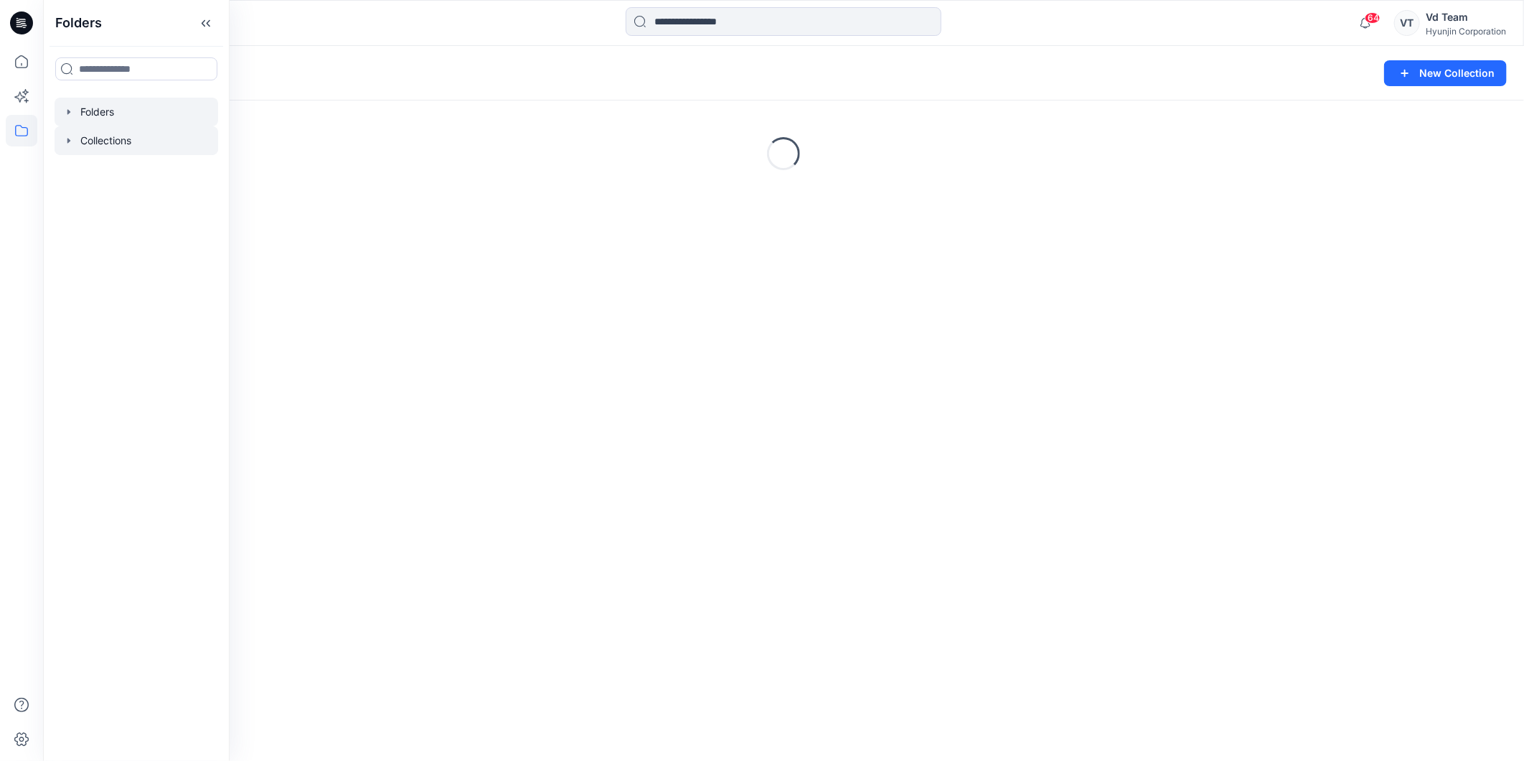
click at [117, 116] on div at bounding box center [137, 112] width 164 height 29
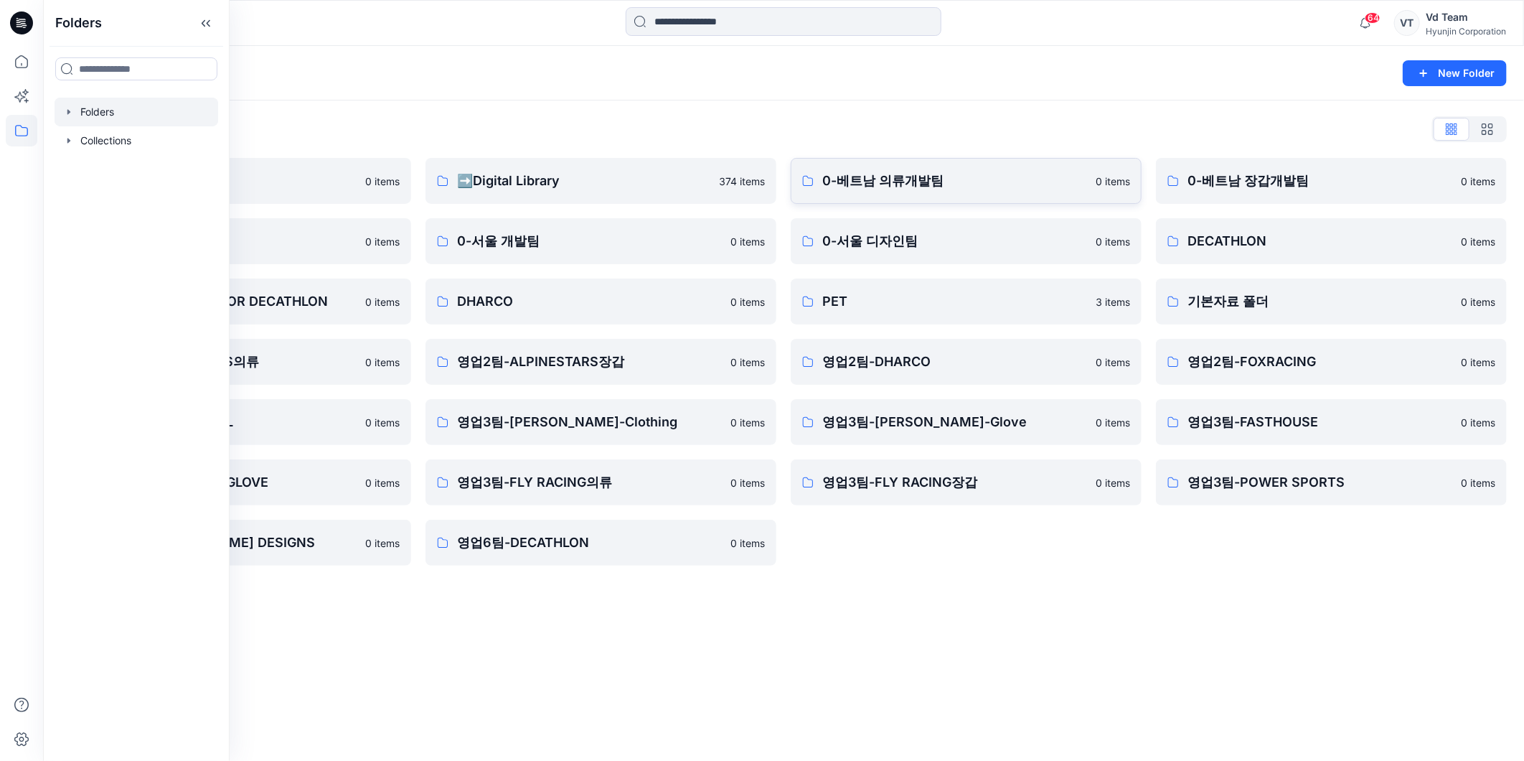
click at [971, 175] on p "0-베트남 의류개발팀" at bounding box center [954, 181] width 265 height 20
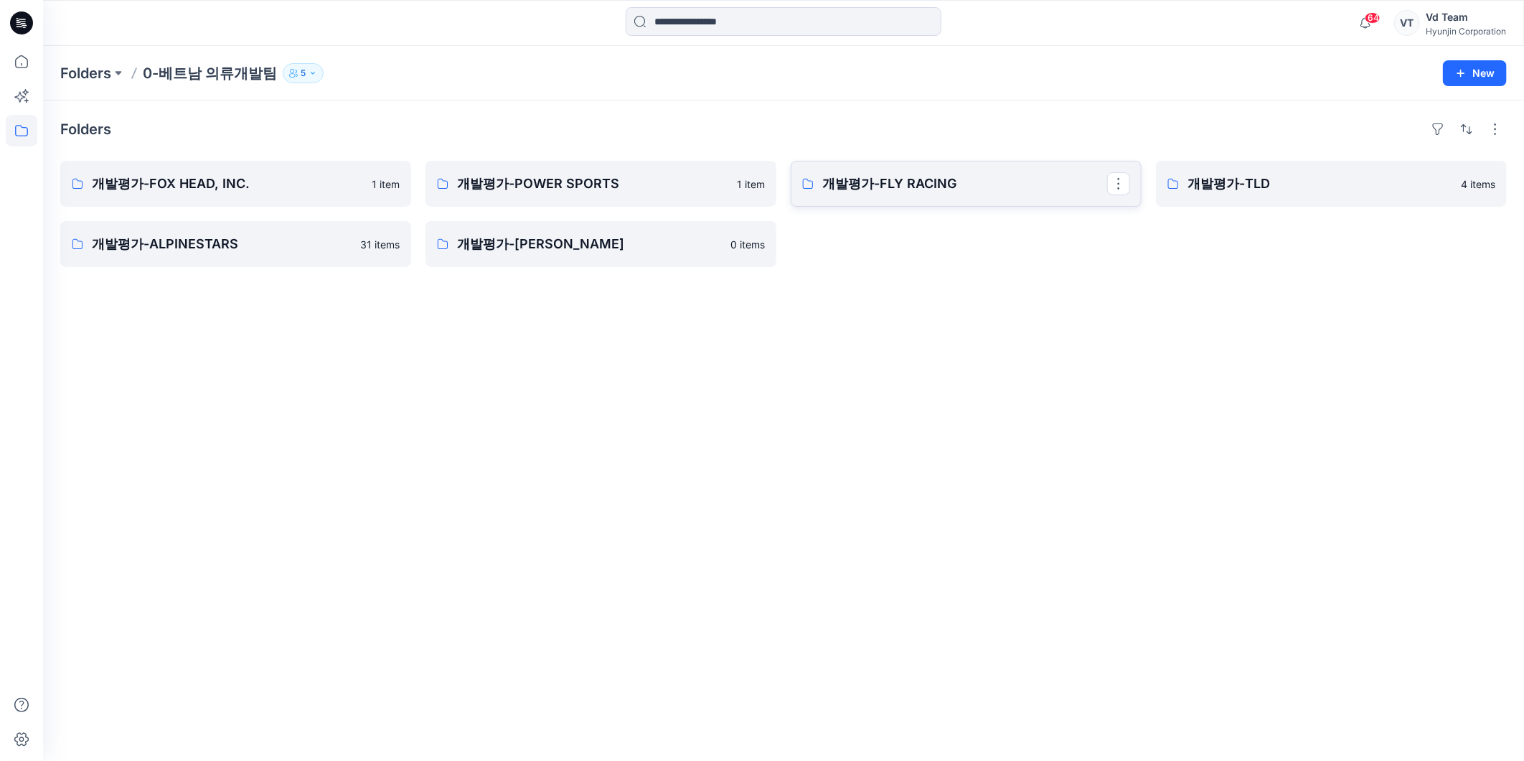
click at [952, 197] on link "개발평가-FLY RACING" at bounding box center [966, 184] width 351 height 46
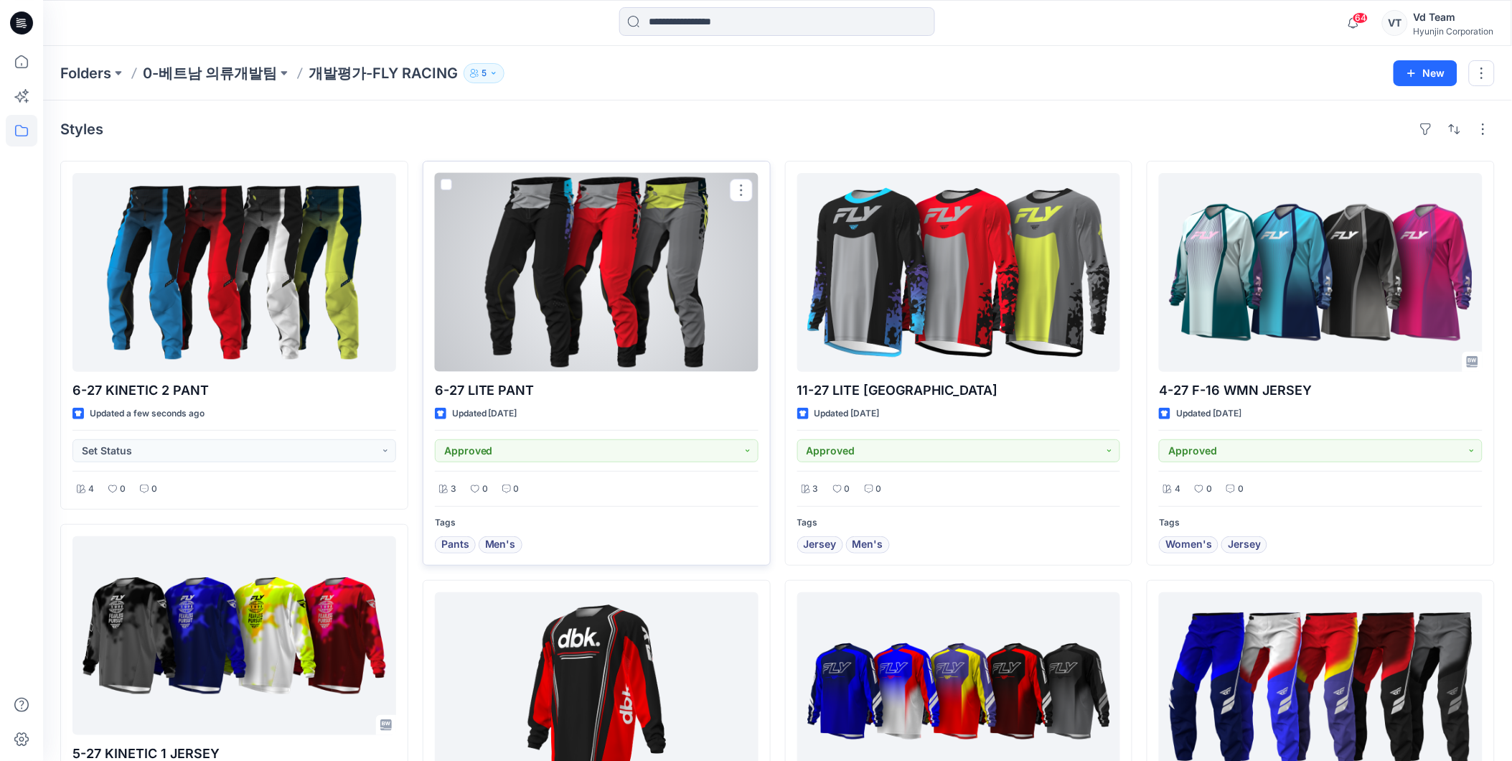
click at [573, 318] on div at bounding box center [597, 272] width 324 height 199
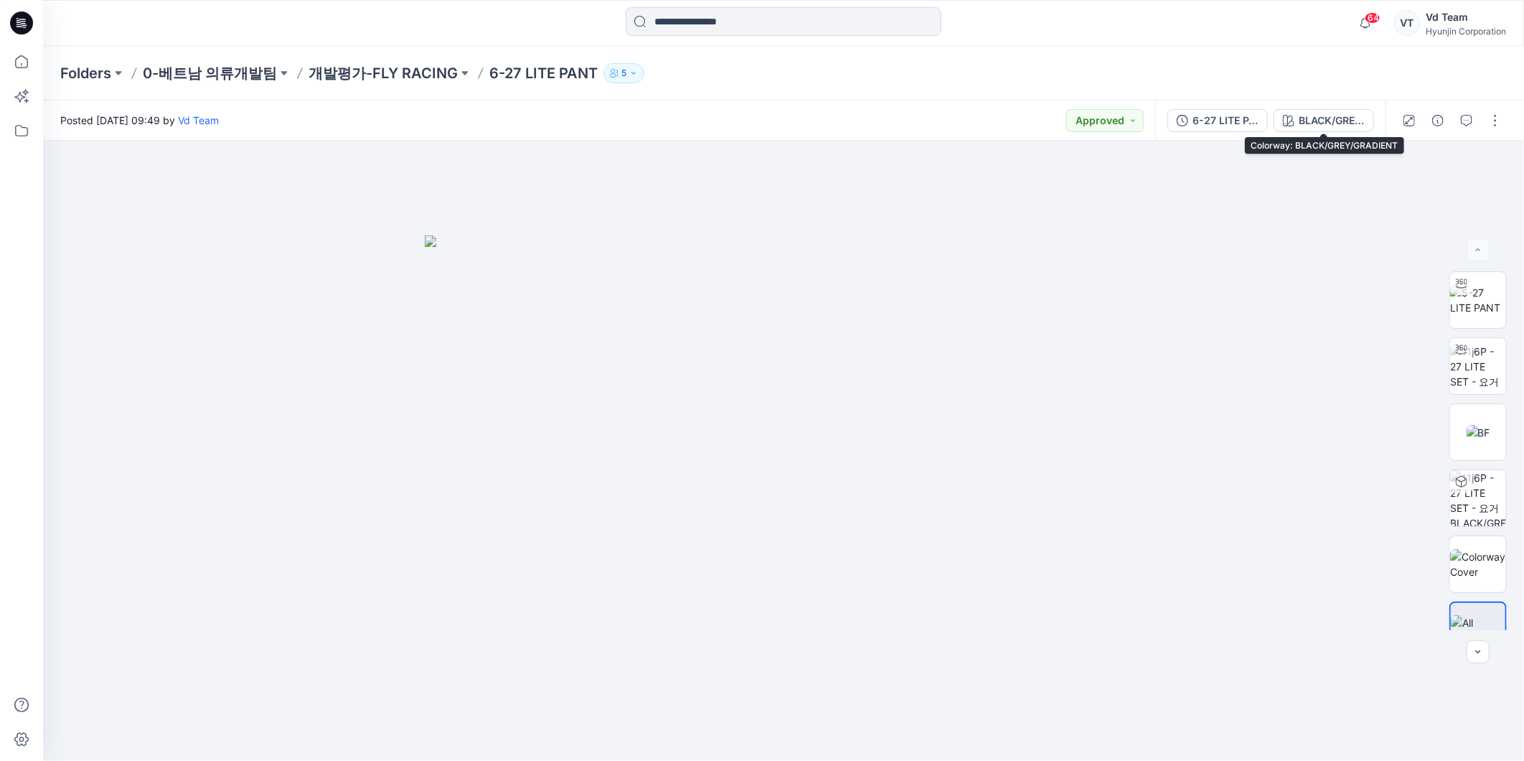
click at [1320, 109] on button "BLACK/GREY/GRADIENT" at bounding box center [1324, 120] width 100 height 23
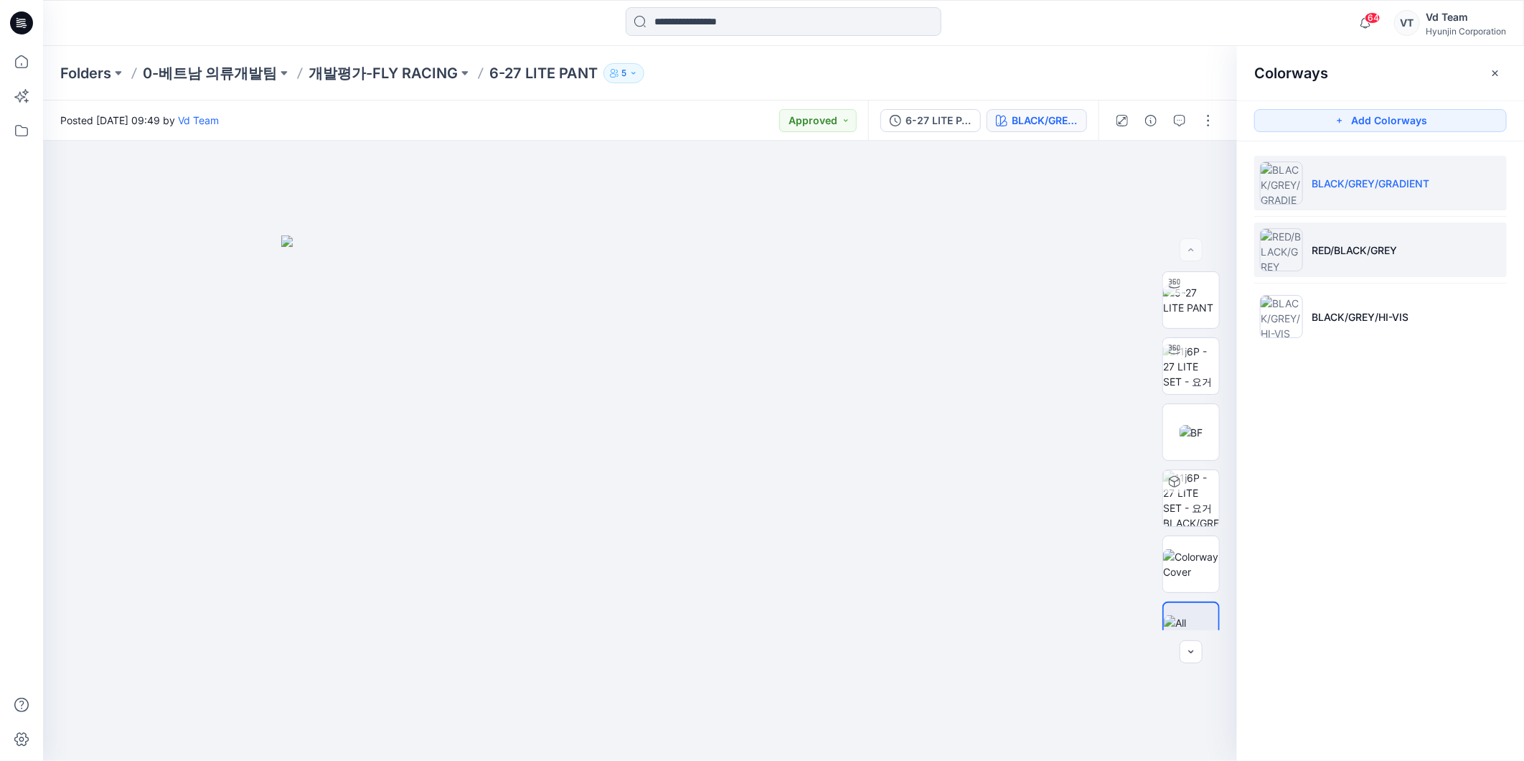
click at [1332, 254] on p "RED/BLACK/GREY" at bounding box center [1354, 250] width 85 height 15
